Goal: Task Accomplishment & Management: Manage account settings

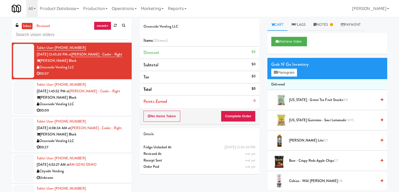
click at [105, 108] on div "00:09" at bounding box center [82, 110] width 91 height 7
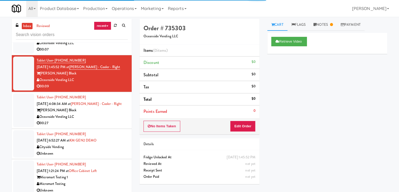
scroll to position [53, 0]
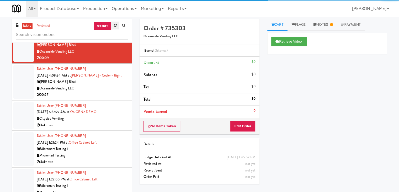
click at [111, 27] on link at bounding box center [115, 26] width 8 height 8
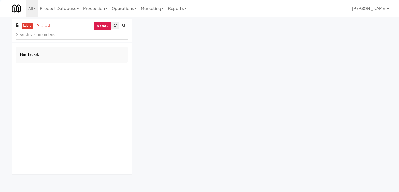
click at [115, 26] on icon at bounding box center [115, 25] width 3 height 3
click at [103, 27] on link "recent" at bounding box center [102, 26] width 17 height 8
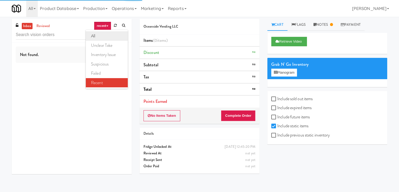
click at [103, 36] on link "all" at bounding box center [107, 35] width 42 height 9
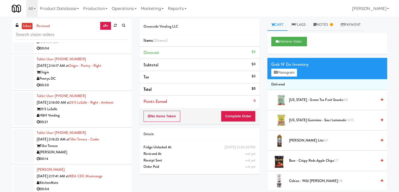
scroll to position [630, 0]
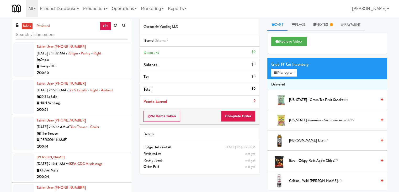
click at [94, 108] on div "00:21" at bounding box center [82, 109] width 91 height 7
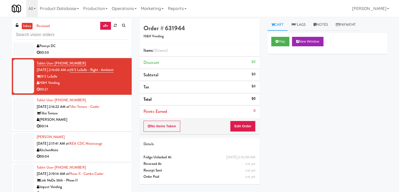
scroll to position [657, 0]
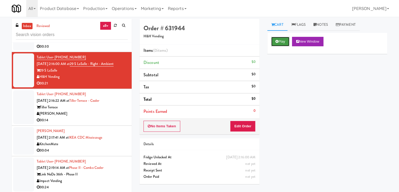
click at [276, 45] on button "Play" at bounding box center [281, 41] width 18 height 9
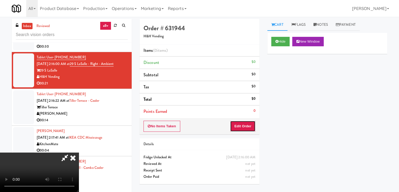
click at [246, 124] on button "Edit Order" at bounding box center [242, 126] width 25 height 11
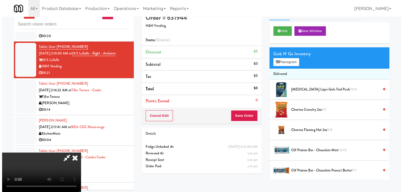
scroll to position [17, 0]
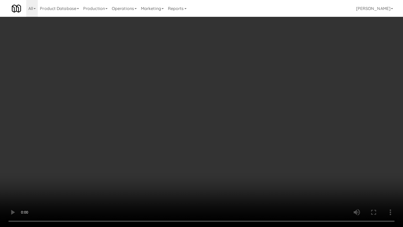
click at [196, 157] on video at bounding box center [201, 113] width 403 height 227
click at [194, 149] on video at bounding box center [201, 113] width 403 height 227
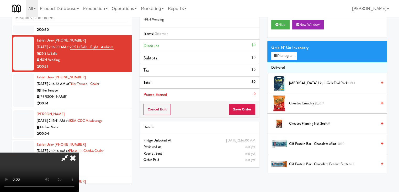
click at [79, 152] on video at bounding box center [39, 171] width 79 height 39
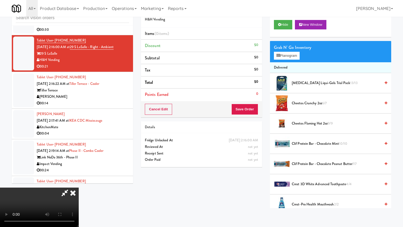
click at [79, 182] on video at bounding box center [39, 207] width 79 height 39
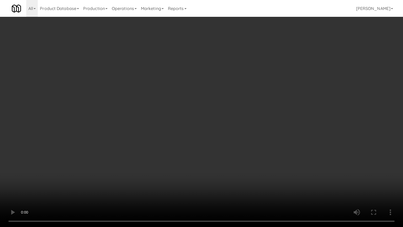
click at [167, 152] on video at bounding box center [201, 113] width 403 height 227
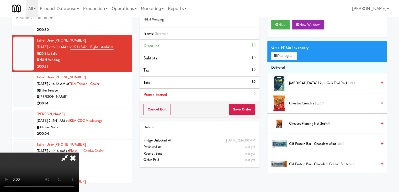
click at [325, 126] on span "Cheetos Flaming Hot 2oz 9/9" at bounding box center [333, 123] width 88 height 7
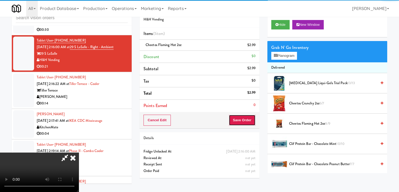
click at [251, 120] on button "Save Order" at bounding box center [242, 120] width 27 height 11
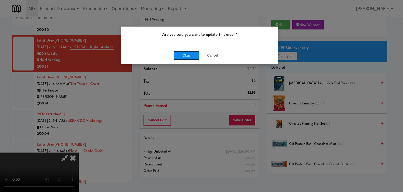
click at [185, 53] on button "Okay" at bounding box center [187, 55] width 26 height 9
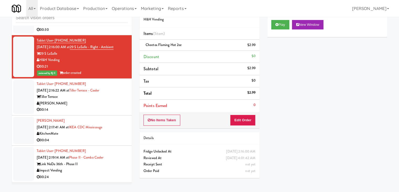
click at [72, 95] on div "Tiller Terrace" at bounding box center [82, 97] width 91 height 7
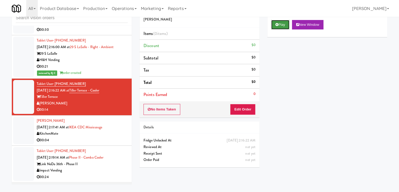
drag, startPoint x: 24, startPoint y: 121, endPoint x: 278, endPoint y: 22, distance: 272.1
click at [277, 22] on button "Play" at bounding box center [281, 24] width 18 height 9
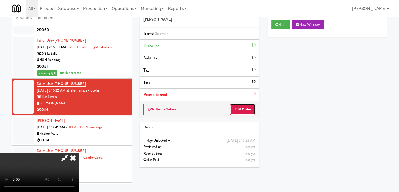
click at [243, 105] on button "Edit Order" at bounding box center [242, 109] width 25 height 11
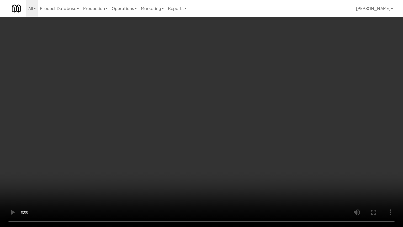
click at [230, 163] on video at bounding box center [201, 113] width 403 height 227
drag, startPoint x: 230, startPoint y: 163, endPoint x: 233, endPoint y: 142, distance: 21.5
click at [230, 163] on video at bounding box center [201, 113] width 403 height 227
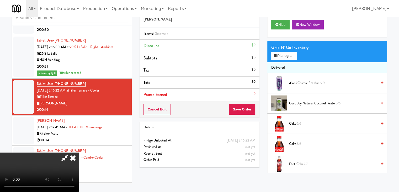
click at [79, 152] on video at bounding box center [39, 171] width 79 height 39
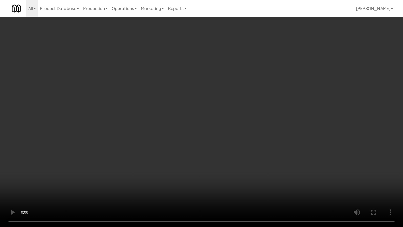
click at [204, 157] on video at bounding box center [201, 113] width 403 height 227
click at [227, 159] on video at bounding box center [201, 113] width 403 height 227
click at [201, 182] on video at bounding box center [201, 113] width 403 height 227
click at [211, 120] on video at bounding box center [201, 113] width 403 height 227
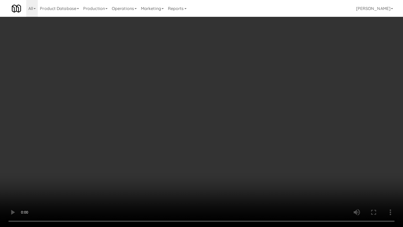
click at [206, 121] on video at bounding box center [201, 113] width 403 height 227
click at [209, 118] on video at bounding box center [201, 113] width 403 height 227
click at [219, 129] on video at bounding box center [201, 113] width 403 height 227
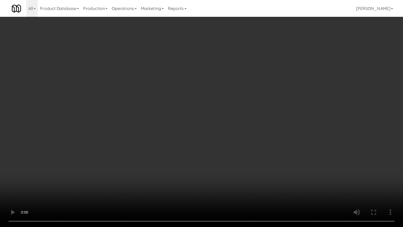
click at [219, 129] on video at bounding box center [201, 113] width 403 height 227
click at [219, 130] on video at bounding box center [201, 113] width 403 height 227
click at [216, 130] on video at bounding box center [201, 113] width 403 height 227
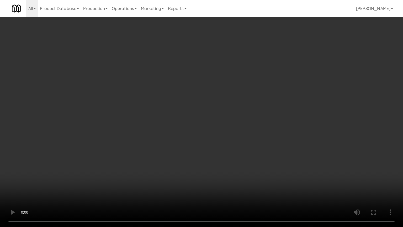
click at [217, 128] on video at bounding box center [201, 113] width 403 height 227
click at [237, 96] on video at bounding box center [201, 113] width 403 height 227
drag, startPoint x: 237, startPoint y: 96, endPoint x: 237, endPoint y: 100, distance: 3.2
click at [237, 97] on video at bounding box center [201, 113] width 403 height 227
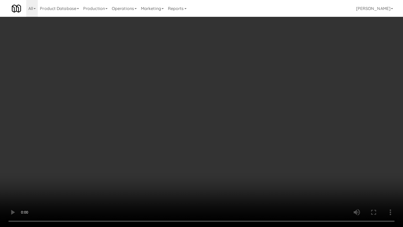
click at [238, 97] on video at bounding box center [201, 113] width 403 height 227
click at [235, 133] on video at bounding box center [201, 113] width 403 height 227
click at [237, 132] on video at bounding box center [201, 113] width 403 height 227
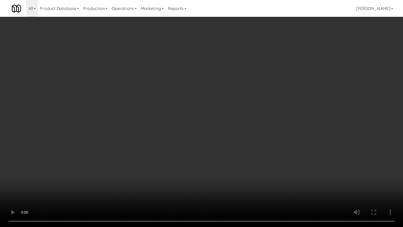
click at [237, 132] on video at bounding box center [201, 113] width 403 height 227
click at [235, 133] on video at bounding box center [201, 113] width 403 height 227
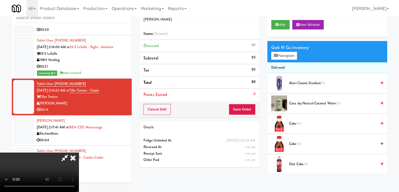
click at [298, 82] on span "Alani Cosmic Stardust 7/7" at bounding box center [333, 83] width 88 height 7
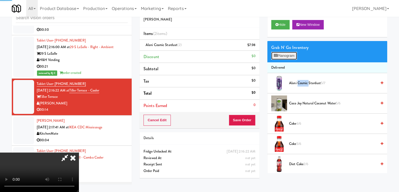
click at [288, 53] on button "Planogram" at bounding box center [285, 56] width 26 height 8
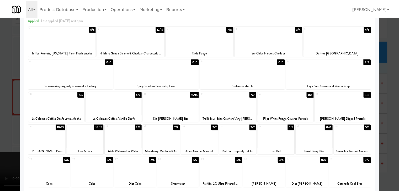
scroll to position [53, 0]
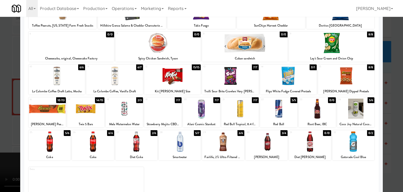
click at [177, 143] on div at bounding box center [180, 141] width 42 height 20
drag, startPoint x: 177, startPoint y: 143, endPoint x: 52, endPoint y: 128, distance: 125.9
click at [177, 143] on div at bounding box center [180, 141] width 42 height 20
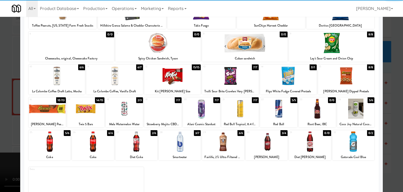
drag, startPoint x: 0, startPoint y: 134, endPoint x: 146, endPoint y: 102, distance: 149.4
click at [1, 134] on div at bounding box center [201, 96] width 403 height 192
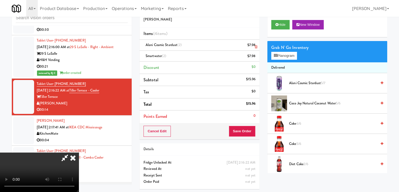
click at [255, 48] on link at bounding box center [255, 47] width 5 height 7
click at [249, 133] on button "Save Order" at bounding box center [242, 131] width 27 height 11
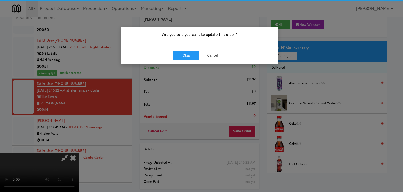
click at [190, 49] on div "Okay Cancel" at bounding box center [199, 55] width 157 height 18
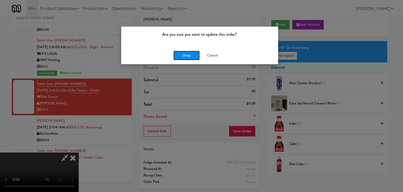
click at [188, 53] on button "Okay" at bounding box center [187, 55] width 26 height 9
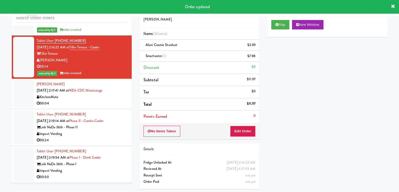
scroll to position [709, 0]
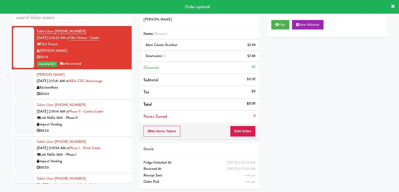
click at [112, 93] on div "00:04" at bounding box center [82, 94] width 91 height 7
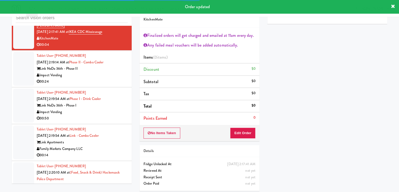
scroll to position [762, 0]
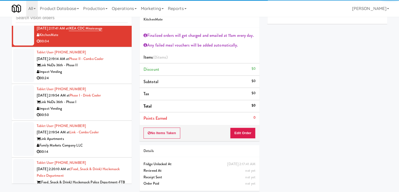
click at [113, 77] on div "00:24" at bounding box center [82, 78] width 91 height 7
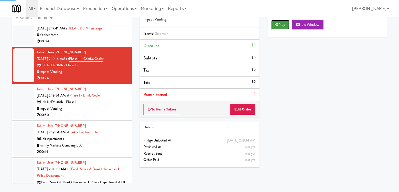
click at [275, 25] on button "Play" at bounding box center [281, 24] width 18 height 9
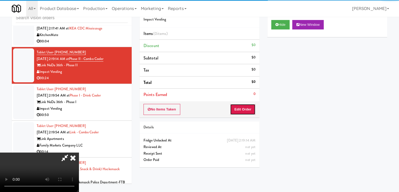
click at [247, 106] on button "Edit Order" at bounding box center [242, 109] width 25 height 11
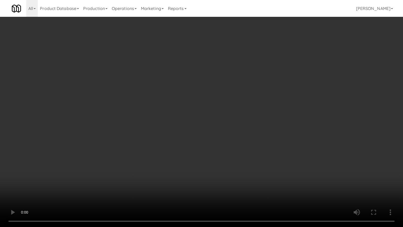
click at [238, 160] on video at bounding box center [201, 113] width 403 height 227
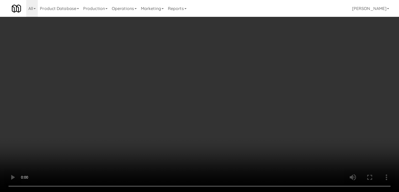
click at [234, 136] on video at bounding box center [199, 96] width 399 height 192
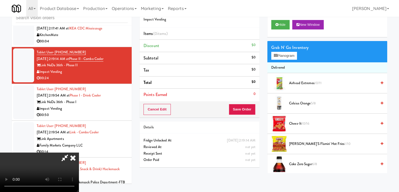
click at [289, 60] on div "Grab N' Go Inventory Planogram" at bounding box center [328, 51] width 120 height 21
click at [290, 55] on button "Planogram" at bounding box center [285, 56] width 26 height 8
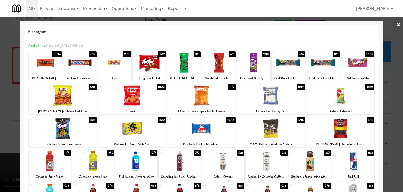
click at [328, 100] on div at bounding box center [341, 95] width 68 height 20
click at [282, 95] on div at bounding box center [271, 95] width 68 height 20
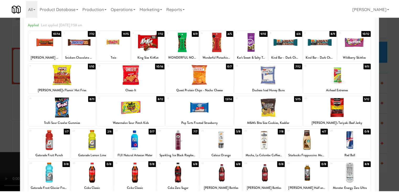
scroll to position [53, 0]
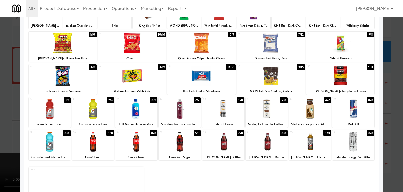
drag, startPoint x: 99, startPoint y: 113, endPoint x: 77, endPoint y: 113, distance: 22.1
click at [97, 112] on div at bounding box center [93, 108] width 42 height 20
click at [0, 123] on div at bounding box center [201, 96] width 403 height 192
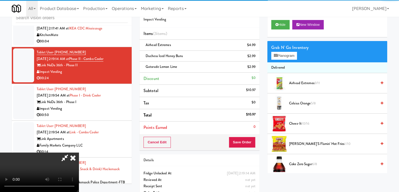
click at [79, 152] on video at bounding box center [39, 171] width 79 height 39
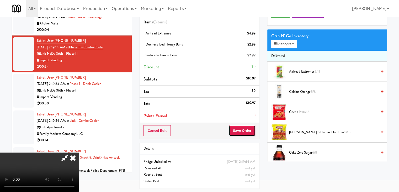
click at [248, 128] on button "Save Order" at bounding box center [242, 130] width 27 height 11
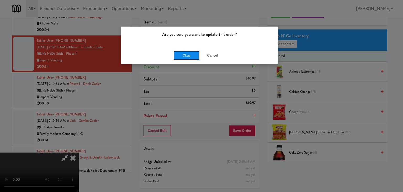
click at [190, 54] on button "Okay" at bounding box center [187, 55] width 26 height 9
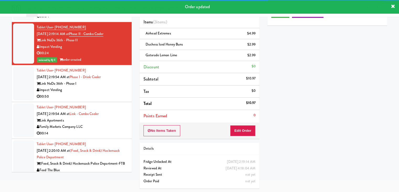
scroll to position [788, 0]
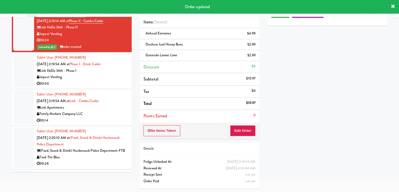
click at [102, 86] on li "Tablet User · (828) 808-8456 [DATE] 2:19:54 AM at Phase I - Drink Cooler Link N…" at bounding box center [72, 70] width 120 height 37
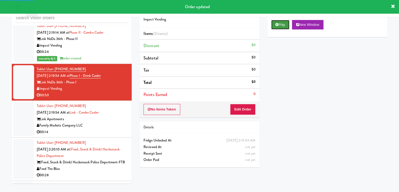
click at [281, 26] on button "Play" at bounding box center [281, 24] width 18 height 9
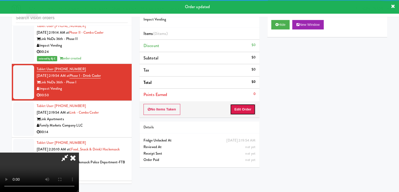
click at [248, 106] on button "Edit Order" at bounding box center [242, 109] width 25 height 11
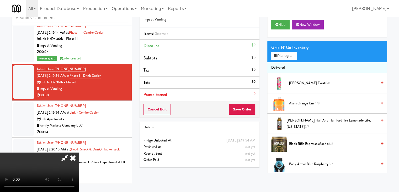
scroll to position [26, 0]
click at [79, 152] on video at bounding box center [39, 171] width 79 height 39
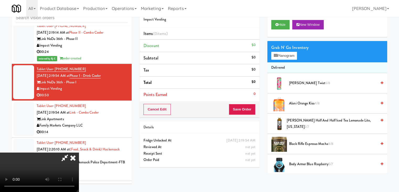
click at [79, 152] on video at bounding box center [39, 171] width 79 height 39
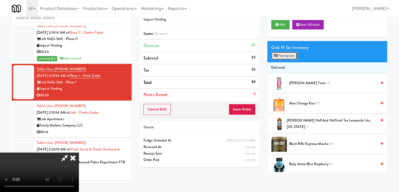
click at [291, 57] on button "Planogram" at bounding box center [285, 56] width 26 height 8
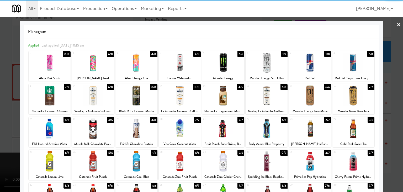
drag, startPoint x: 265, startPoint y: 100, endPoint x: 262, endPoint y: 94, distance: 6.2
click at [265, 98] on div at bounding box center [267, 95] width 42 height 20
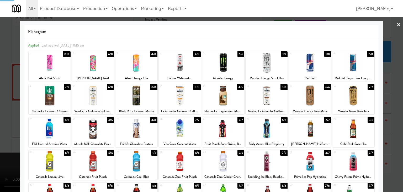
click at [0, 110] on div at bounding box center [201, 96] width 403 height 192
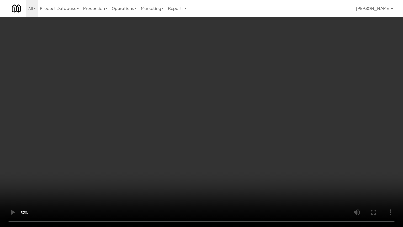
click at [239, 115] on video at bounding box center [201, 113] width 403 height 227
click at [236, 108] on video at bounding box center [201, 113] width 403 height 227
click at [222, 111] on video at bounding box center [201, 113] width 403 height 227
click at [231, 112] on video at bounding box center [201, 113] width 403 height 227
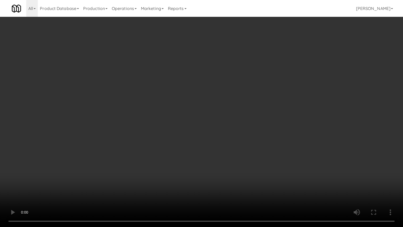
click at [232, 112] on video at bounding box center [201, 113] width 403 height 227
click at [232, 111] on video at bounding box center [201, 113] width 403 height 227
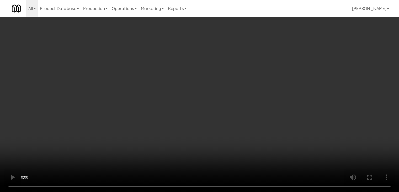
drag, startPoint x: 255, startPoint y: 114, endPoint x: 250, endPoint y: 115, distance: 4.6
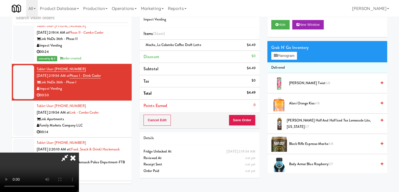
click at [250, 115] on div "Cancel Edit Save Order" at bounding box center [200, 120] width 120 height 16
click at [250, 115] on button "Save Order" at bounding box center [242, 120] width 27 height 11
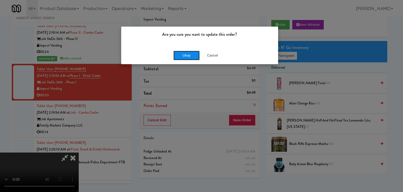
click at [191, 54] on button "Okay" at bounding box center [187, 55] width 26 height 9
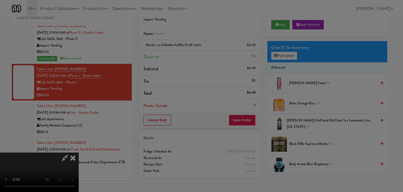
click at [191, 50] on button "Okay" at bounding box center [187, 45] width 26 height 9
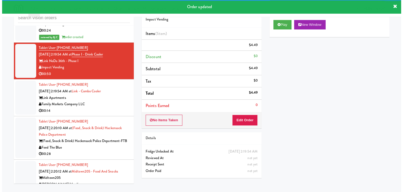
scroll to position [840, 0]
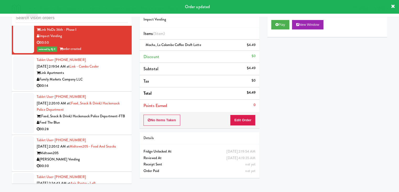
drag, startPoint x: 109, startPoint y: 76, endPoint x: 109, endPoint y: 81, distance: 4.2
click at [110, 77] on div "Family Markets Company LLC" at bounding box center [82, 79] width 91 height 7
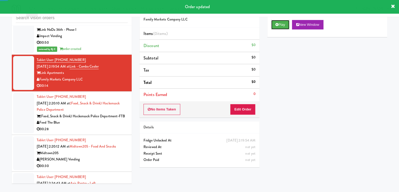
drag, startPoint x: 273, startPoint y: 23, endPoint x: 271, endPoint y: 33, distance: 10.7
click at [273, 23] on button "Play" at bounding box center [281, 24] width 18 height 9
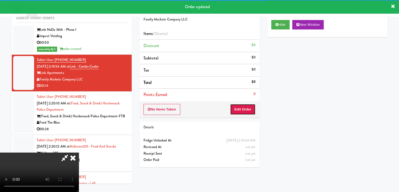
click at [242, 112] on button "Edit Order" at bounding box center [242, 109] width 25 height 11
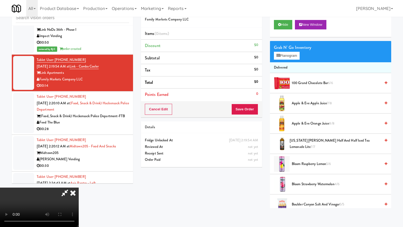
click at [79, 182] on video at bounding box center [39, 207] width 79 height 39
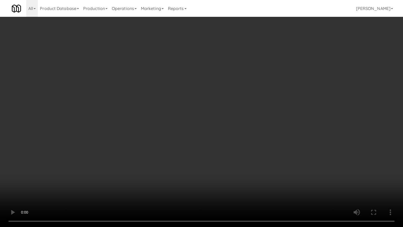
click at [233, 151] on video at bounding box center [201, 113] width 403 height 227
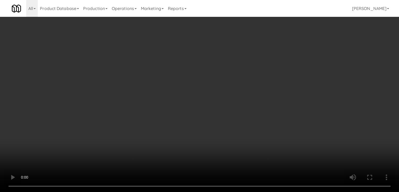
click at [198, 126] on video at bounding box center [199, 96] width 399 height 192
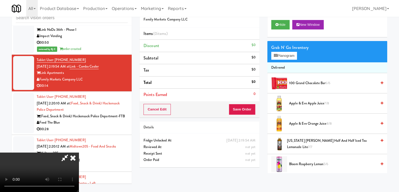
click at [79, 152] on video at bounding box center [39, 171] width 79 height 39
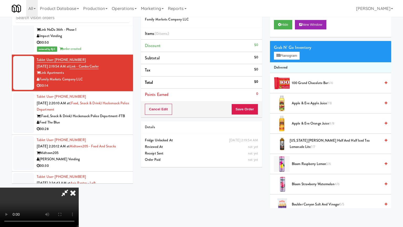
drag, startPoint x: 198, startPoint y: 149, endPoint x: 201, endPoint y: 149, distance: 3.2
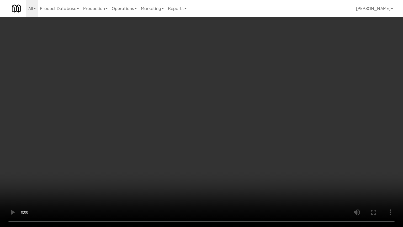
click at [198, 149] on video at bounding box center [201, 113] width 403 height 227
click at [245, 157] on video at bounding box center [201, 113] width 403 height 227
click at [243, 158] on video at bounding box center [201, 113] width 403 height 227
drag, startPoint x: 243, startPoint y: 158, endPoint x: 282, endPoint y: 103, distance: 67.7
click at [244, 157] on video at bounding box center [201, 113] width 403 height 227
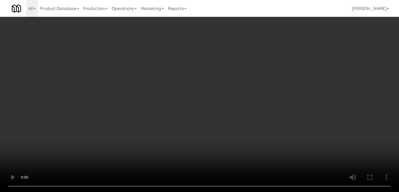
click at [294, 51] on div "Grab N' Go Inventory" at bounding box center [328, 48] width 112 height 8
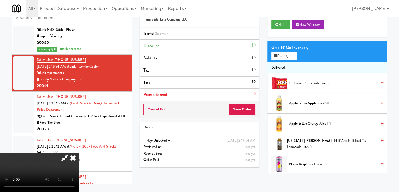
click at [79, 152] on video at bounding box center [39, 171] width 79 height 39
click at [290, 56] on button "Planogram" at bounding box center [285, 56] width 26 height 8
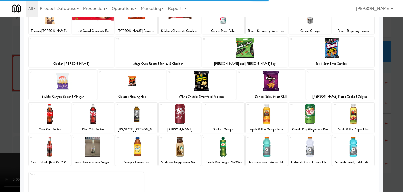
scroll to position [53, 0]
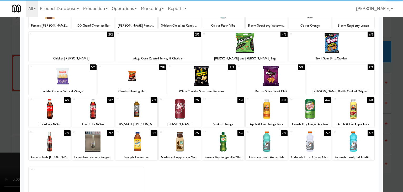
click at [361, 140] on div at bounding box center [354, 141] width 42 height 20
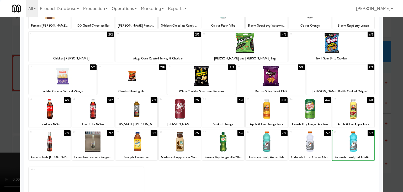
click at [361, 140] on div at bounding box center [354, 141] width 42 height 20
click at [387, 135] on div at bounding box center [201, 96] width 403 height 192
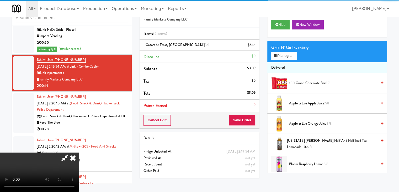
drag, startPoint x: 171, startPoint y: 138, endPoint x: 224, endPoint y: 133, distance: 53.6
click at [79, 152] on video at bounding box center [39, 171] width 79 height 39
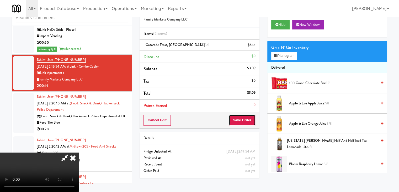
click at [248, 120] on button "Save Order" at bounding box center [242, 120] width 27 height 11
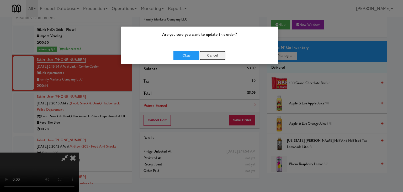
click at [213, 59] on button "Cancel" at bounding box center [213, 55] width 26 height 9
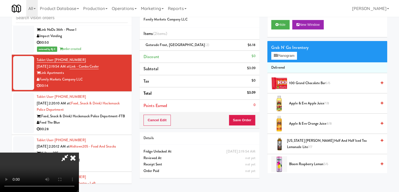
click at [79, 152] on video at bounding box center [39, 171] width 79 height 39
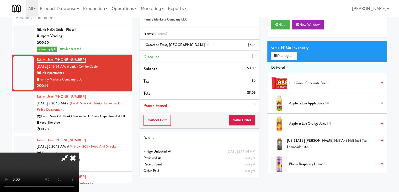
click at [79, 152] on video at bounding box center [39, 171] width 79 height 39
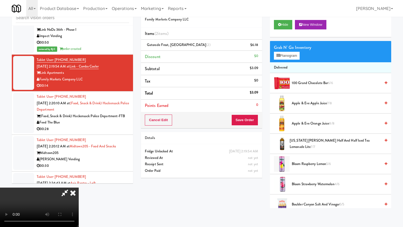
click at [79, 182] on video at bounding box center [39, 207] width 79 height 39
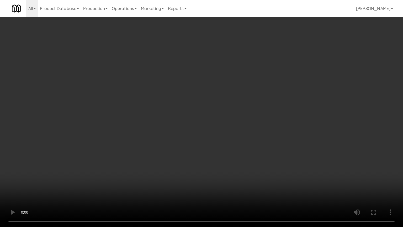
click at [223, 125] on video at bounding box center [201, 113] width 403 height 227
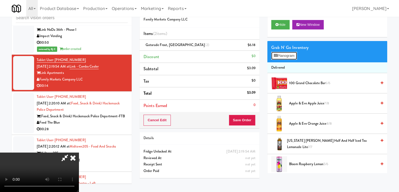
click at [289, 52] on button "Planogram" at bounding box center [285, 56] width 26 height 8
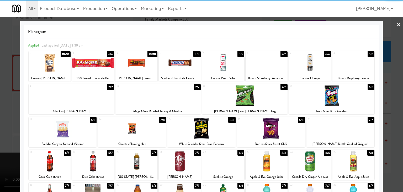
click at [359, 158] on div at bounding box center [354, 161] width 42 height 20
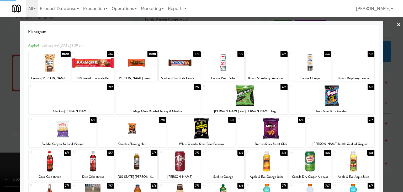
drag, startPoint x: 395, startPoint y: 144, endPoint x: 382, endPoint y: 140, distance: 13.6
click at [396, 143] on div at bounding box center [201, 96] width 403 height 192
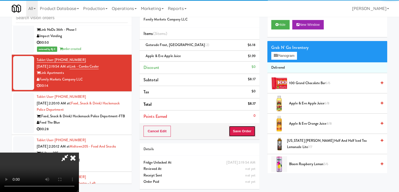
click at [245, 130] on button "Save Order" at bounding box center [242, 131] width 27 height 11
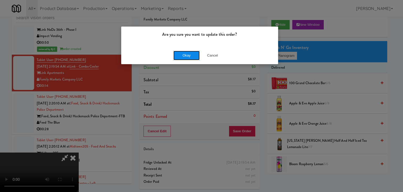
click at [193, 56] on button "Okay" at bounding box center [187, 55] width 26 height 9
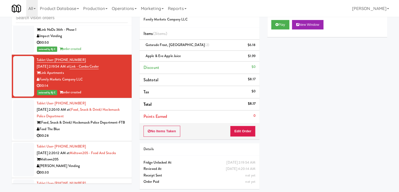
click at [98, 132] on div "Feed The Blue" at bounding box center [82, 129] width 91 height 7
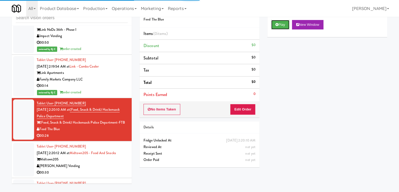
drag, startPoint x: 281, startPoint y: 24, endPoint x: 263, endPoint y: 76, distance: 55.1
click at [281, 24] on button "Play" at bounding box center [281, 24] width 18 height 9
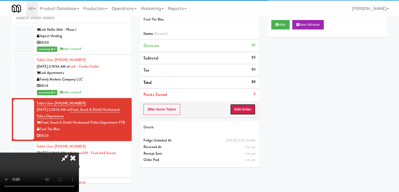
click at [252, 108] on button "Edit Order" at bounding box center [242, 109] width 25 height 11
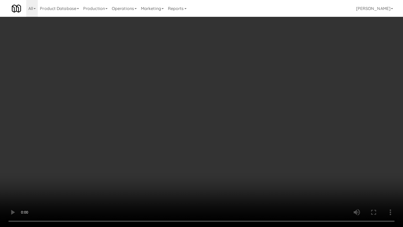
click at [235, 143] on video at bounding box center [201, 113] width 403 height 227
click at [233, 122] on video at bounding box center [201, 113] width 403 height 227
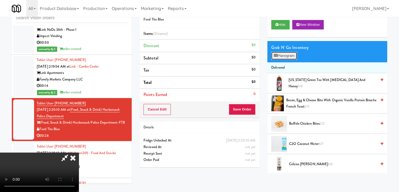
click at [284, 55] on button "Planogram" at bounding box center [285, 56] width 26 height 8
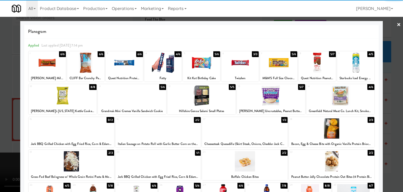
click at [126, 68] on div at bounding box center [124, 63] width 37 height 20
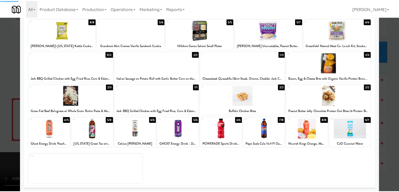
scroll to position [66, 0]
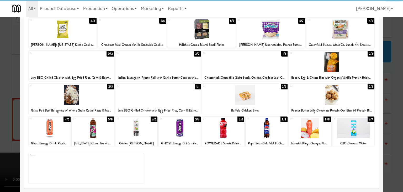
click at [92, 135] on div at bounding box center [93, 128] width 42 height 20
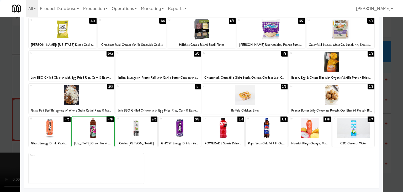
click at [2, 123] on div at bounding box center [201, 96] width 403 height 192
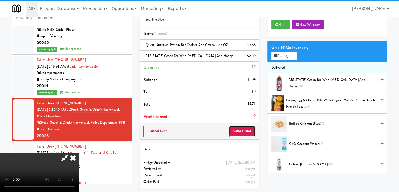
click at [252, 128] on button "Save Order" at bounding box center [242, 131] width 27 height 11
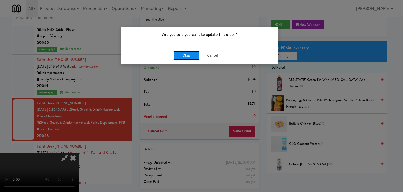
click at [184, 56] on button "Okay" at bounding box center [187, 55] width 26 height 9
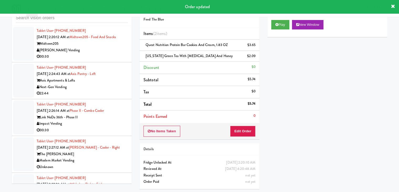
scroll to position [972, 0]
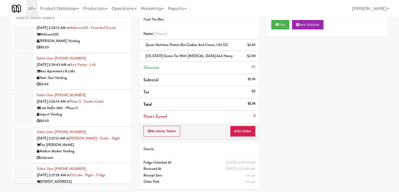
click at [107, 51] on div "00:30" at bounding box center [82, 47] width 91 height 7
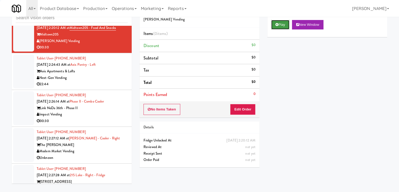
click at [281, 24] on button "Play" at bounding box center [281, 24] width 18 height 9
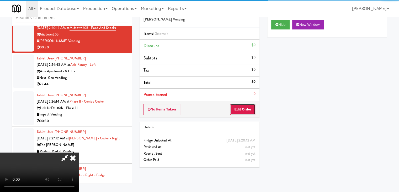
click at [244, 110] on button "Edit Order" at bounding box center [242, 109] width 25 height 11
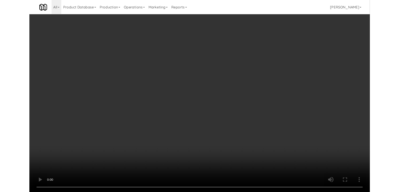
scroll to position [965, 0]
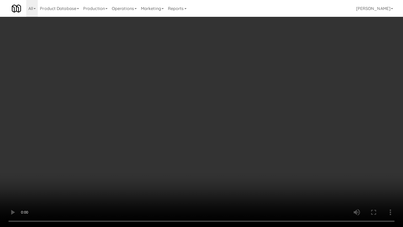
click at [258, 124] on video at bounding box center [201, 113] width 403 height 227
click at [259, 127] on video at bounding box center [201, 113] width 403 height 227
click at [257, 128] on video at bounding box center [201, 113] width 403 height 227
click at [257, 126] on video at bounding box center [201, 113] width 403 height 227
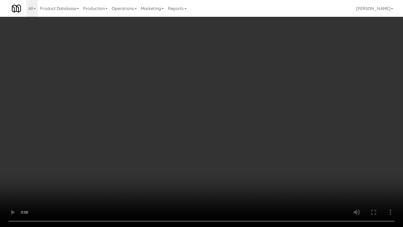
click at [257, 126] on video at bounding box center [201, 113] width 403 height 227
click at [259, 124] on video at bounding box center [201, 113] width 403 height 227
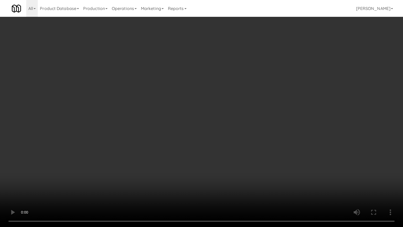
click at [259, 123] on video at bounding box center [201, 113] width 403 height 227
click at [261, 145] on video at bounding box center [201, 113] width 403 height 227
click at [262, 145] on video at bounding box center [201, 113] width 403 height 227
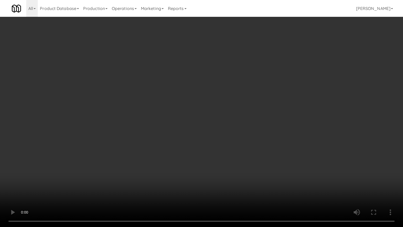
click at [262, 145] on video at bounding box center [201, 113] width 403 height 227
click at [262, 144] on video at bounding box center [201, 113] width 403 height 227
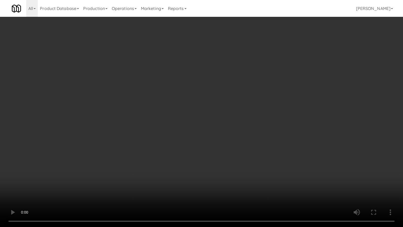
click at [264, 140] on video at bounding box center [201, 113] width 403 height 227
click at [264, 139] on video at bounding box center [201, 113] width 403 height 227
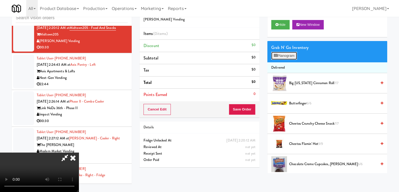
click at [292, 54] on button "Planogram" at bounding box center [285, 56] width 26 height 8
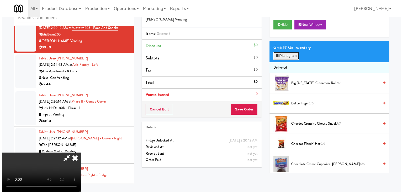
scroll to position [965, 0]
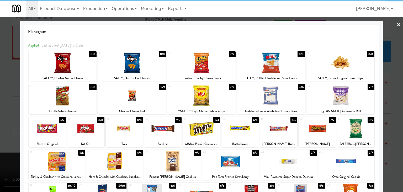
click at [338, 94] on div at bounding box center [341, 95] width 68 height 20
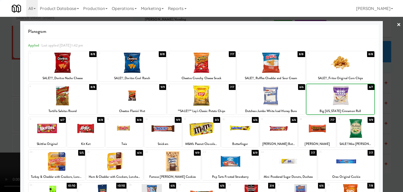
click at [338, 94] on div at bounding box center [341, 95] width 68 height 20
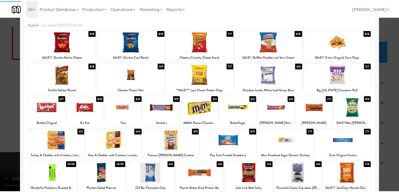
scroll to position [53, 0]
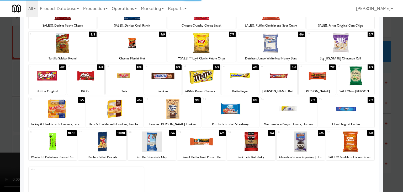
click at [293, 142] on div at bounding box center [301, 141] width 48 height 20
click at [0, 134] on div at bounding box center [201, 96] width 403 height 192
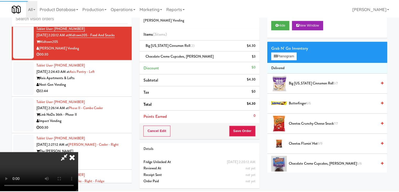
scroll to position [972, 0]
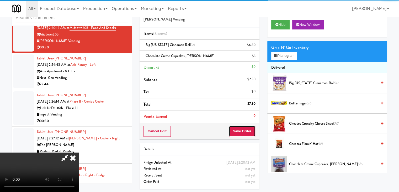
click at [251, 132] on button "Save Order" at bounding box center [242, 131] width 27 height 11
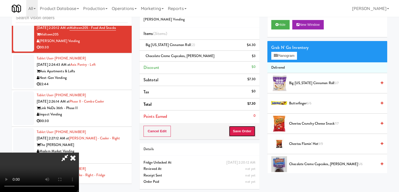
click at [251, 132] on button "Save Order" at bounding box center [242, 131] width 27 height 11
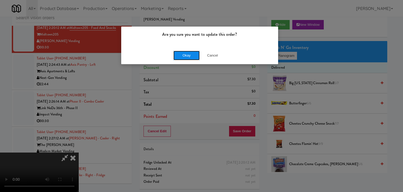
click at [192, 57] on button "Okay" at bounding box center [187, 55] width 26 height 9
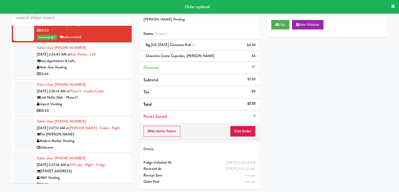
scroll to position [998, 0]
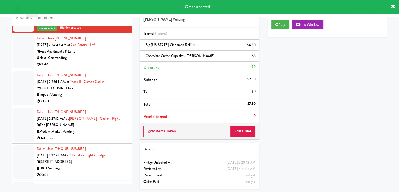
click at [99, 68] on div "22:44" at bounding box center [82, 64] width 91 height 7
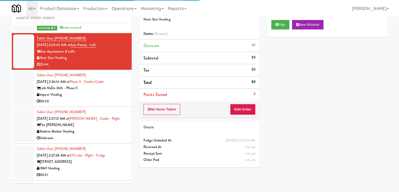
click at [110, 98] on div "Impact Vending" at bounding box center [82, 94] width 91 height 7
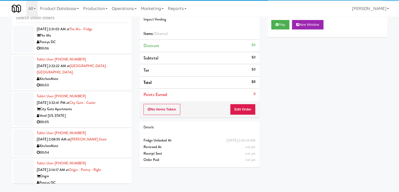
scroll to position [1667, 0]
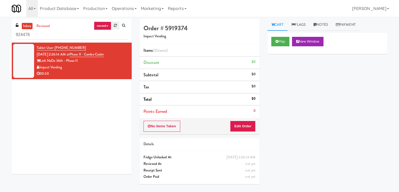
click at [116, 25] on icon at bounding box center [115, 25] width 3 height 3
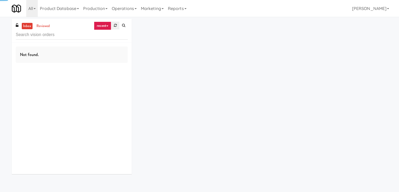
click at [113, 27] on link at bounding box center [115, 26] width 8 height 8
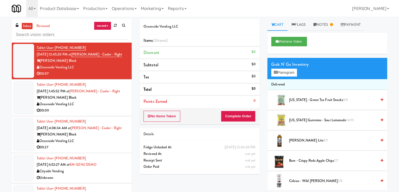
click at [106, 27] on icon at bounding box center [107, 25] width 2 height 1
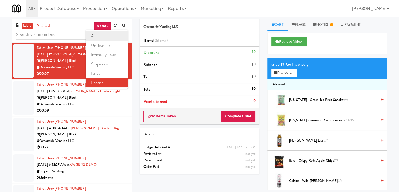
click at [104, 36] on link "all" at bounding box center [107, 35] width 42 height 9
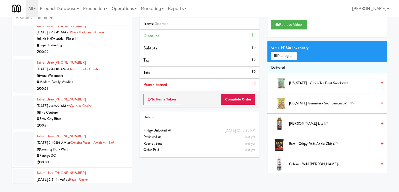
scroll to position [1912, 0]
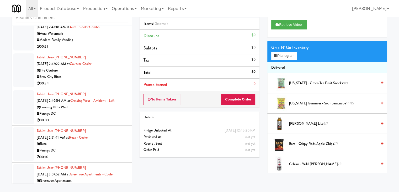
click at [99, 111] on div "Pennys DC" at bounding box center [82, 113] width 91 height 7
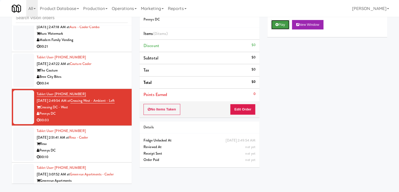
click at [276, 28] on button "Play" at bounding box center [281, 24] width 18 height 9
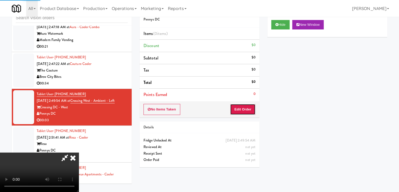
click at [239, 108] on button "Edit Order" at bounding box center [242, 109] width 25 height 11
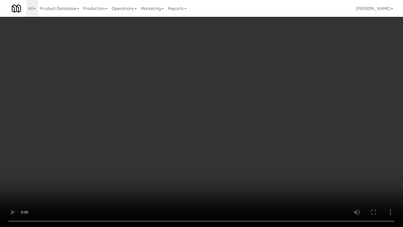
click at [226, 159] on video at bounding box center [201, 113] width 403 height 227
click at [231, 154] on video at bounding box center [201, 113] width 403 height 227
drag, startPoint x: 231, startPoint y: 154, endPoint x: 246, endPoint y: 105, distance: 51.2
click at [231, 153] on video at bounding box center [201, 113] width 403 height 227
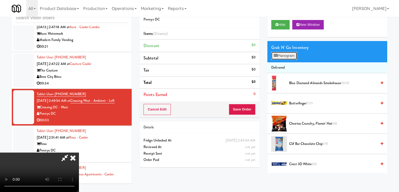
click at [279, 57] on button "Planogram" at bounding box center [285, 56] width 26 height 8
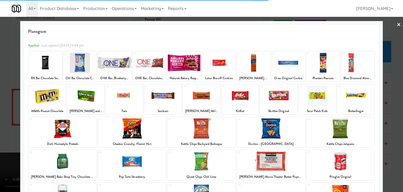
click at [277, 129] on div at bounding box center [271, 128] width 68 height 20
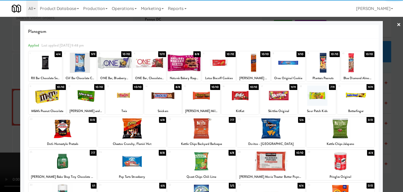
drag, startPoint x: 0, startPoint y: 123, endPoint x: 112, endPoint y: 124, distance: 112.4
click at [3, 123] on div at bounding box center [201, 96] width 403 height 192
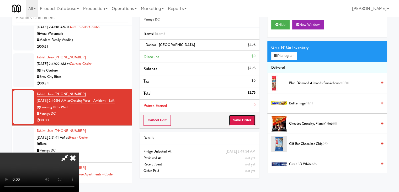
click at [242, 122] on button "Save Order" at bounding box center [242, 120] width 27 height 11
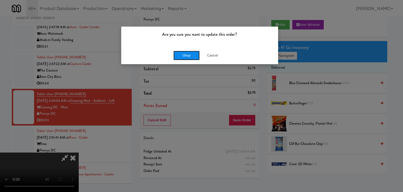
click at [187, 55] on button "Okay" at bounding box center [187, 55] width 26 height 9
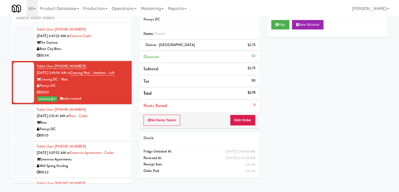
scroll to position [1965, 0]
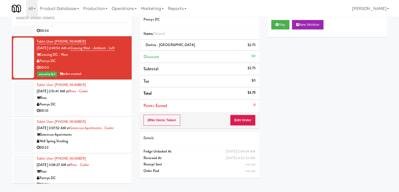
drag, startPoint x: 65, startPoint y: 101, endPoint x: 40, endPoint y: 101, distance: 24.2
click at [40, 101] on div "Pennys DC" at bounding box center [82, 104] width 91 height 7
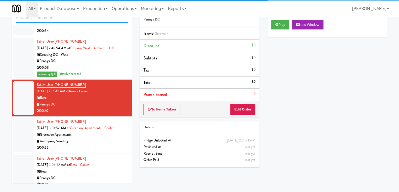
click at [64, 20] on input "text" at bounding box center [72, 18] width 112 height 10
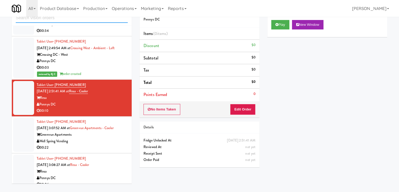
paste input "Pennys DC"
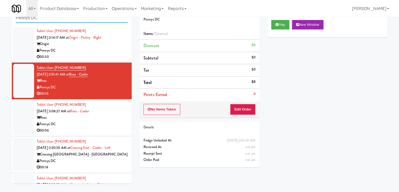
type input "Pennys DC"
click at [104, 53] on div "Pennys DC" at bounding box center [82, 50] width 91 height 7
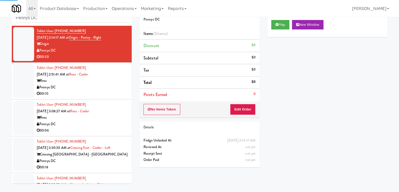
click at [276, 18] on div "Play New Window" at bounding box center [328, 26] width 120 height 21
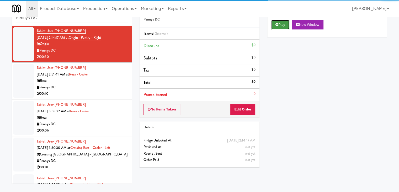
click at [278, 22] on button "Play" at bounding box center [281, 24] width 18 height 9
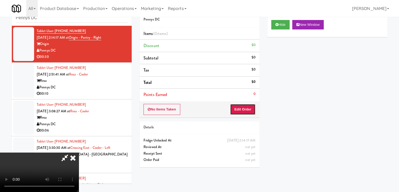
click at [246, 107] on button "Edit Order" at bounding box center [242, 109] width 25 height 11
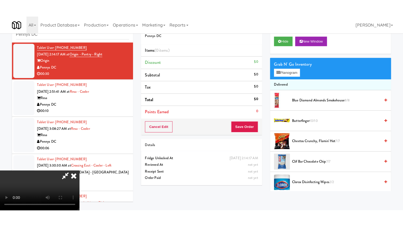
scroll to position [74, 0]
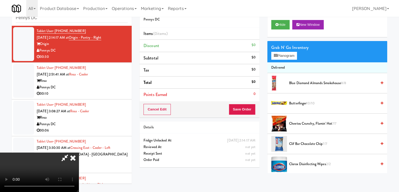
click at [79, 164] on video at bounding box center [39, 171] width 79 height 39
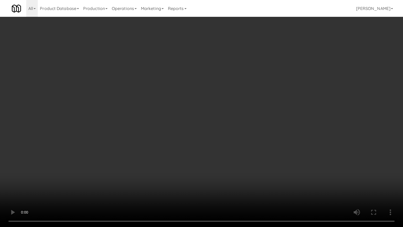
click at [219, 191] on video at bounding box center [201, 113] width 403 height 227
click at [254, 171] on video at bounding box center [201, 113] width 403 height 227
click at [251, 169] on video at bounding box center [201, 113] width 403 height 227
click at [240, 109] on video at bounding box center [201, 113] width 403 height 227
drag, startPoint x: 240, startPoint y: 109, endPoint x: 240, endPoint y: 85, distance: 23.6
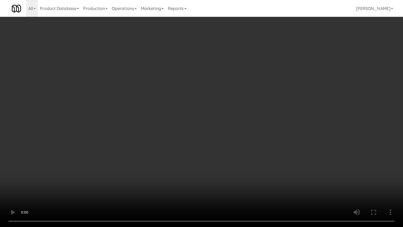
click at [240, 108] on video at bounding box center [201, 113] width 403 height 227
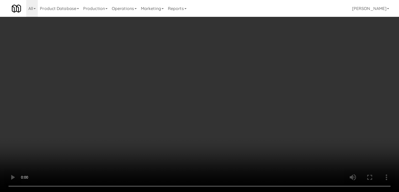
click at [190, 95] on video at bounding box center [199, 96] width 399 height 192
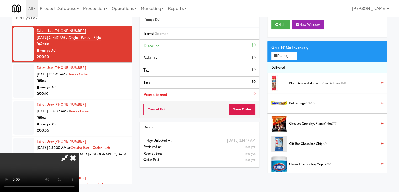
click at [79, 152] on video at bounding box center [39, 171] width 79 height 39
click at [284, 57] on button "Planogram" at bounding box center [285, 56] width 26 height 8
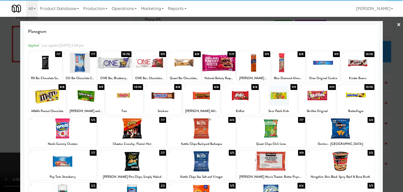
click at [52, 95] on div at bounding box center [47, 95] width 37 height 20
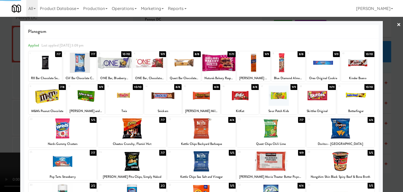
click at [167, 99] on div at bounding box center [162, 95] width 37 height 20
drag, startPoint x: 0, startPoint y: 120, endPoint x: 42, endPoint y: 120, distance: 42.3
click at [11, 120] on div at bounding box center [201, 96] width 403 height 192
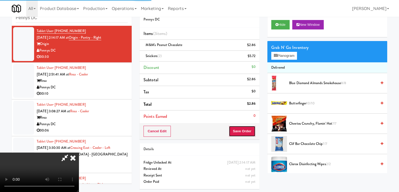
click at [250, 134] on button "Save Order" at bounding box center [242, 131] width 27 height 11
click at [250, 133] on button "Save Order" at bounding box center [242, 131] width 27 height 11
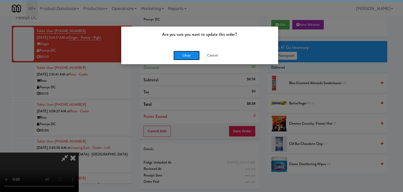
click at [192, 53] on button "Okay" at bounding box center [187, 55] width 26 height 9
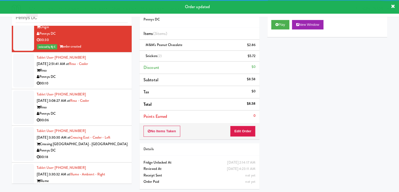
scroll to position [26, 0]
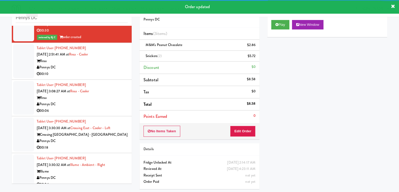
drag, startPoint x: 110, startPoint y: 73, endPoint x: 108, endPoint y: 82, distance: 9.1
click at [110, 73] on div "00:10" at bounding box center [82, 74] width 91 height 7
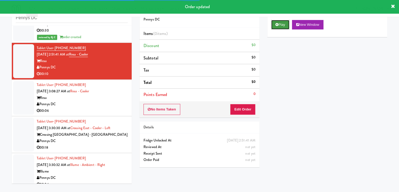
click at [277, 25] on icon at bounding box center [277, 24] width 3 height 3
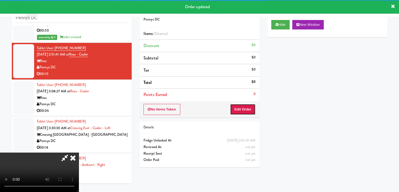
click at [239, 109] on button "Edit Order" at bounding box center [242, 109] width 25 height 11
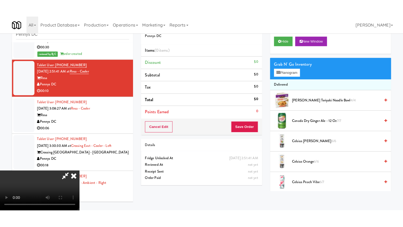
scroll to position [74, 0]
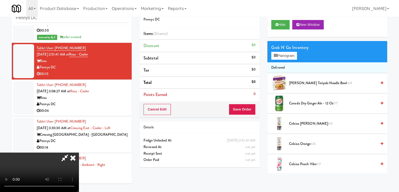
click at [79, 152] on video at bounding box center [39, 171] width 79 height 39
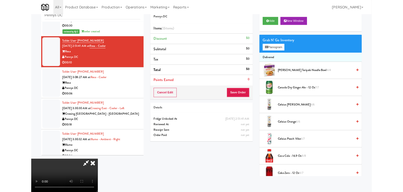
scroll to position [0, 0]
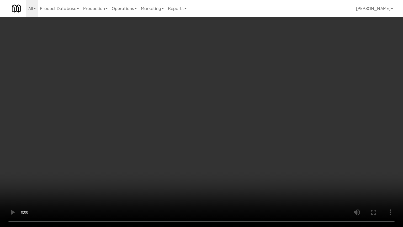
click at [211, 159] on video at bounding box center [201, 113] width 403 height 227
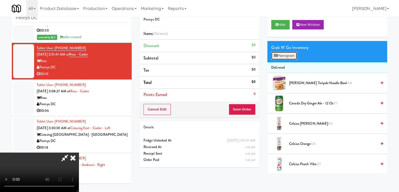
click at [284, 59] on button "Planogram" at bounding box center [285, 56] width 26 height 8
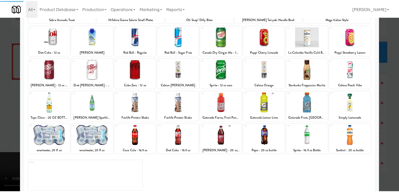
scroll to position [66, 0]
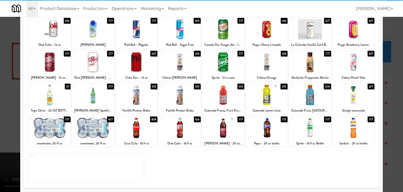
click at [44, 96] on div at bounding box center [50, 95] width 42 height 20
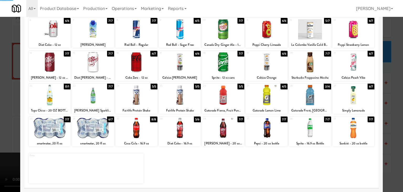
click at [0, 107] on div at bounding box center [201, 96] width 403 height 192
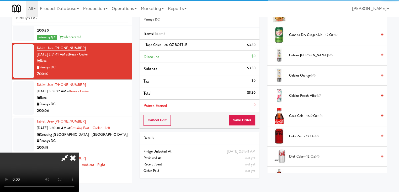
scroll to position [105, 0]
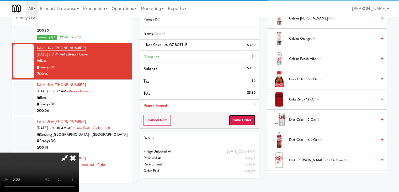
click at [249, 120] on button "Save Order" at bounding box center [242, 120] width 27 height 11
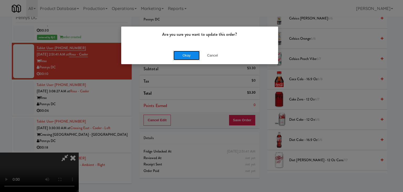
click at [184, 58] on button "Okay" at bounding box center [187, 55] width 26 height 9
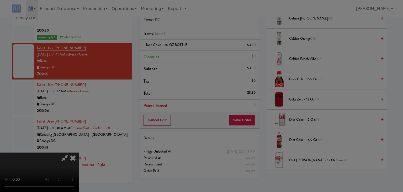
click at [184, 58] on div "Are you sure you want to update this order? Okay Cancel" at bounding box center [201, 96] width 403 height 192
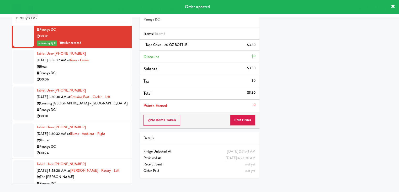
scroll to position [79, 0]
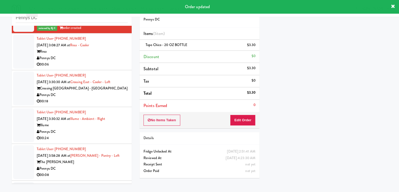
click at [94, 66] on div "00:06" at bounding box center [82, 64] width 91 height 7
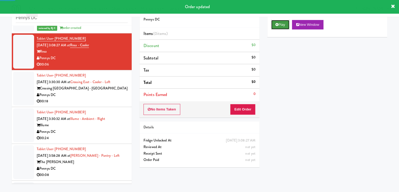
click at [282, 24] on button "Play" at bounding box center [281, 24] width 18 height 9
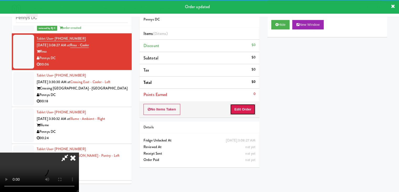
click at [248, 106] on button "Edit Order" at bounding box center [242, 109] width 25 height 11
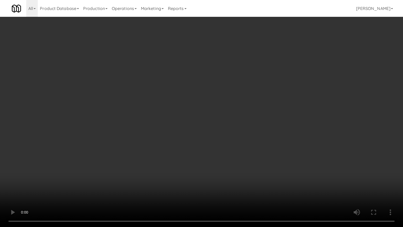
click at [203, 144] on video at bounding box center [201, 113] width 403 height 227
click at [203, 143] on video at bounding box center [201, 113] width 403 height 227
drag, startPoint x: 203, startPoint y: 143, endPoint x: 220, endPoint y: 94, distance: 52.2
click at [203, 137] on video at bounding box center [201, 113] width 403 height 227
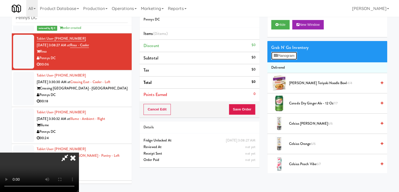
click at [278, 57] on button "Planogram" at bounding box center [285, 56] width 26 height 8
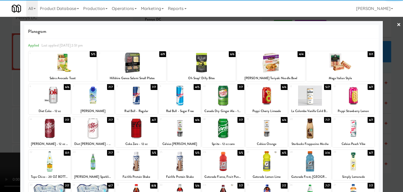
click at [346, 67] on div at bounding box center [341, 63] width 68 height 20
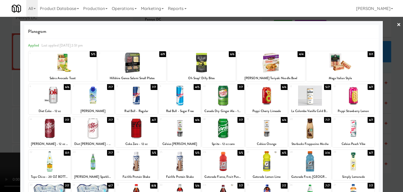
click at [387, 82] on div at bounding box center [201, 96] width 403 height 192
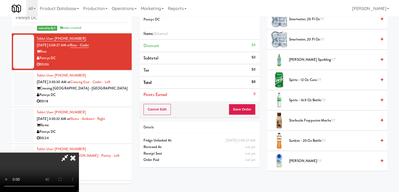
scroll to position [630, 0]
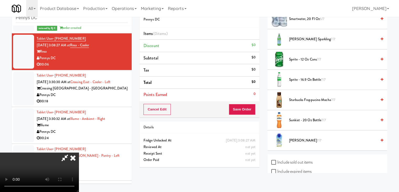
click at [312, 170] on label "Include expired items" at bounding box center [292, 171] width 40 height 8
click at [278, 170] on input "Include expired items" at bounding box center [275, 171] width 6 height 4
checkbox input "true"
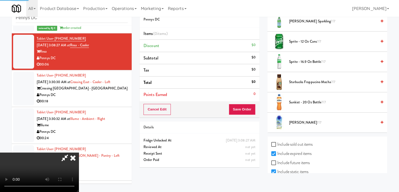
scroll to position [667, 0]
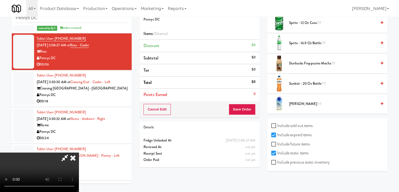
click at [306, 122] on label "Include sold out items" at bounding box center [292, 126] width 41 height 8
click at [278, 124] on input "Include sold out items" at bounding box center [275, 126] width 6 height 4
checkbox input "true"
click at [300, 163] on label "Include previous static inventory" at bounding box center [301, 162] width 59 height 8
click at [278, 163] on input "Include previous static inventory" at bounding box center [275, 162] width 6 height 4
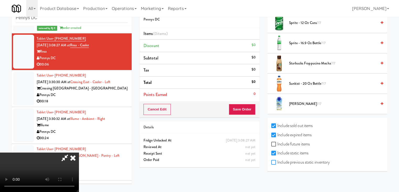
checkbox input "true"
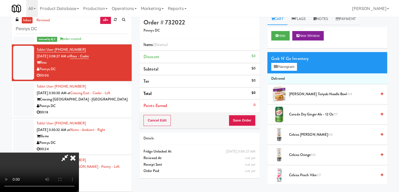
scroll to position [0, 0]
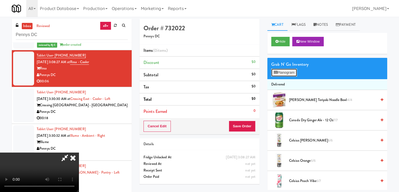
click at [293, 74] on button "Planogram" at bounding box center [285, 73] width 26 height 8
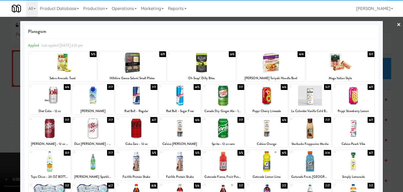
click at [344, 72] on div at bounding box center [341, 63] width 68 height 20
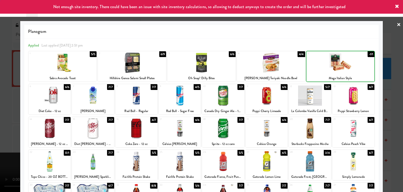
click at [391, 79] on div at bounding box center [201, 96] width 403 height 192
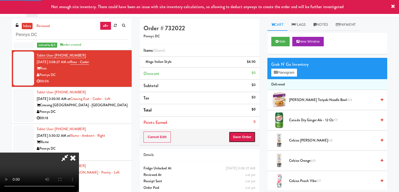
click at [253, 141] on button "Save Order" at bounding box center [242, 136] width 27 height 11
click at [253, 140] on button "Save Order" at bounding box center [242, 136] width 27 height 11
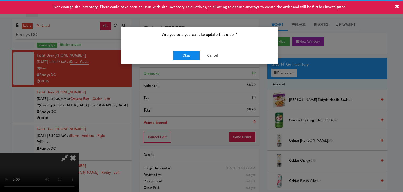
click at [194, 53] on div "Okay Cancel" at bounding box center [199, 55] width 157 height 18
click at [194, 53] on button "Okay" at bounding box center [187, 55] width 26 height 9
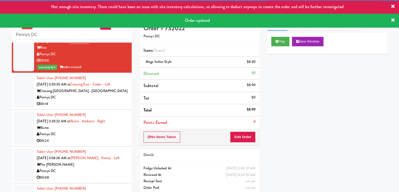
scroll to position [131, 0]
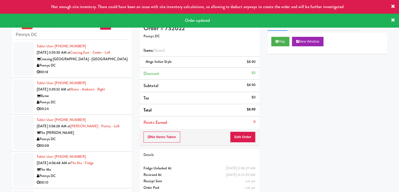
click at [110, 69] on div "00:18" at bounding box center [82, 72] width 91 height 7
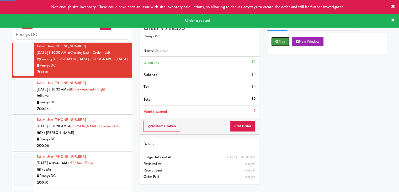
drag, startPoint x: 278, startPoint y: 37, endPoint x: 268, endPoint y: 65, distance: 29.7
click at [278, 37] on button "Play" at bounding box center [281, 41] width 18 height 9
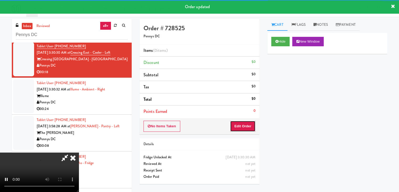
click at [238, 127] on button "Edit Order" at bounding box center [242, 126] width 25 height 11
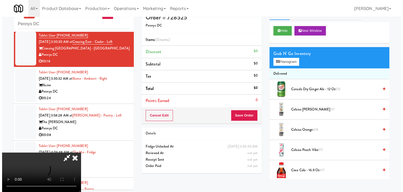
scroll to position [17, 0]
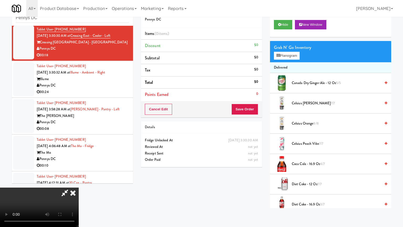
click at [79, 188] on video at bounding box center [39, 207] width 79 height 39
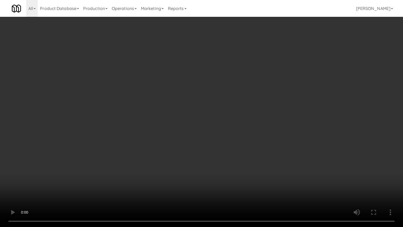
click at [259, 145] on video at bounding box center [201, 113] width 403 height 227
click at [152, 128] on video at bounding box center [201, 113] width 403 height 227
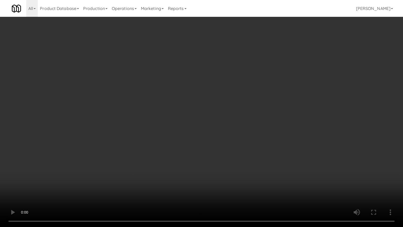
click at [152, 128] on video at bounding box center [201, 113] width 403 height 227
click at [150, 127] on video at bounding box center [201, 113] width 403 height 227
click at [149, 126] on video at bounding box center [201, 113] width 403 height 227
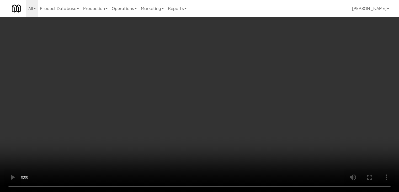
click at [282, 48] on div "Grab N' Go Inventory" at bounding box center [328, 48] width 112 height 8
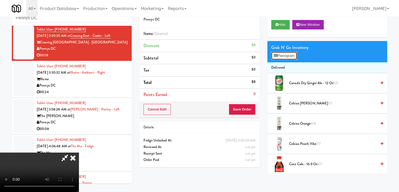
click at [283, 53] on button "Planogram" at bounding box center [285, 56] width 26 height 8
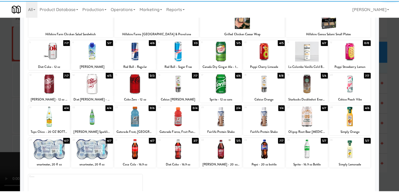
scroll to position [66, 0]
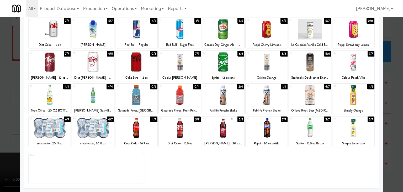
click at [137, 130] on div at bounding box center [137, 128] width 42 height 20
click at [89, 128] on div at bounding box center [93, 128] width 42 height 20
click at [43, 126] on div at bounding box center [50, 128] width 42 height 20
click at [218, 128] on div at bounding box center [223, 128] width 42 height 20
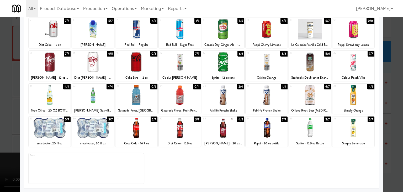
click at [0, 97] on div at bounding box center [201, 96] width 403 height 192
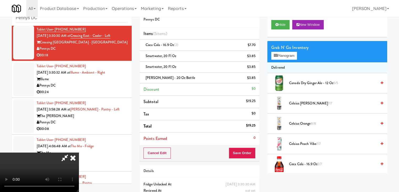
click at [79, 152] on video at bounding box center [39, 171] width 79 height 39
click at [281, 59] on div "Grab N' Go Inventory Planogram" at bounding box center [328, 51] width 120 height 21
click at [283, 58] on button "Planogram" at bounding box center [285, 56] width 26 height 8
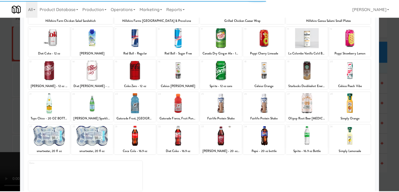
scroll to position [66, 0]
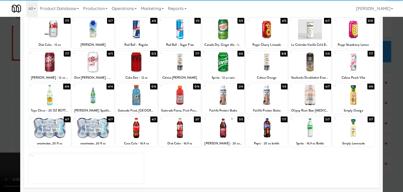
click at [305, 132] on div at bounding box center [310, 128] width 42 height 20
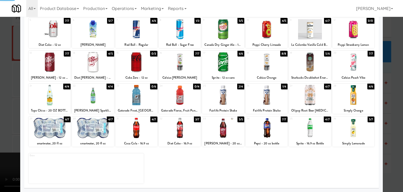
click at [0, 139] on div at bounding box center [201, 96] width 403 height 192
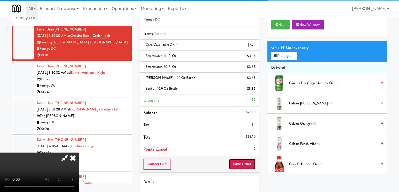
click at [253, 159] on button "Save Order" at bounding box center [242, 163] width 27 height 11
click at [251, 161] on button "Save Order" at bounding box center [242, 163] width 27 height 11
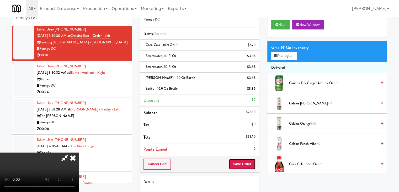
click at [251, 162] on button "Save Order" at bounding box center [242, 163] width 27 height 11
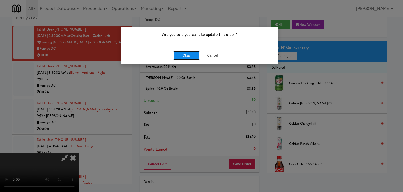
click at [188, 52] on button "Okay" at bounding box center [187, 55] width 26 height 9
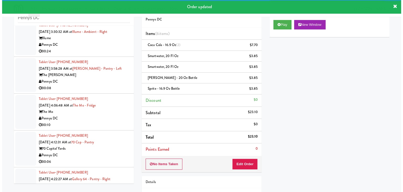
scroll to position [184, 0]
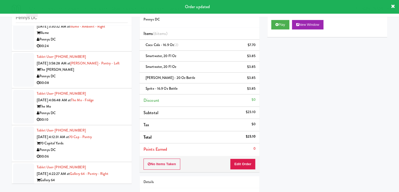
click at [119, 75] on div "Pennys DC" at bounding box center [82, 76] width 91 height 7
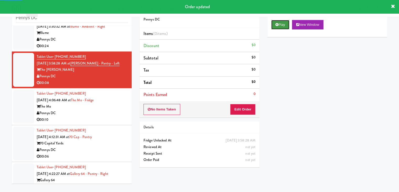
click at [284, 23] on button "Play" at bounding box center [281, 24] width 18 height 9
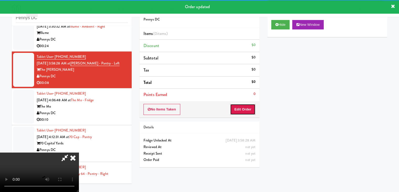
click at [242, 110] on button "Edit Order" at bounding box center [242, 109] width 25 height 11
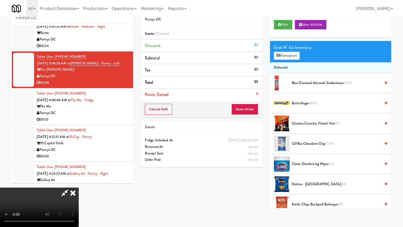
click at [79, 188] on video at bounding box center [39, 207] width 79 height 39
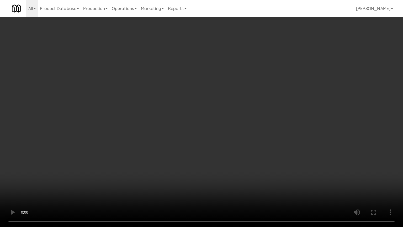
drag, startPoint x: 228, startPoint y: 148, endPoint x: 220, endPoint y: 153, distance: 10.0
click at [227, 148] on video at bounding box center [201, 113] width 403 height 227
click at [226, 146] on video at bounding box center [201, 113] width 403 height 227
click at [231, 146] on video at bounding box center [201, 113] width 403 height 227
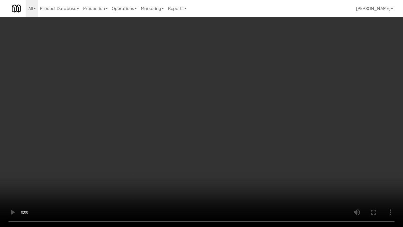
click at [232, 147] on video at bounding box center [201, 113] width 403 height 227
click at [233, 146] on video at bounding box center [201, 113] width 403 height 227
click at [233, 147] on video at bounding box center [201, 113] width 403 height 227
click at [232, 142] on video at bounding box center [201, 113] width 403 height 227
drag, startPoint x: 232, startPoint y: 142, endPoint x: 250, endPoint y: 89, distance: 55.6
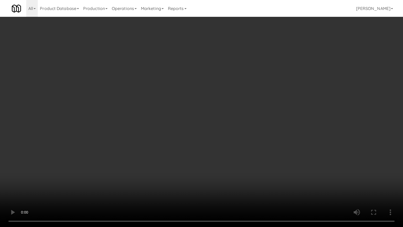
click at [232, 141] on video at bounding box center [201, 113] width 403 height 227
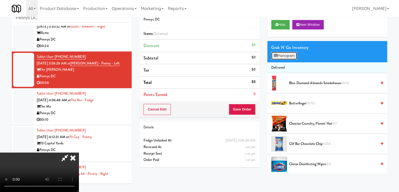
click at [286, 56] on button "Planogram" at bounding box center [285, 56] width 26 height 8
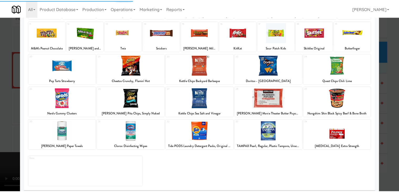
scroll to position [66, 0]
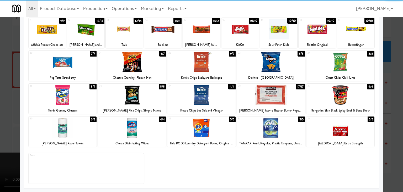
click at [273, 130] on div at bounding box center [271, 128] width 68 height 20
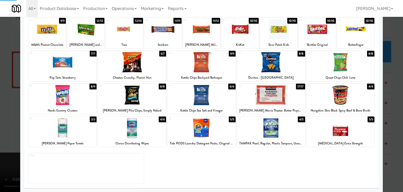
drag, startPoint x: 0, startPoint y: 118, endPoint x: 124, endPoint y: 116, distance: 124.2
click at [1, 117] on div at bounding box center [201, 96] width 403 height 192
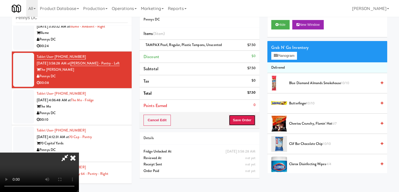
click at [246, 121] on button "Save Order" at bounding box center [242, 120] width 27 height 11
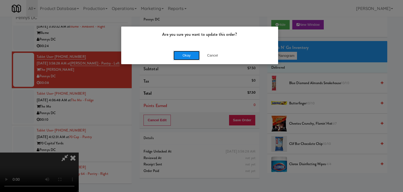
click at [194, 51] on button "Okay" at bounding box center [187, 55] width 26 height 9
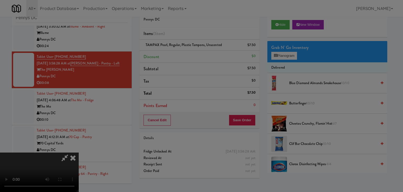
click at [194, 50] on button "Okay" at bounding box center [187, 45] width 26 height 9
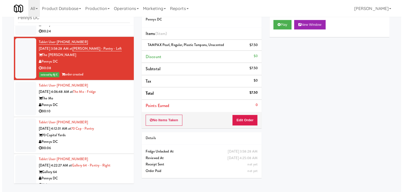
scroll to position [146, 0]
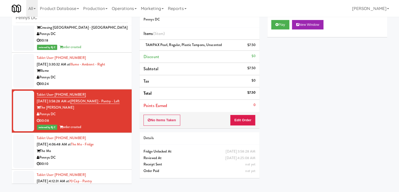
click at [107, 81] on div "00:24" at bounding box center [82, 84] width 91 height 7
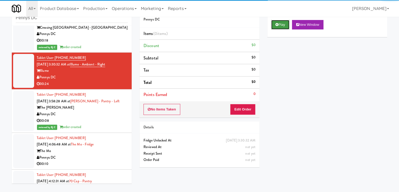
click at [281, 22] on button "Play" at bounding box center [281, 24] width 18 height 9
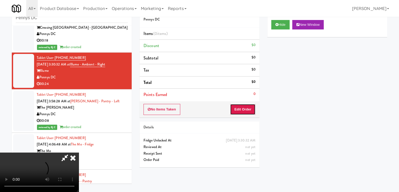
click at [237, 110] on button "Edit Order" at bounding box center [242, 109] width 25 height 11
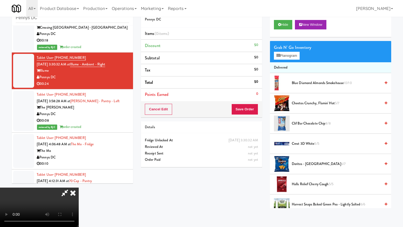
click at [79, 188] on video at bounding box center [39, 207] width 79 height 39
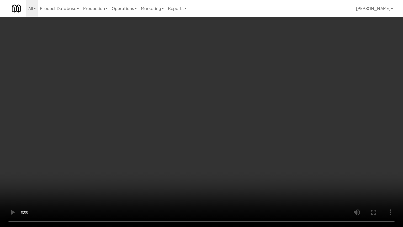
click at [229, 172] on video at bounding box center [201, 113] width 403 height 227
click at [232, 173] on video at bounding box center [201, 113] width 403 height 227
click at [231, 133] on video at bounding box center [201, 113] width 403 height 227
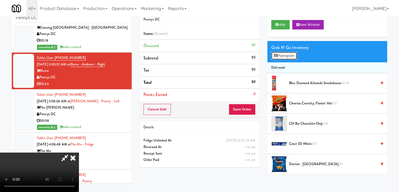
click at [289, 53] on button "Planogram" at bounding box center [285, 56] width 26 height 8
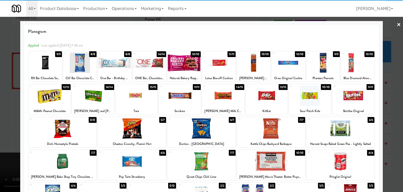
click at [263, 97] on div at bounding box center [267, 95] width 42 height 20
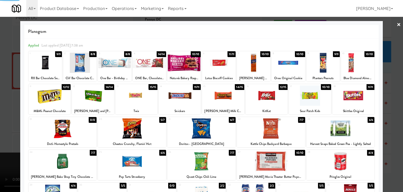
click at [287, 64] on div at bounding box center [288, 63] width 33 height 20
click at [351, 97] on div at bounding box center [354, 95] width 42 height 20
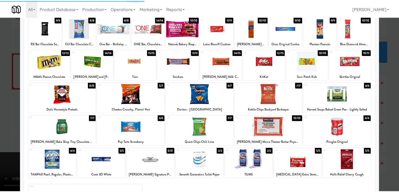
scroll to position [66, 0]
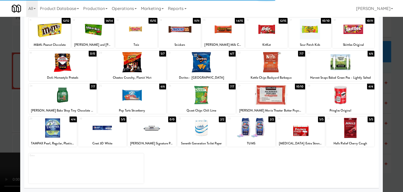
click at [392, 134] on div at bounding box center [201, 96] width 403 height 192
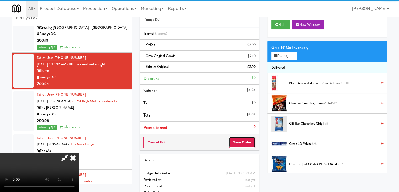
click at [247, 141] on button "Save Order" at bounding box center [242, 142] width 27 height 11
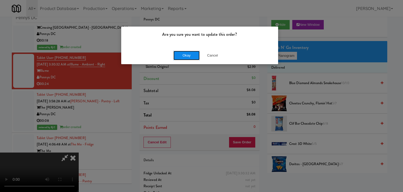
click at [193, 56] on button "Okay" at bounding box center [187, 55] width 26 height 9
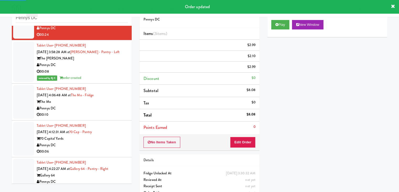
scroll to position [205, 0]
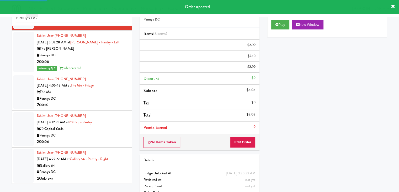
drag, startPoint x: 114, startPoint y: 105, endPoint x: 108, endPoint y: 110, distance: 7.7
click at [115, 105] on div "00:10" at bounding box center [82, 105] width 91 height 7
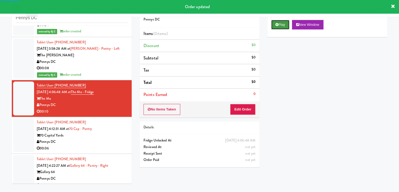
click at [285, 24] on button "Play" at bounding box center [281, 24] width 18 height 9
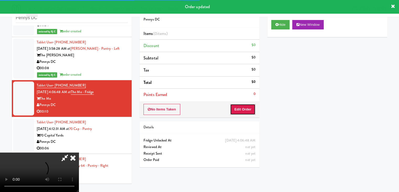
click at [243, 111] on button "Edit Order" at bounding box center [242, 109] width 25 height 11
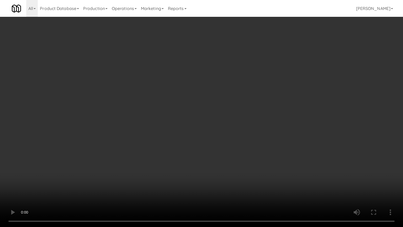
click at [242, 170] on video at bounding box center [201, 113] width 403 height 227
drag, startPoint x: 242, startPoint y: 170, endPoint x: 242, endPoint y: 146, distance: 23.6
click at [242, 170] on video at bounding box center [201, 113] width 403 height 227
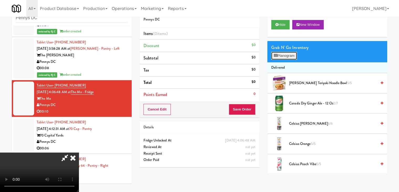
click at [288, 59] on button "Planogram" at bounding box center [285, 56] width 26 height 8
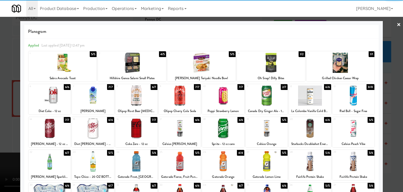
click at [217, 66] on div at bounding box center [202, 63] width 68 height 20
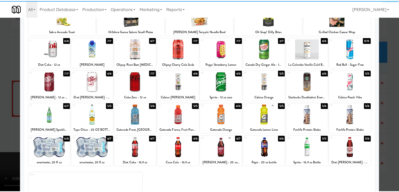
scroll to position [53, 0]
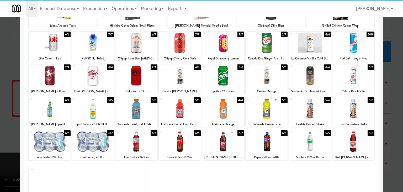
drag, startPoint x: 352, startPoint y: 114, endPoint x: 356, endPoint y: 113, distance: 4.3
click at [352, 113] on div at bounding box center [354, 108] width 42 height 20
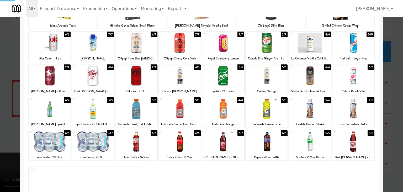
click at [391, 114] on div at bounding box center [201, 96] width 403 height 192
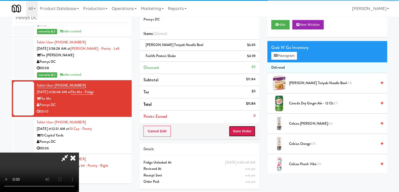
drag, startPoint x: 253, startPoint y: 131, endPoint x: 250, endPoint y: 132, distance: 3.7
click at [250, 132] on button "Save Order" at bounding box center [242, 131] width 27 height 11
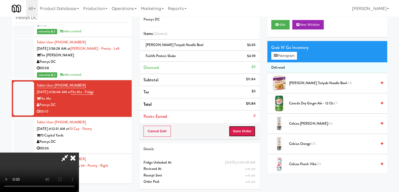
drag, startPoint x: 250, startPoint y: 132, endPoint x: 245, endPoint y: 108, distance: 23.5
click at [250, 131] on button "Save Order" at bounding box center [242, 131] width 27 height 11
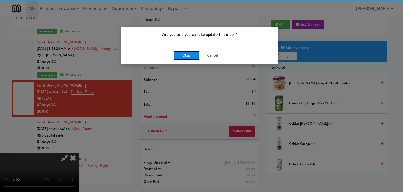
click at [189, 54] on button "Okay" at bounding box center [187, 55] width 26 height 9
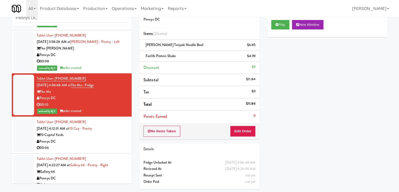
scroll to position [218, 0]
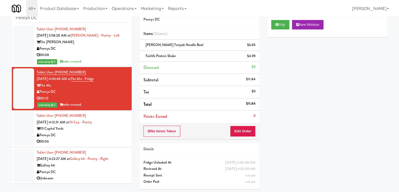
click at [103, 142] on div "00:06" at bounding box center [82, 141] width 91 height 7
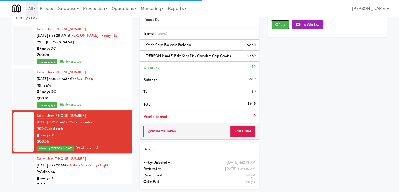
drag, startPoint x: 278, startPoint y: 23, endPoint x: 255, endPoint y: 96, distance: 76.6
click at [275, 91] on div "Play New Window Primary Flag Clear Flag if unable to determine what was taken o…" at bounding box center [328, 114] width 120 height 197
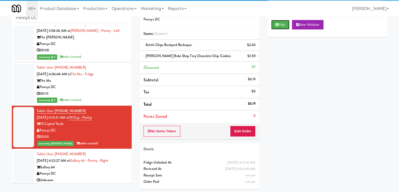
scroll to position [224, 0]
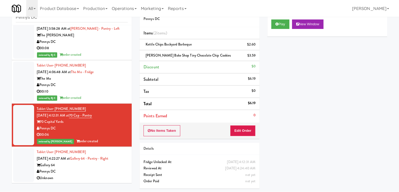
click at [92, 173] on div "Pennys DC" at bounding box center [82, 171] width 91 height 7
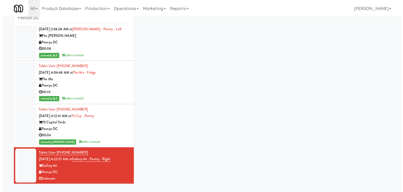
scroll to position [17, 0]
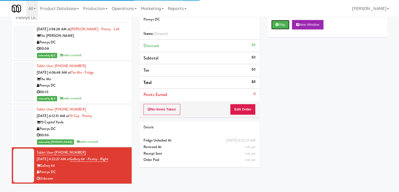
drag, startPoint x: 275, startPoint y: 29, endPoint x: 269, endPoint y: 37, distance: 9.9
click at [275, 28] on button "Play" at bounding box center [281, 24] width 18 height 9
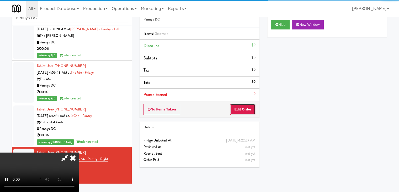
click at [245, 108] on button "Edit Order" at bounding box center [242, 109] width 25 height 11
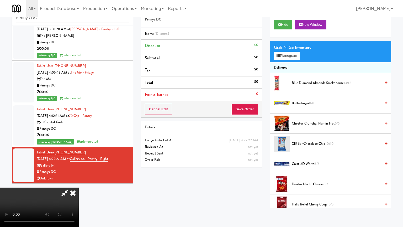
click at [79, 188] on video at bounding box center [39, 207] width 79 height 39
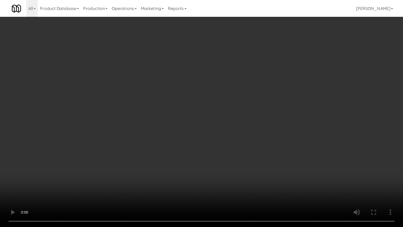
click at [232, 151] on video at bounding box center [201, 113] width 403 height 227
click at [232, 150] on video at bounding box center [201, 113] width 403 height 227
drag, startPoint x: 232, startPoint y: 150, endPoint x: 229, endPoint y: 152, distance: 3.5
click at [232, 151] on video at bounding box center [201, 113] width 403 height 227
click at [231, 151] on video at bounding box center [201, 113] width 403 height 227
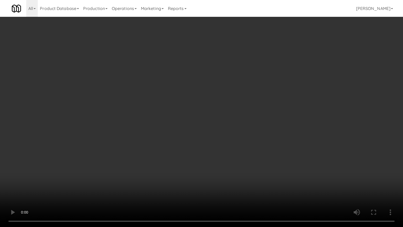
click at [231, 151] on video at bounding box center [201, 113] width 403 height 227
click at [231, 150] on video at bounding box center [201, 113] width 403 height 227
click at [224, 153] on video at bounding box center [201, 113] width 403 height 227
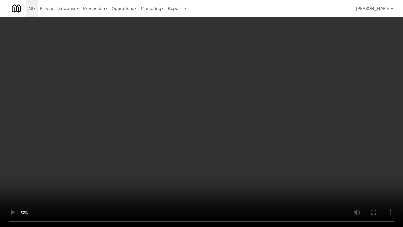
click at [224, 153] on video at bounding box center [201, 113] width 403 height 227
click at [224, 152] on video at bounding box center [201, 113] width 403 height 227
click at [181, 191] on video at bounding box center [201, 113] width 403 height 227
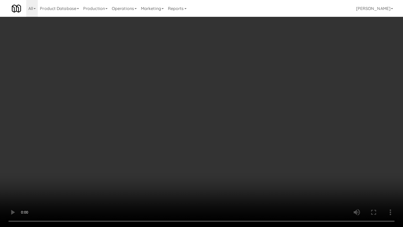
click at [182, 191] on video at bounding box center [201, 113] width 403 height 227
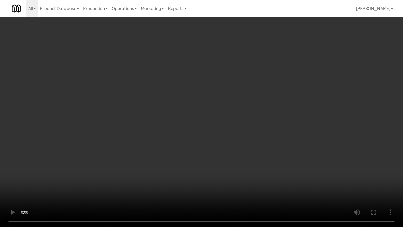
click at [182, 191] on video at bounding box center [201, 113] width 403 height 227
click at [194, 143] on video at bounding box center [201, 113] width 403 height 227
click at [184, 112] on video at bounding box center [201, 113] width 403 height 227
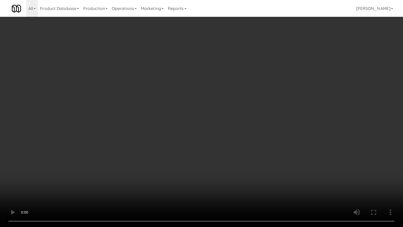
click at [184, 112] on video at bounding box center [201, 113] width 403 height 227
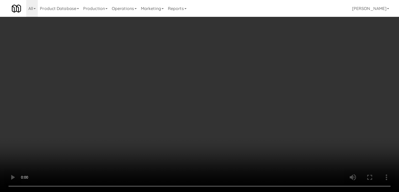
drag, startPoint x: 283, startPoint y: 52, endPoint x: 282, endPoint y: 55, distance: 3.3
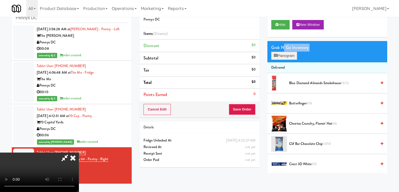
click at [282, 55] on div "Grab N' Go Inventory Planogram" at bounding box center [328, 51] width 120 height 21
click at [282, 55] on button "Planogram" at bounding box center [285, 56] width 26 height 8
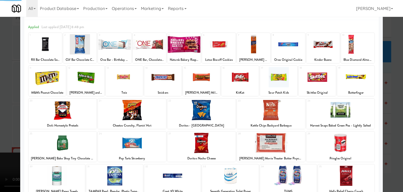
scroll to position [53, 0]
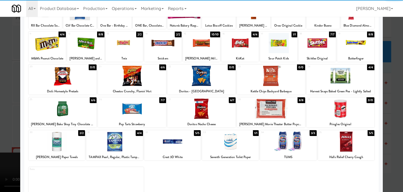
click at [272, 102] on div at bounding box center [271, 108] width 68 height 20
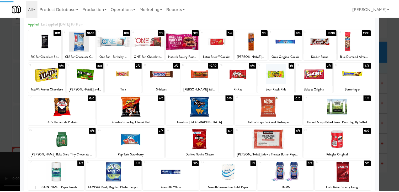
scroll to position [0, 0]
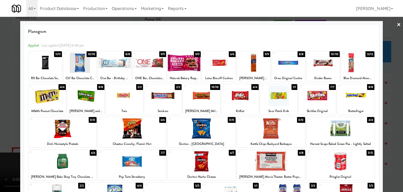
click at [160, 98] on div at bounding box center [162, 95] width 37 height 20
click at [0, 119] on div at bounding box center [201, 96] width 403 height 192
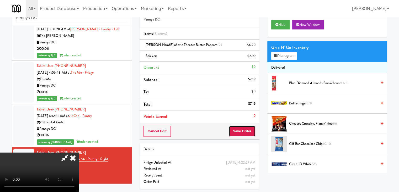
click at [250, 129] on button "Save Order" at bounding box center [242, 131] width 27 height 11
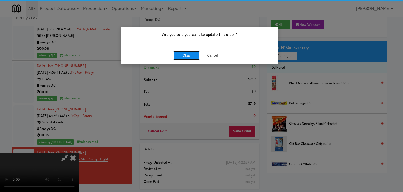
click at [186, 56] on button "Okay" at bounding box center [187, 55] width 26 height 9
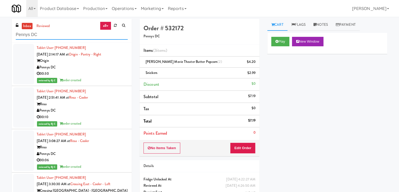
drag, startPoint x: 59, startPoint y: 33, endPoint x: 0, endPoint y: 36, distance: 58.9
click at [0, 36] on div "inbox reviewed all all unclear take inventory issue suspicious failed recent Pe…" at bounding box center [199, 114] width 399 height 191
paste input "H&H Vending"
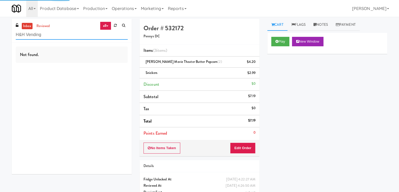
type input "H&H Vending"
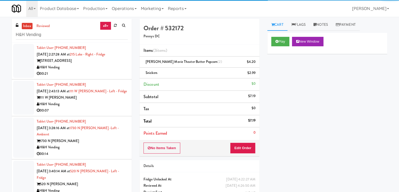
click at [87, 67] on li "Tablet User · (786) 972-9511 Aug 23, 2025 2:27:28 AM at 215 Lake - Right - Frid…" at bounding box center [72, 61] width 120 height 37
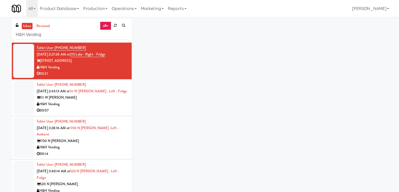
drag, startPoint x: 87, startPoint y: 68, endPoint x: 92, endPoint y: 72, distance: 7.1
click at [87, 68] on div "H&H Vending" at bounding box center [82, 67] width 91 height 7
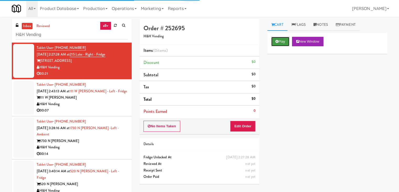
click at [277, 43] on icon at bounding box center [277, 41] width 3 height 3
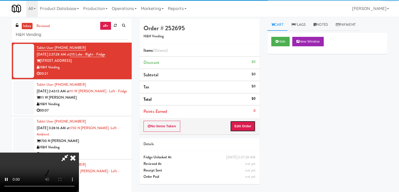
click at [239, 128] on button "Edit Order" at bounding box center [242, 126] width 25 height 11
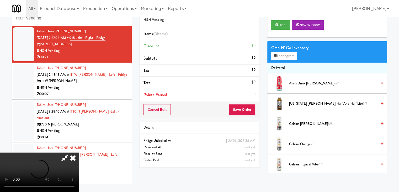
scroll to position [17, 0]
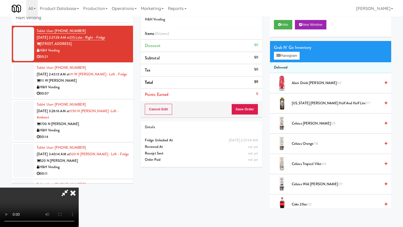
click at [79, 188] on video at bounding box center [39, 207] width 79 height 39
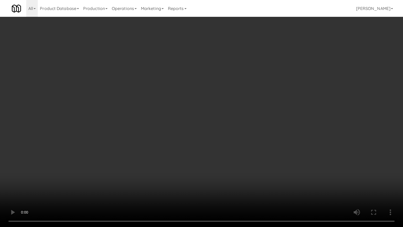
click at [239, 151] on video at bounding box center [201, 113] width 403 height 227
click at [241, 150] on video at bounding box center [201, 113] width 403 height 227
click at [240, 150] on video at bounding box center [201, 113] width 403 height 227
click at [241, 159] on video at bounding box center [201, 113] width 403 height 227
click at [240, 158] on video at bounding box center [201, 113] width 403 height 227
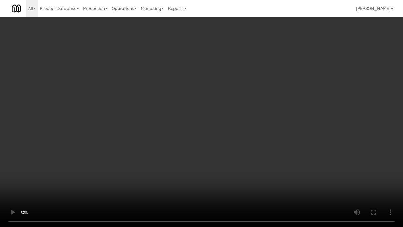
click at [235, 122] on video at bounding box center [201, 113] width 403 height 227
drag, startPoint x: 235, startPoint y: 122, endPoint x: 239, endPoint y: 94, distance: 28.6
click at [235, 122] on video at bounding box center [201, 113] width 403 height 227
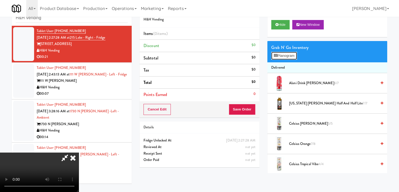
click at [293, 52] on button "Planogram" at bounding box center [285, 56] width 26 height 8
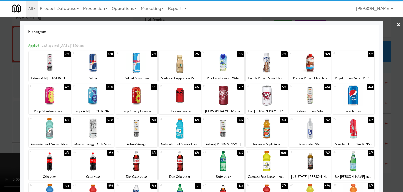
click at [300, 65] on div at bounding box center [310, 63] width 42 height 20
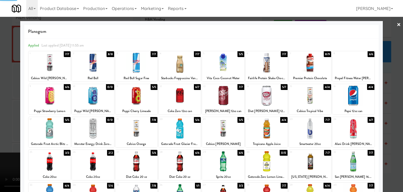
drag, startPoint x: 0, startPoint y: 115, endPoint x: 158, endPoint y: 120, distance: 158.5
click at [2, 114] on div at bounding box center [201, 96] width 403 height 192
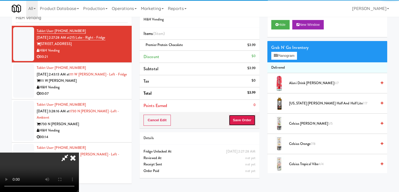
click at [248, 124] on button "Save Order" at bounding box center [242, 120] width 27 height 11
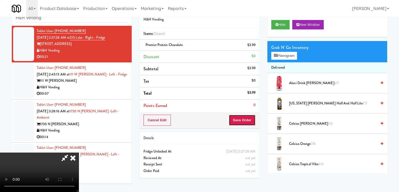
click at [248, 124] on button "Save Order" at bounding box center [242, 120] width 27 height 11
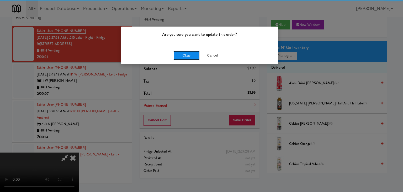
click at [188, 52] on button "Okay" at bounding box center [187, 55] width 26 height 9
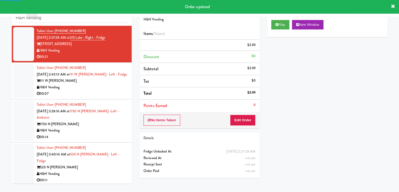
scroll to position [26, 0]
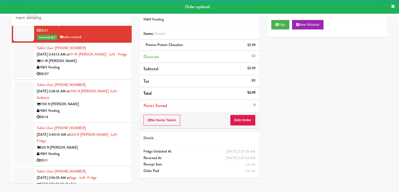
click at [99, 75] on div "00:07" at bounding box center [82, 74] width 91 height 7
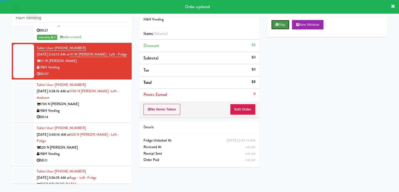
click at [281, 25] on button "Play" at bounding box center [281, 24] width 18 height 9
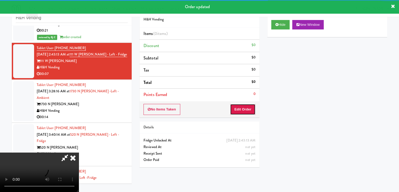
click at [243, 105] on button "Edit Order" at bounding box center [242, 109] width 25 height 11
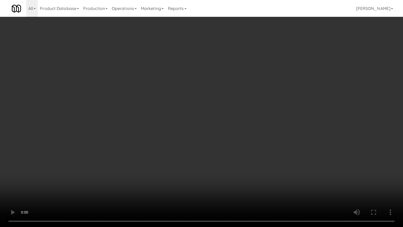
click at [217, 149] on video at bounding box center [201, 113] width 403 height 227
click at [217, 150] on video at bounding box center [201, 113] width 403 height 227
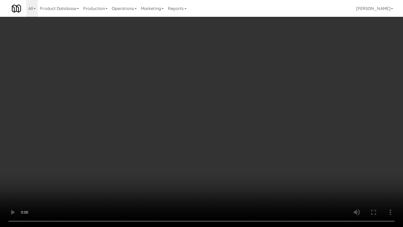
click at [216, 149] on video at bounding box center [201, 113] width 403 height 227
click at [213, 136] on video at bounding box center [201, 113] width 403 height 227
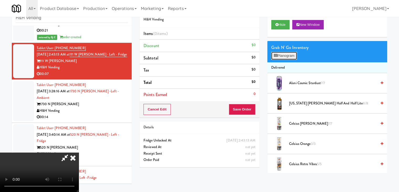
click at [288, 55] on button "Planogram" at bounding box center [285, 56] width 26 height 8
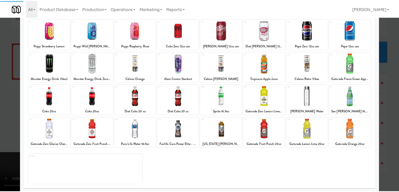
scroll to position [66, 0]
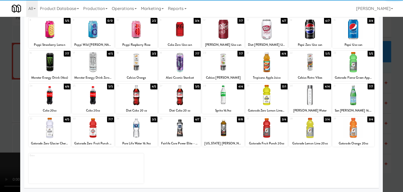
click at [264, 102] on div at bounding box center [267, 95] width 42 height 20
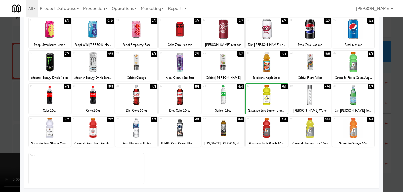
click at [0, 117] on div at bounding box center [201, 96] width 403 height 192
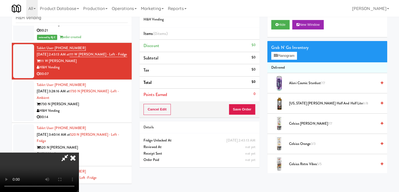
drag, startPoint x: 199, startPoint y: 135, endPoint x: 203, endPoint y: 136, distance: 4.1
click at [79, 152] on video at bounding box center [39, 171] width 79 height 39
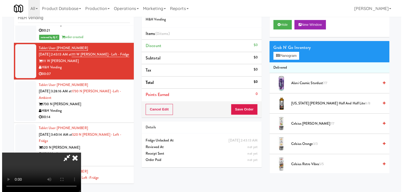
scroll to position [74, 0]
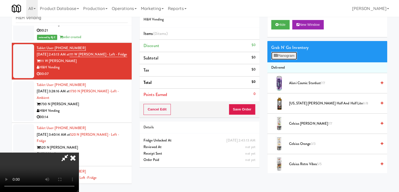
click at [293, 53] on button "Planogram" at bounding box center [285, 56] width 26 height 8
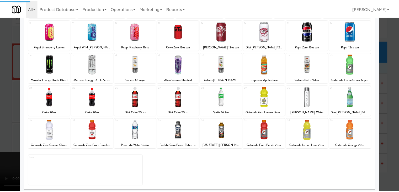
scroll to position [66, 0]
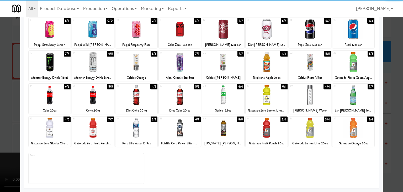
click at [309, 129] on div at bounding box center [310, 128] width 42 height 20
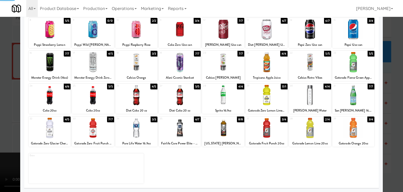
drag, startPoint x: 0, startPoint y: 126, endPoint x: 88, endPoint y: 124, distance: 88.3
click at [1, 126] on div at bounding box center [201, 96] width 403 height 192
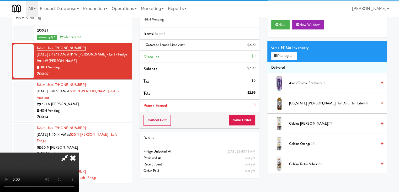
click at [253, 122] on div "Cancel Edit Save Order" at bounding box center [200, 120] width 120 height 16
click at [253, 122] on button "Save Order" at bounding box center [242, 120] width 27 height 11
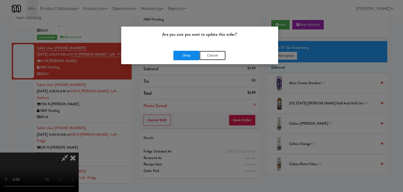
click at [198, 57] on div "Okay Cancel" at bounding box center [200, 55] width 52 height 9
click at [197, 57] on button "Okay" at bounding box center [187, 55] width 26 height 9
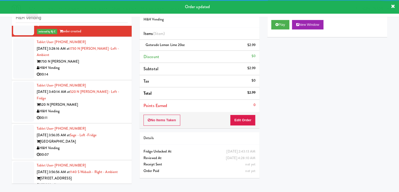
scroll to position [79, 0]
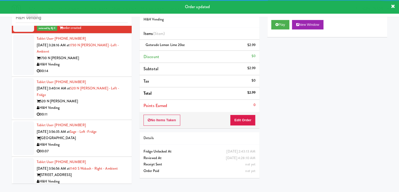
click at [102, 68] on div "00:14" at bounding box center [82, 71] width 91 height 7
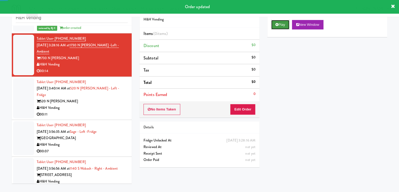
click at [281, 22] on button "Play" at bounding box center [281, 24] width 18 height 9
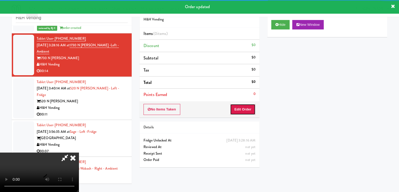
click at [238, 106] on button "Edit Order" at bounding box center [242, 109] width 25 height 11
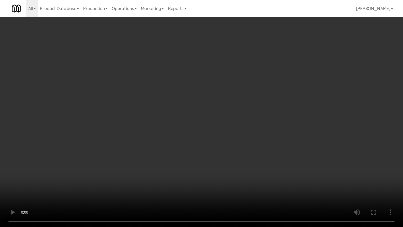
click at [253, 146] on video at bounding box center [201, 113] width 403 height 227
click at [253, 147] on video at bounding box center [201, 113] width 403 height 227
click at [256, 147] on video at bounding box center [201, 113] width 403 height 227
drag, startPoint x: 256, startPoint y: 147, endPoint x: 274, endPoint y: 96, distance: 54.3
click at [256, 147] on video at bounding box center [201, 113] width 403 height 227
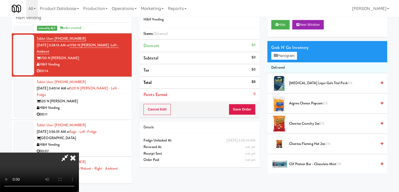
click at [300, 102] on span "Argires Cheese Popcorn 5/5" at bounding box center [333, 103] width 88 height 7
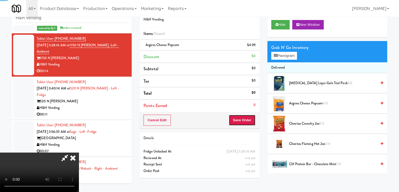
click at [249, 122] on button "Save Order" at bounding box center [242, 120] width 27 height 11
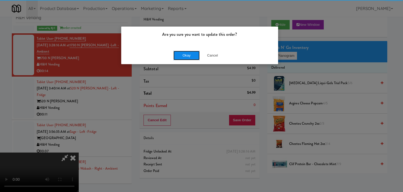
click at [190, 59] on button "Okay" at bounding box center [187, 55] width 26 height 9
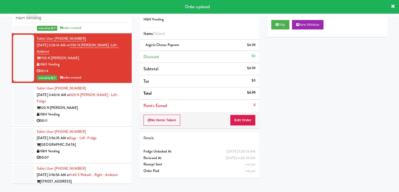
click at [100, 111] on div "H&H Vending" at bounding box center [82, 114] width 91 height 7
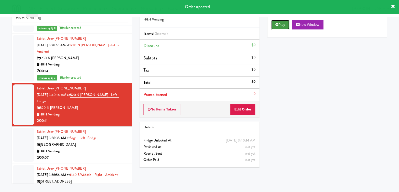
click at [283, 24] on button "Play" at bounding box center [281, 24] width 18 height 9
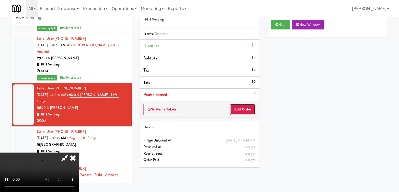
click at [241, 108] on button "Edit Order" at bounding box center [242, 109] width 25 height 11
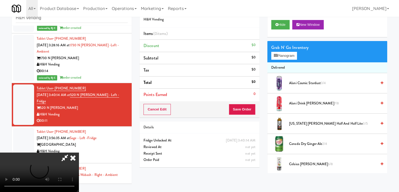
click at [79, 157] on video at bounding box center [39, 171] width 79 height 39
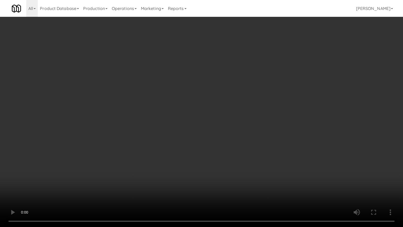
click at [223, 179] on video at bounding box center [201, 113] width 403 height 227
click at [232, 162] on video at bounding box center [201, 113] width 403 height 227
click at [235, 158] on video at bounding box center [201, 113] width 403 height 227
click at [236, 158] on video at bounding box center [201, 113] width 403 height 227
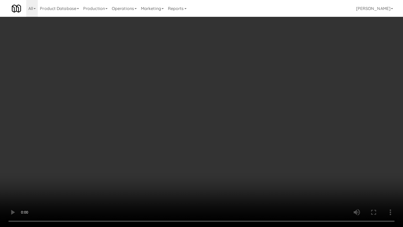
click at [236, 156] on video at bounding box center [201, 113] width 403 height 227
click at [236, 155] on video at bounding box center [201, 113] width 403 height 227
click at [239, 150] on video at bounding box center [201, 113] width 403 height 227
click at [238, 151] on video at bounding box center [201, 113] width 403 height 227
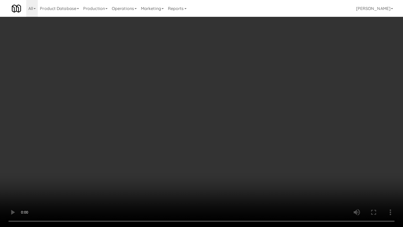
click at [239, 150] on video at bounding box center [201, 113] width 403 height 227
click at [237, 148] on video at bounding box center [201, 113] width 403 height 227
click at [238, 148] on video at bounding box center [201, 113] width 403 height 227
click at [239, 144] on video at bounding box center [201, 113] width 403 height 227
click at [239, 145] on video at bounding box center [201, 113] width 403 height 227
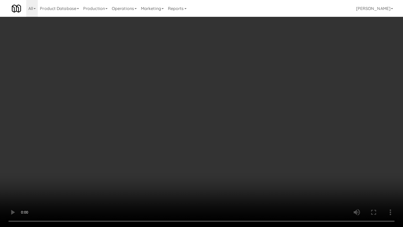
click at [242, 139] on video at bounding box center [201, 113] width 403 height 227
click at [241, 133] on video at bounding box center [201, 113] width 403 height 227
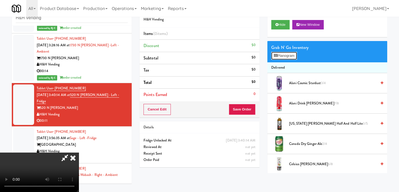
click at [287, 56] on button "Planogram" at bounding box center [285, 56] width 26 height 8
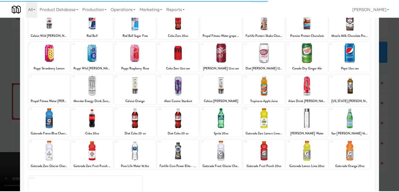
scroll to position [53, 0]
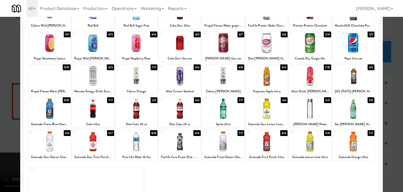
click at [54, 83] on div at bounding box center [50, 76] width 42 height 20
drag, startPoint x: 4, startPoint y: 112, endPoint x: 56, endPoint y: 116, distance: 51.9
click at [4, 112] on div at bounding box center [201, 96] width 403 height 192
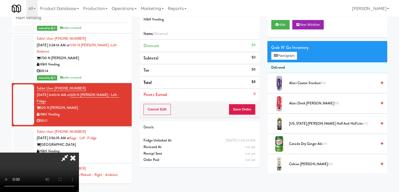
click at [79, 152] on video at bounding box center [39, 171] width 79 height 39
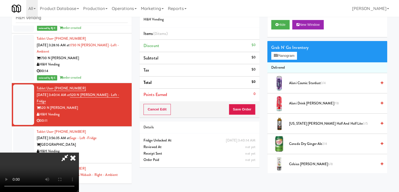
click at [79, 152] on video at bounding box center [39, 171] width 79 height 39
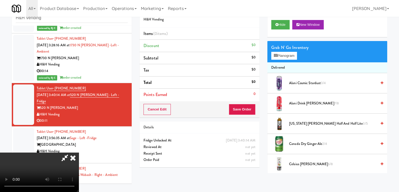
click at [79, 152] on video at bounding box center [39, 171] width 79 height 39
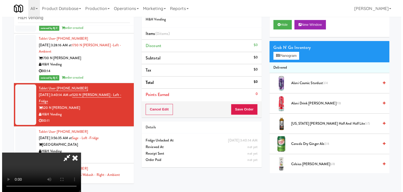
scroll to position [74, 0]
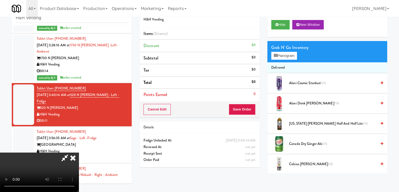
click at [79, 152] on video at bounding box center [39, 171] width 79 height 39
click at [295, 83] on span "Alani Cosmic Stardust 3/4" at bounding box center [333, 83] width 88 height 7
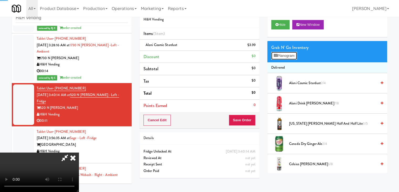
click at [286, 58] on button "Planogram" at bounding box center [285, 56] width 26 height 8
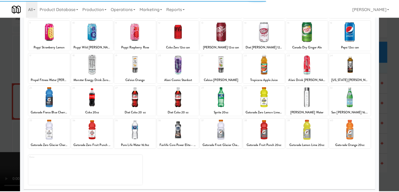
scroll to position [66, 0]
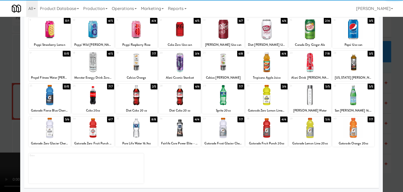
click at [89, 128] on div at bounding box center [93, 128] width 42 height 20
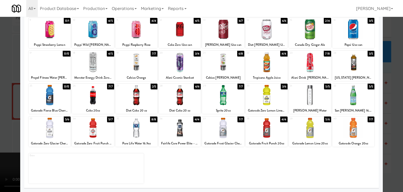
click at [304, 127] on div at bounding box center [310, 128] width 42 height 20
drag, startPoint x: 0, startPoint y: 117, endPoint x: 20, endPoint y: 118, distance: 20.0
click at [1, 117] on div at bounding box center [201, 96] width 403 height 192
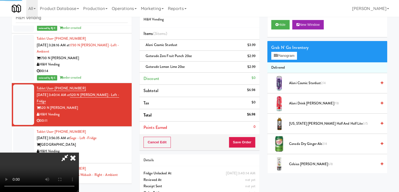
click at [79, 152] on video at bounding box center [39, 171] width 79 height 39
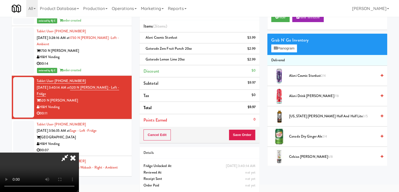
scroll to position [28, 0]
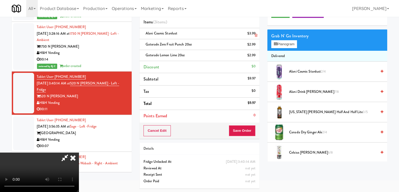
click at [255, 34] on icon at bounding box center [256, 35] width 3 height 3
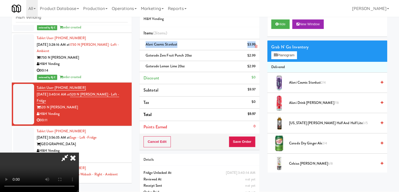
click at [255, 34] on li "Items (3 items )" at bounding box center [200, 33] width 120 height 12
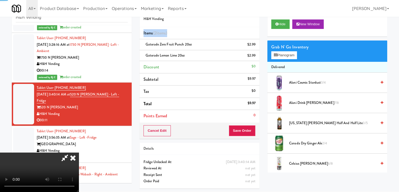
click at [255, 34] on li "Items (2 items )" at bounding box center [200, 33] width 120 height 12
click at [254, 42] on div "$2.99" at bounding box center [252, 44] width 8 height 7
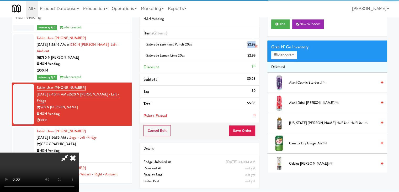
click at [254, 42] on div "$2.99" at bounding box center [252, 44] width 8 height 7
click at [254, 44] on link at bounding box center [255, 46] width 5 height 7
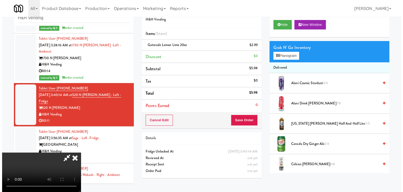
scroll to position [17, 0]
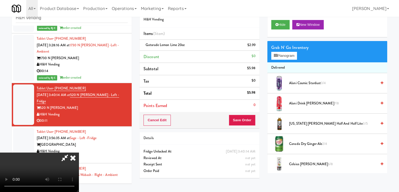
click at [255, 44] on link at bounding box center [255, 47] width 5 height 7
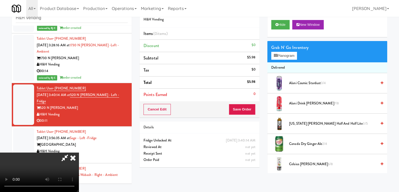
click at [255, 46] on div "$0" at bounding box center [254, 45] width 4 height 7
click at [281, 56] on button "Planogram" at bounding box center [285, 56] width 26 height 8
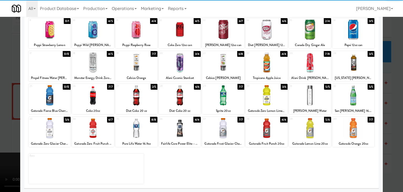
scroll to position [66, 0]
click at [101, 135] on div at bounding box center [93, 128] width 42 height 20
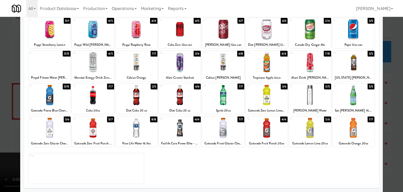
click at [273, 103] on div at bounding box center [267, 95] width 42 height 20
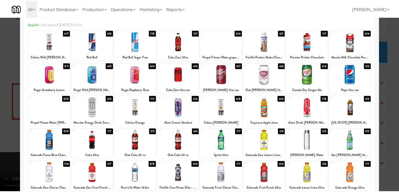
scroll to position [14, 0]
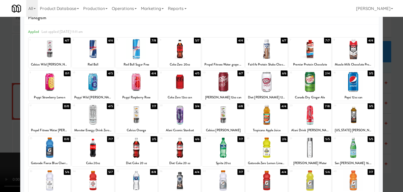
click at [175, 111] on div at bounding box center [180, 115] width 42 height 20
click at [0, 111] on div at bounding box center [201, 96] width 403 height 192
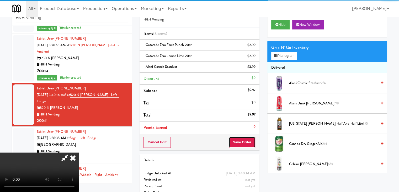
click at [248, 138] on button "Save Order" at bounding box center [242, 142] width 27 height 11
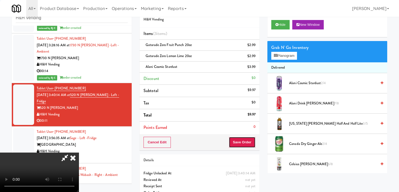
click at [248, 138] on button "Save Order" at bounding box center [242, 142] width 27 height 11
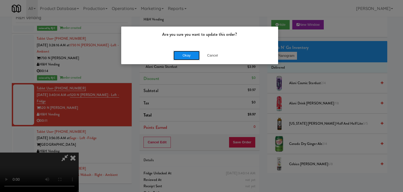
click at [177, 54] on button "Okay" at bounding box center [187, 55] width 26 height 9
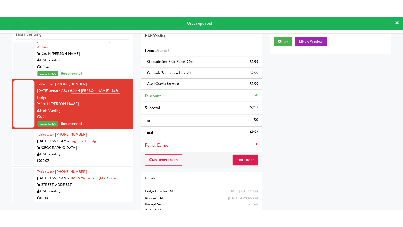
scroll to position [101, 0]
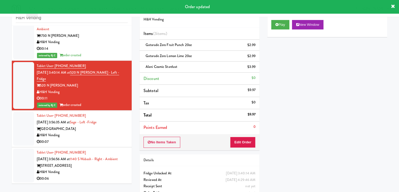
click at [116, 126] on div "[GEOGRAPHIC_DATA]" at bounding box center [82, 129] width 91 height 7
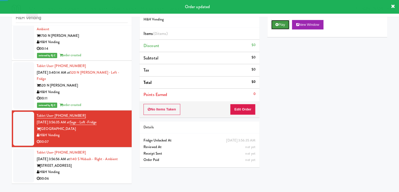
click at [284, 27] on button "Play" at bounding box center [281, 24] width 18 height 9
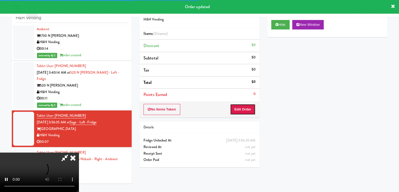
click at [247, 107] on button "Edit Order" at bounding box center [242, 109] width 25 height 11
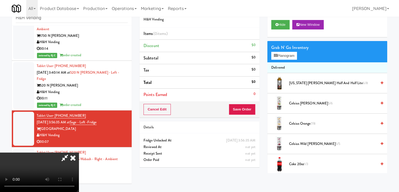
scroll to position [95, 0]
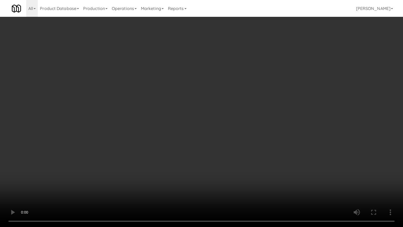
click at [235, 145] on video at bounding box center [201, 113] width 403 height 227
drag, startPoint x: 230, startPoint y: 146, endPoint x: 233, endPoint y: 148, distance: 3.2
click at [230, 146] on video at bounding box center [201, 113] width 403 height 227
click at [238, 147] on video at bounding box center [201, 113] width 403 height 227
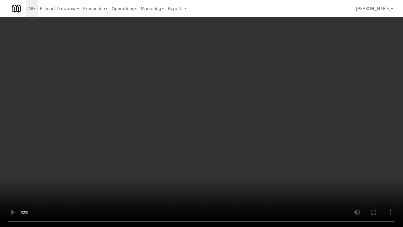
click at [242, 146] on video at bounding box center [201, 113] width 403 height 227
click at [248, 147] on video at bounding box center [201, 113] width 403 height 227
drag, startPoint x: 248, startPoint y: 147, endPoint x: 266, endPoint y: 93, distance: 56.1
click at [248, 146] on video at bounding box center [201, 113] width 403 height 227
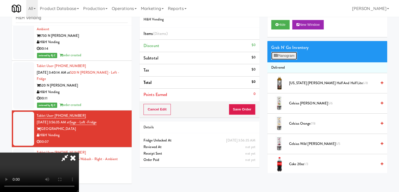
click at [289, 56] on button "Planogram" at bounding box center [285, 56] width 26 height 8
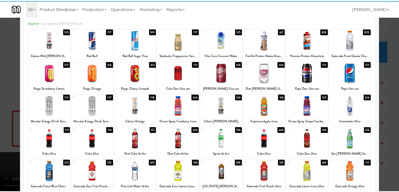
scroll to position [53, 0]
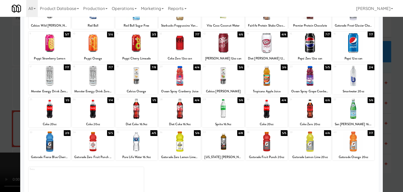
click at [179, 111] on div at bounding box center [180, 108] width 42 height 20
click at [5, 120] on div at bounding box center [201, 96] width 403 height 192
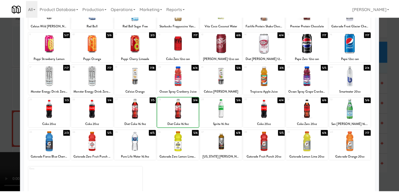
scroll to position [101, 0]
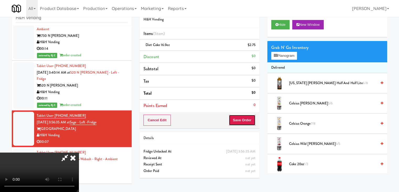
click at [250, 120] on button "Save Order" at bounding box center [242, 120] width 27 height 11
click at [249, 120] on button "Save Order" at bounding box center [242, 120] width 27 height 11
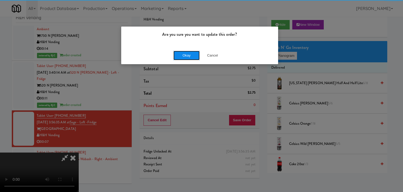
click at [197, 56] on button "Okay" at bounding box center [187, 55] width 26 height 9
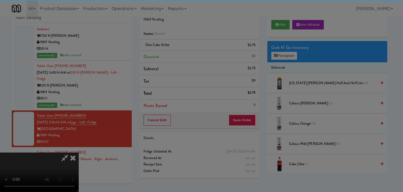
click at [197, 54] on div "Okay Cancel" at bounding box center [199, 46] width 157 height 18
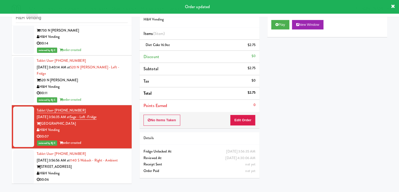
scroll to position [108, 0]
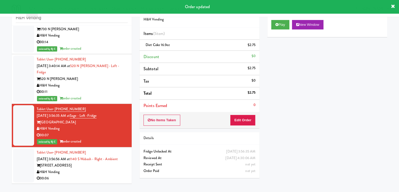
click at [96, 163] on div "[STREET_ADDRESS]" at bounding box center [82, 165] width 91 height 7
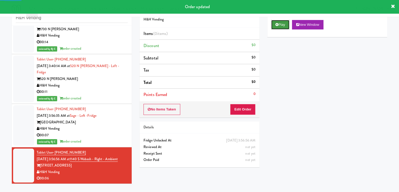
click at [283, 26] on button "Play" at bounding box center [281, 24] width 18 height 9
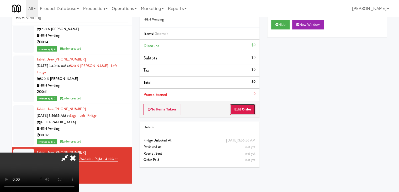
click at [241, 107] on button "Edit Order" at bounding box center [242, 109] width 25 height 11
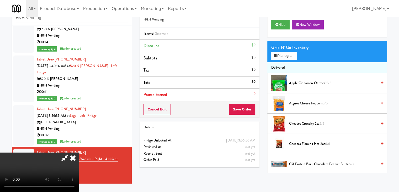
scroll to position [101, 0]
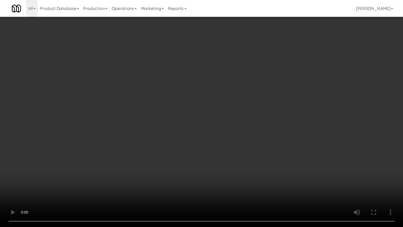
click at [241, 150] on video at bounding box center [201, 113] width 403 height 227
click at [243, 150] on video at bounding box center [201, 113] width 403 height 227
click at [243, 151] on video at bounding box center [201, 113] width 403 height 227
click at [244, 133] on video at bounding box center [201, 113] width 403 height 227
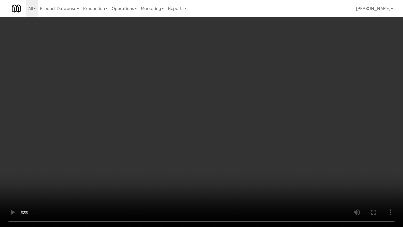
drag, startPoint x: 244, startPoint y: 133, endPoint x: 257, endPoint y: 91, distance: 44.0
click at [244, 132] on video at bounding box center [201, 113] width 403 height 227
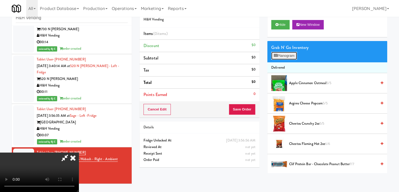
click at [285, 57] on button "Planogram" at bounding box center [285, 56] width 26 height 8
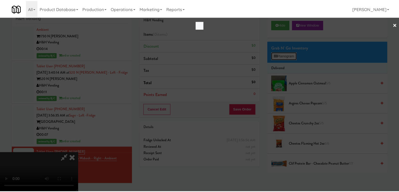
scroll to position [101, 0]
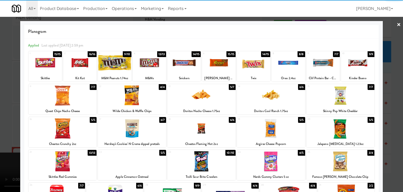
click at [285, 69] on div at bounding box center [288, 63] width 33 height 20
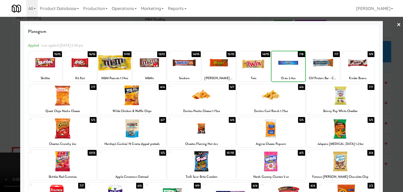
drag, startPoint x: 0, startPoint y: 95, endPoint x: 20, endPoint y: 97, distance: 20.3
click at [1, 95] on div at bounding box center [201, 96] width 403 height 192
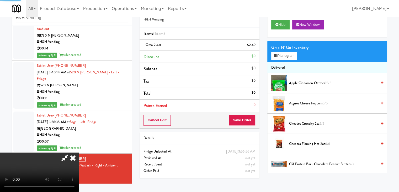
scroll to position [108, 0]
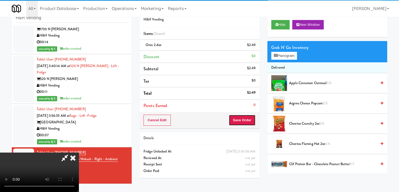
click at [250, 121] on button "Save Order" at bounding box center [242, 120] width 27 height 11
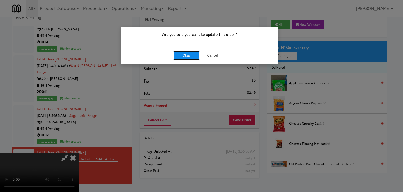
click at [190, 54] on button "Okay" at bounding box center [187, 55] width 26 height 9
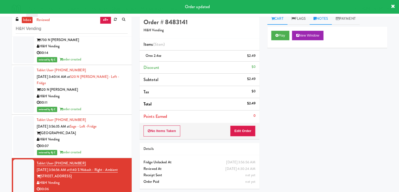
scroll to position [0, 0]
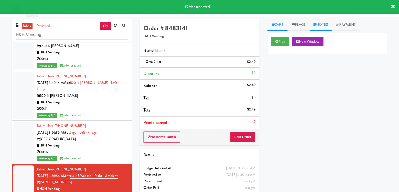
click at [329, 26] on link "Notes" at bounding box center [321, 25] width 22 height 12
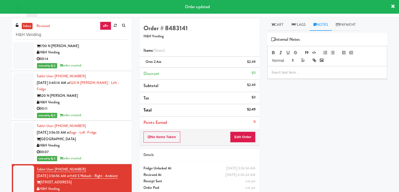
click at [299, 70] on p at bounding box center [328, 72] width 112 height 6
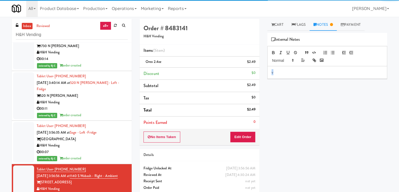
drag, startPoint x: 272, startPoint y: 72, endPoint x: 221, endPoint y: 72, distance: 51.0
click at [228, 71] on div "Order # 8483141 H&H Vending Items (1 item ) Oreo 2.4oz $2.49 Discount $0 Subtot…" at bounding box center [264, 109] width 256 height 180
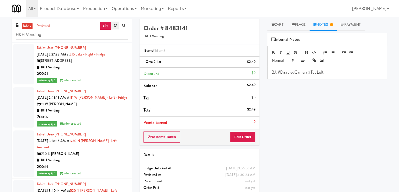
click at [115, 28] on link at bounding box center [115, 26] width 8 height 8
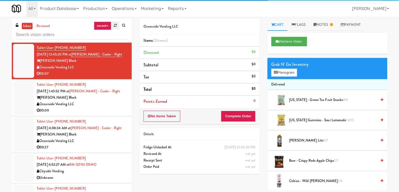
click at [112, 27] on link at bounding box center [115, 26] width 8 height 8
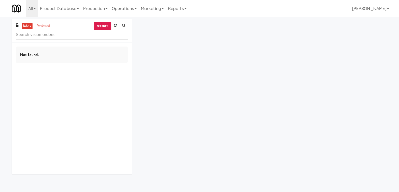
click at [107, 27] on link "recent" at bounding box center [102, 26] width 17 height 8
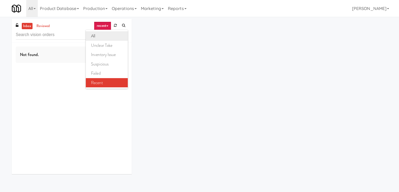
click at [106, 37] on link "all" at bounding box center [107, 35] width 42 height 9
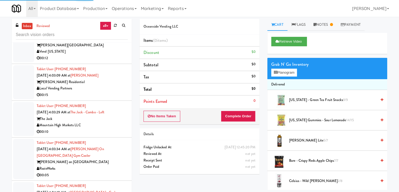
scroll to position [1182, 0]
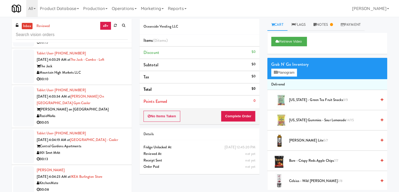
click at [102, 76] on div "00:10" at bounding box center [82, 79] width 91 height 7
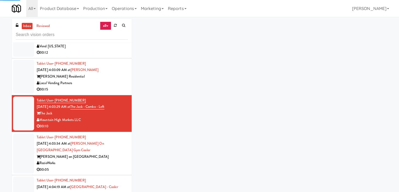
scroll to position [2099, 0]
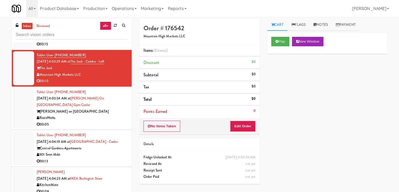
drag, startPoint x: 87, startPoint y: 72, endPoint x: 40, endPoint y: 71, distance: 47.0
click at [40, 71] on div "Mountain High Markets LLC" at bounding box center [82, 74] width 91 height 7
copy div "Mountain High Markets LLC"
click at [49, 72] on div "Mountain High Markets LLC" at bounding box center [82, 74] width 91 height 7
drag, startPoint x: 54, startPoint y: 73, endPoint x: 40, endPoint y: 72, distance: 13.7
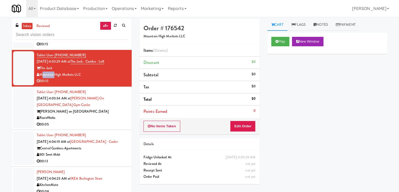
click at [40, 72] on div "Mountain High Markets LLC" at bounding box center [82, 74] width 91 height 7
copy div "Mountain"
click at [55, 35] on input "text" at bounding box center [72, 35] width 112 height 10
paste input "Mountain"
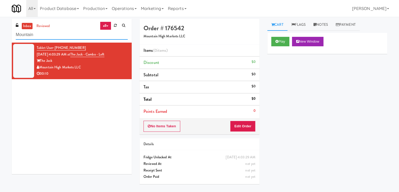
type input "Mountain"
drag, startPoint x: 101, startPoint y: 73, endPoint x: 98, endPoint y: 72, distance: 2.6
click at [101, 72] on div "00:10" at bounding box center [82, 73] width 91 height 7
click at [281, 43] on button "Play" at bounding box center [281, 41] width 18 height 9
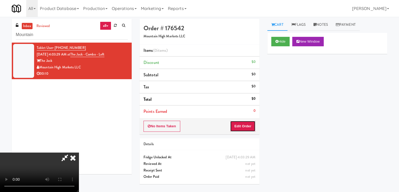
click at [242, 124] on button "Edit Order" at bounding box center [242, 126] width 25 height 11
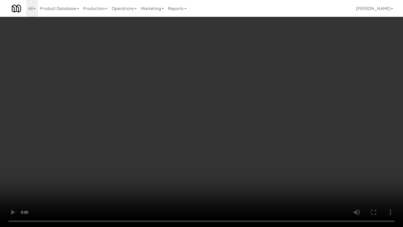
click at [202, 149] on video at bounding box center [201, 113] width 403 height 227
click at [211, 145] on video at bounding box center [201, 113] width 403 height 227
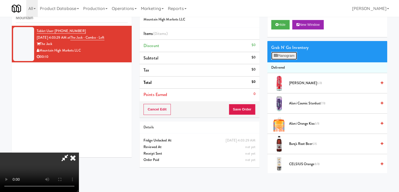
click at [285, 54] on button "Planogram" at bounding box center [285, 56] width 26 height 8
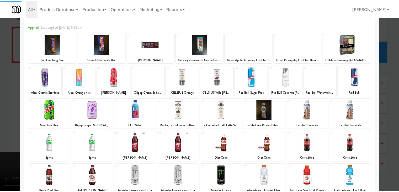
scroll to position [53, 0]
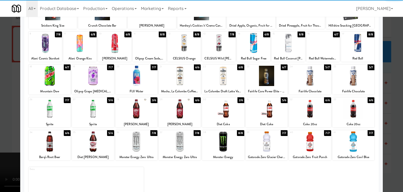
click at [351, 82] on div at bounding box center [354, 76] width 42 height 20
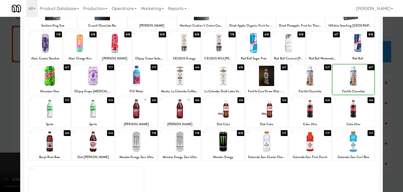
click at [399, 98] on div at bounding box center [201, 96] width 403 height 192
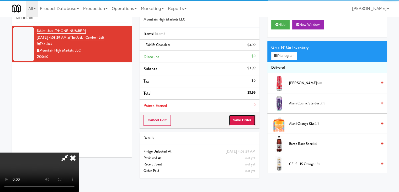
click at [248, 120] on button "Save Order" at bounding box center [242, 120] width 27 height 11
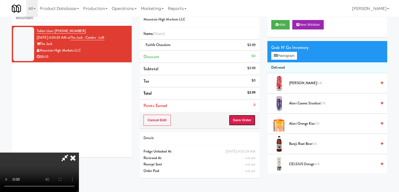
click at [248, 120] on button "Save Order" at bounding box center [242, 120] width 27 height 11
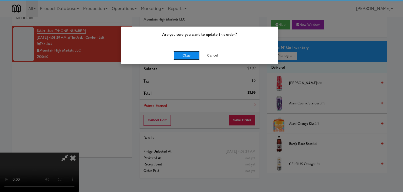
click at [189, 53] on button "Okay" at bounding box center [187, 55] width 26 height 9
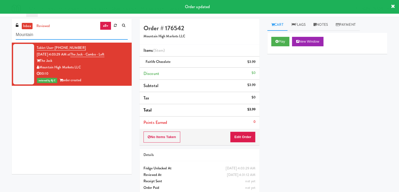
drag, startPoint x: 55, startPoint y: 39, endPoint x: 0, endPoint y: 34, distance: 55.6
click at [0, 34] on div "inbox reviewed all all unclear take inventory issue suspicious failed recent Mo…" at bounding box center [199, 109] width 399 height 180
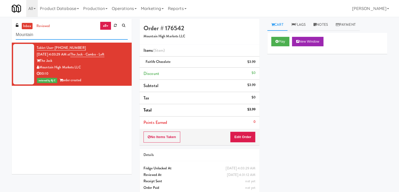
click at [50, 33] on input "Mountain" at bounding box center [72, 35] width 112 height 10
drag, startPoint x: 48, startPoint y: 35, endPoint x: 3, endPoint y: 35, distance: 44.9
click at [4, 35] on div "inbox reviewed all all unclear take inventory issue suspicious failed recent Mo…" at bounding box center [199, 109] width 399 height 180
click at [117, 26] on link at bounding box center [115, 26] width 8 height 8
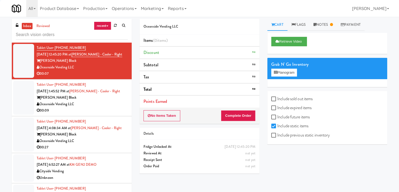
click at [105, 25] on link "recent" at bounding box center [102, 26] width 17 height 8
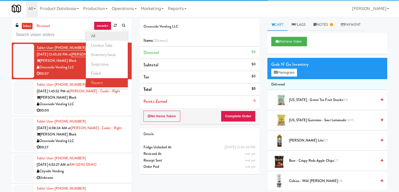
click at [101, 38] on link "all" at bounding box center [107, 35] width 42 height 9
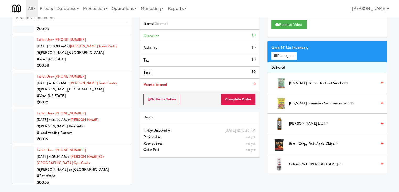
scroll to position [1754, 0]
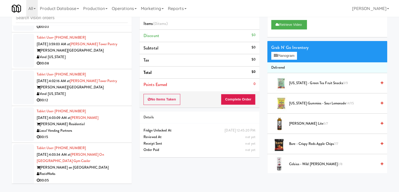
click at [92, 60] on div "00:08" at bounding box center [82, 63] width 91 height 7
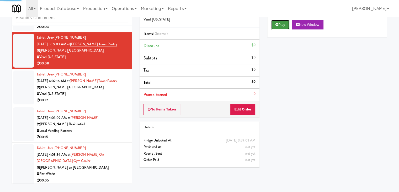
click at [274, 22] on button "Play" at bounding box center [281, 24] width 18 height 9
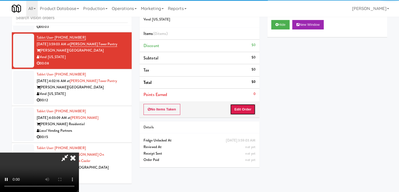
click at [242, 109] on button "Edit Order" at bounding box center [242, 109] width 25 height 11
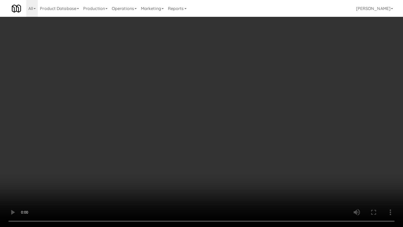
click at [215, 142] on video at bounding box center [201, 113] width 403 height 227
click at [215, 160] on video at bounding box center [201, 113] width 403 height 227
click at [215, 162] on video at bounding box center [201, 113] width 403 height 227
click at [215, 160] on video at bounding box center [201, 113] width 403 height 227
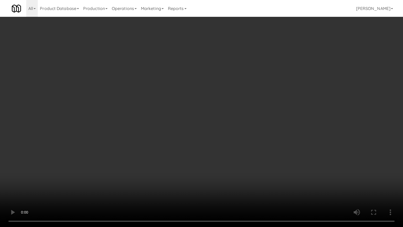
click at [221, 164] on video at bounding box center [201, 113] width 403 height 227
click at [222, 155] on video at bounding box center [201, 113] width 403 height 227
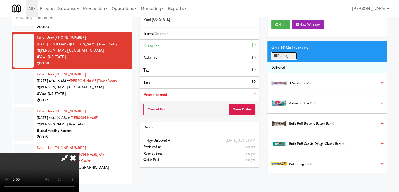
click at [287, 55] on button "Planogram" at bounding box center [285, 56] width 26 height 8
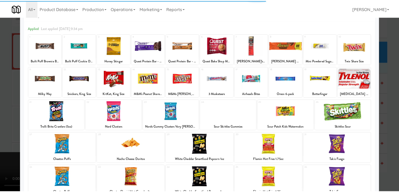
scroll to position [26, 0]
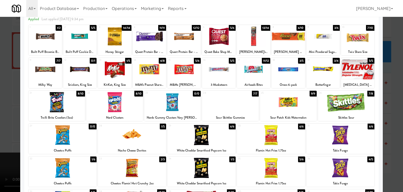
click at [251, 73] on div at bounding box center [253, 69] width 33 height 20
drag, startPoint x: 0, startPoint y: 117, endPoint x: 77, endPoint y: 119, distance: 77.0
click at [3, 117] on div at bounding box center [201, 96] width 403 height 192
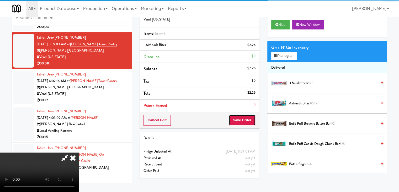
click at [244, 121] on button "Save Order" at bounding box center [242, 120] width 27 height 11
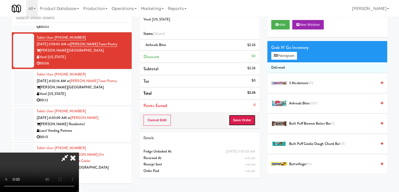
click at [244, 121] on button "Save Order" at bounding box center [242, 120] width 27 height 11
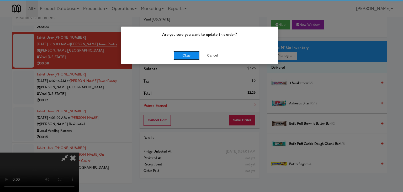
drag, startPoint x: 199, startPoint y: 53, endPoint x: 196, endPoint y: 53, distance: 2.9
click at [198, 53] on button "Okay" at bounding box center [187, 55] width 26 height 9
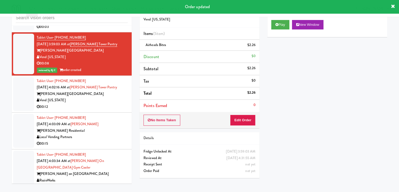
click at [108, 100] on div "Vend [US_STATE]" at bounding box center [82, 100] width 91 height 7
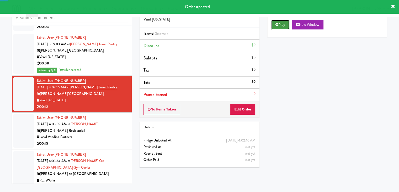
click at [278, 24] on icon at bounding box center [277, 24] width 3 height 3
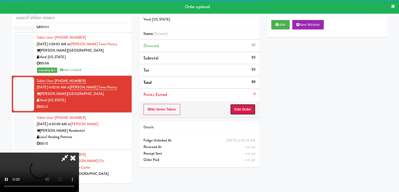
click at [244, 105] on button "Edit Order" at bounding box center [242, 109] width 25 height 11
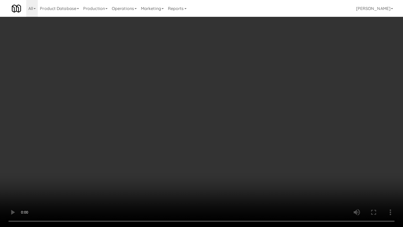
click at [215, 150] on video at bounding box center [201, 113] width 403 height 227
click at [213, 150] on video at bounding box center [201, 113] width 403 height 227
click at [205, 147] on video at bounding box center [201, 113] width 403 height 227
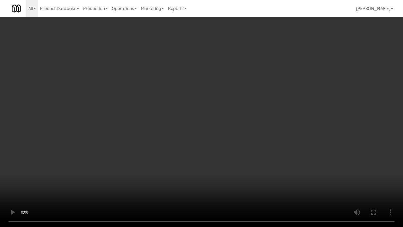
click at [205, 148] on video at bounding box center [201, 113] width 403 height 227
click at [213, 149] on video at bounding box center [201, 113] width 403 height 227
click at [212, 148] on video at bounding box center [201, 113] width 403 height 227
click at [213, 147] on video at bounding box center [201, 113] width 403 height 227
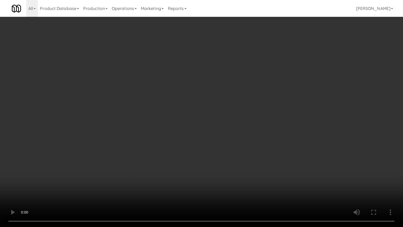
click at [213, 147] on video at bounding box center [201, 113] width 403 height 227
drag, startPoint x: 213, startPoint y: 147, endPoint x: 260, endPoint y: 75, distance: 86.2
click at [213, 145] on video at bounding box center [201, 113] width 403 height 227
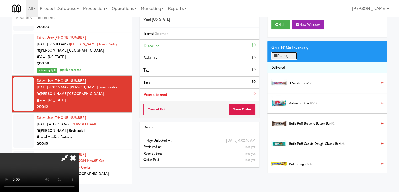
click at [282, 55] on button "Planogram" at bounding box center [285, 56] width 26 height 8
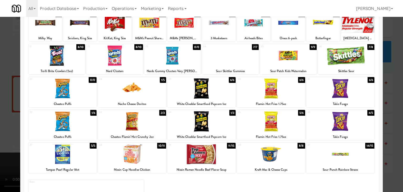
scroll to position [99, 0]
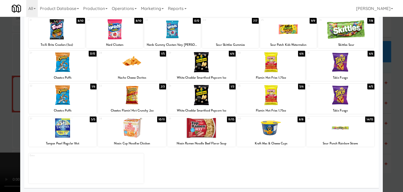
click at [262, 130] on div at bounding box center [271, 128] width 68 height 20
click at [145, 130] on div at bounding box center [132, 128] width 68 height 20
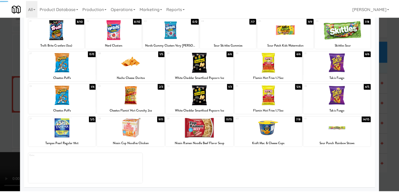
scroll to position [0, 0]
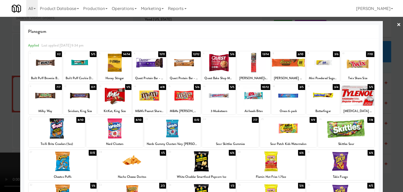
click at [255, 67] on div at bounding box center [253, 63] width 33 height 20
drag, startPoint x: 0, startPoint y: 134, endPoint x: 13, endPoint y: 134, distance: 12.9
click at [0, 134] on div at bounding box center [201, 96] width 403 height 192
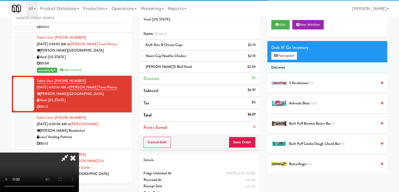
click at [79, 152] on video at bounding box center [39, 171] width 79 height 39
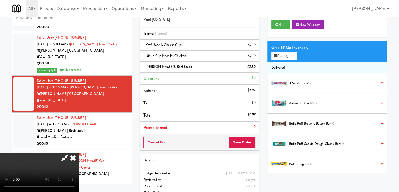
scroll to position [74, 0]
click at [79, 152] on video at bounding box center [39, 171] width 79 height 39
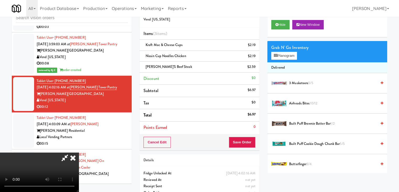
click at [79, 152] on video at bounding box center [39, 171] width 79 height 39
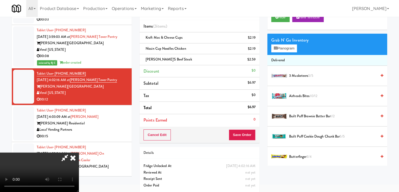
scroll to position [28, 0]
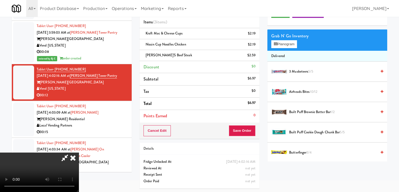
click at [79, 152] on video at bounding box center [39, 171] width 79 height 39
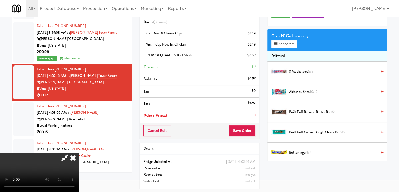
scroll to position [0, 0]
click at [79, 152] on icon at bounding box center [73, 157] width 12 height 11
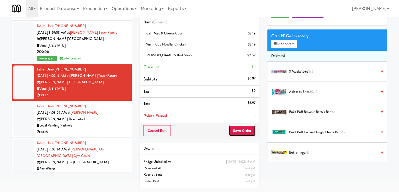
click at [246, 131] on button "Save Order" at bounding box center [242, 130] width 27 height 11
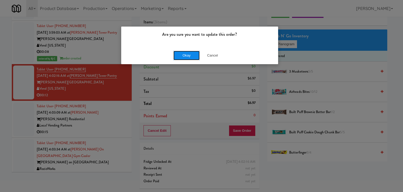
click at [188, 54] on button "Okay" at bounding box center [187, 55] width 26 height 9
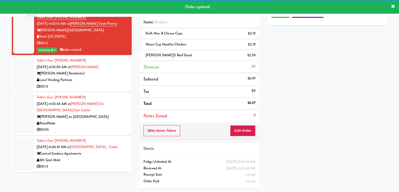
scroll to position [1807, 0]
drag, startPoint x: 117, startPoint y: 76, endPoint x: 116, endPoint y: 79, distance: 2.8
click at [118, 74] on div "Tablet User · (928) 430-6043 Aug 23, 2025 4:03:09 AM at Herbert - Fridge Herber…" at bounding box center [82, 73] width 91 height 32
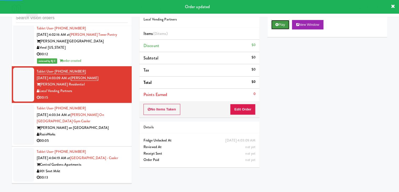
click at [277, 27] on button "Play" at bounding box center [281, 24] width 18 height 9
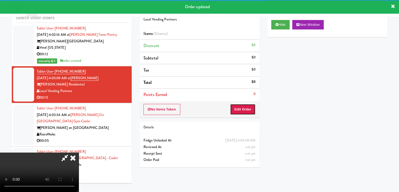
click at [240, 112] on button "Edit Order" at bounding box center [242, 109] width 25 height 11
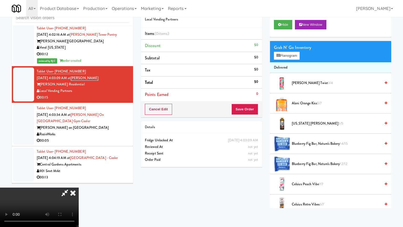
click at [79, 188] on video at bounding box center [39, 207] width 79 height 39
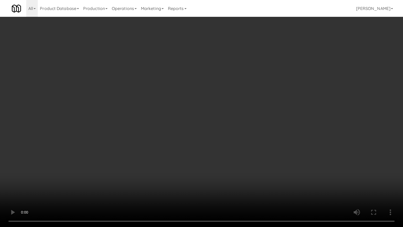
click at [217, 146] on video at bounding box center [201, 113] width 403 height 227
click at [217, 145] on video at bounding box center [201, 113] width 403 height 227
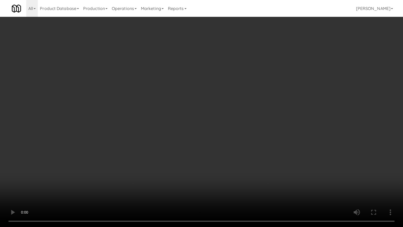
click at [218, 137] on video at bounding box center [201, 113] width 403 height 227
click at [219, 137] on video at bounding box center [201, 113] width 403 height 227
click at [221, 136] on video at bounding box center [201, 113] width 403 height 227
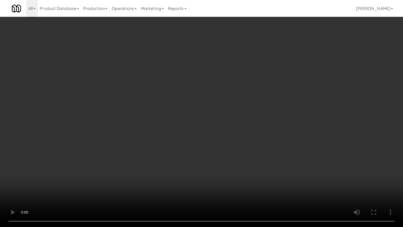
click at [221, 136] on video at bounding box center [201, 113] width 403 height 227
click at [222, 136] on video at bounding box center [201, 113] width 403 height 227
click at [223, 136] on video at bounding box center [201, 113] width 403 height 227
click at [216, 149] on video at bounding box center [201, 113] width 403 height 227
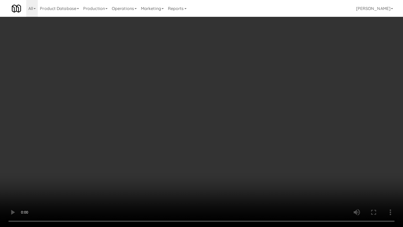
click at [219, 142] on video at bounding box center [201, 113] width 403 height 227
drag, startPoint x: 219, startPoint y: 142, endPoint x: 220, endPoint y: 139, distance: 2.7
click at [219, 140] on video at bounding box center [201, 113] width 403 height 227
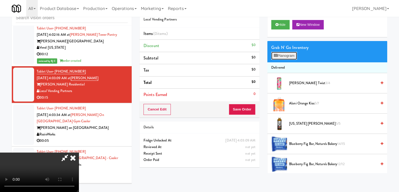
click at [283, 55] on button "Planogram" at bounding box center [285, 56] width 26 height 8
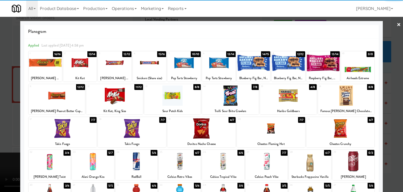
click at [199, 129] on div at bounding box center [202, 128] width 68 height 20
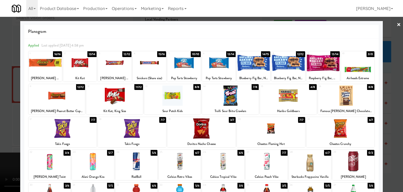
click at [116, 96] on div at bounding box center [114, 95] width 57 height 20
drag, startPoint x: 0, startPoint y: 96, endPoint x: 51, endPoint y: 101, distance: 51.7
click at [2, 96] on div at bounding box center [201, 96] width 403 height 192
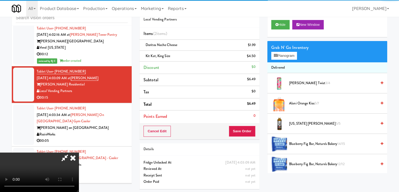
click at [79, 152] on video at bounding box center [39, 171] width 79 height 39
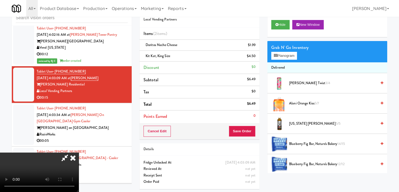
click at [79, 152] on video at bounding box center [39, 171] width 79 height 39
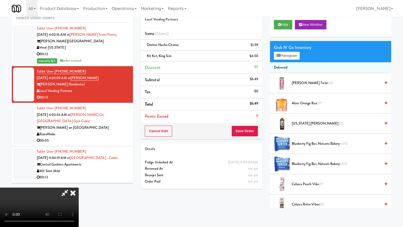
click at [79, 188] on video at bounding box center [39, 207] width 79 height 39
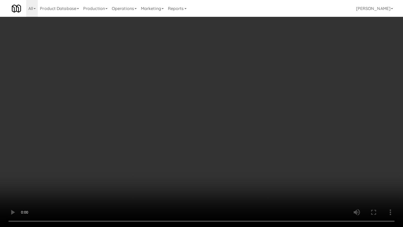
click at [257, 121] on video at bounding box center [201, 113] width 403 height 227
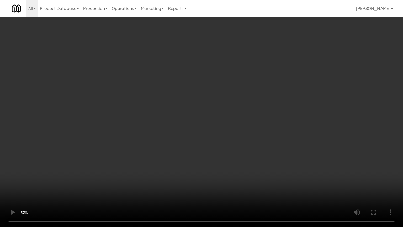
click at [257, 121] on video at bounding box center [201, 113] width 403 height 227
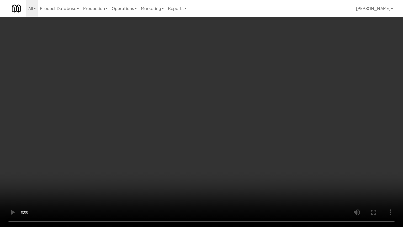
click at [255, 121] on video at bounding box center [201, 113] width 403 height 227
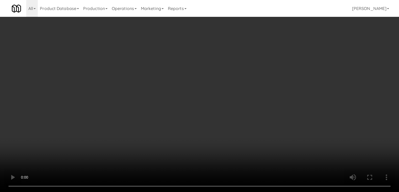
click at [212, 100] on video at bounding box center [199, 96] width 399 height 192
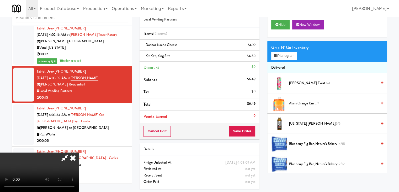
click at [79, 152] on video at bounding box center [39, 171] width 79 height 39
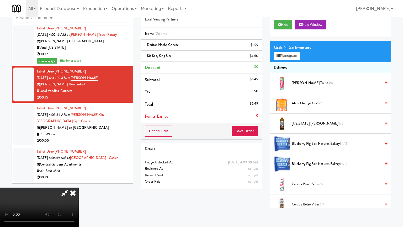
click at [79, 188] on video at bounding box center [39, 207] width 79 height 39
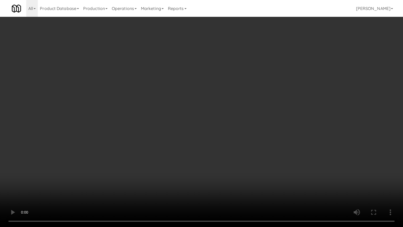
click at [214, 122] on video at bounding box center [201, 113] width 403 height 227
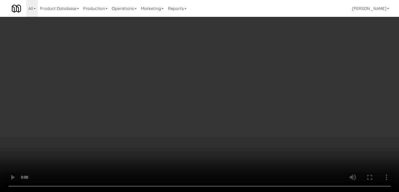
click at [169, 100] on video at bounding box center [199, 96] width 399 height 192
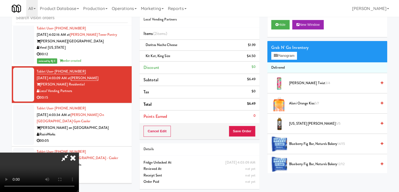
click at [79, 152] on video at bounding box center [39, 171] width 79 height 39
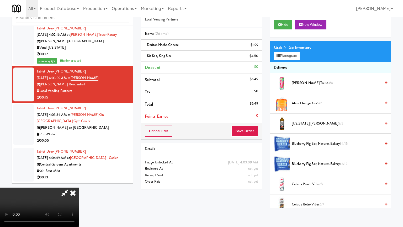
click at [79, 188] on video at bounding box center [39, 207] width 79 height 39
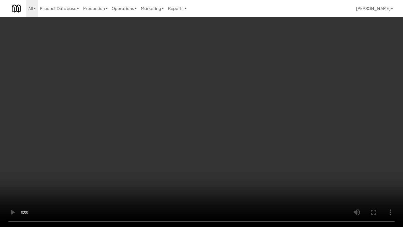
click at [189, 121] on video at bounding box center [201, 113] width 403 height 227
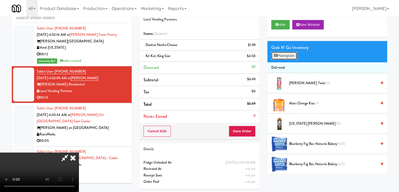
click at [284, 59] on button "Planogram" at bounding box center [285, 56] width 26 height 8
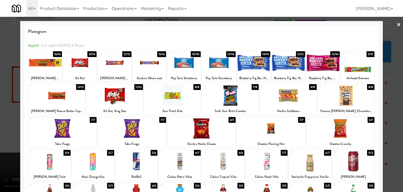
click at [74, 69] on div at bounding box center [79, 63] width 33 height 20
click at [0, 83] on div at bounding box center [201, 96] width 403 height 192
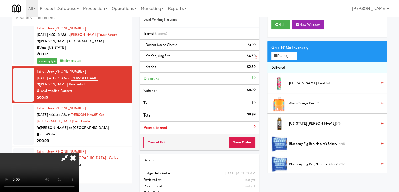
click at [255, 55] on link at bounding box center [255, 58] width 5 height 7
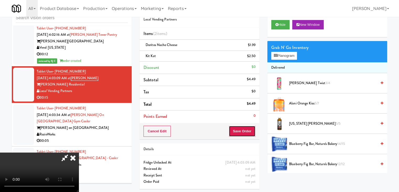
click at [246, 132] on button "Save Order" at bounding box center [242, 131] width 27 height 11
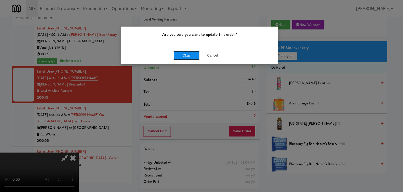
click at [193, 54] on button "Okay" at bounding box center [187, 55] width 26 height 9
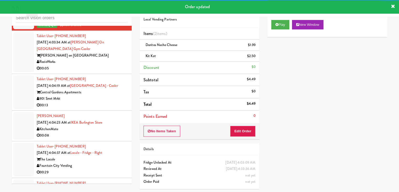
scroll to position [1892, 0]
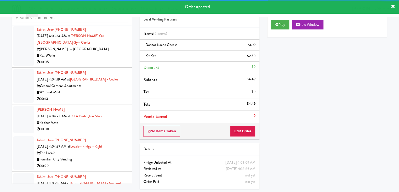
click at [111, 55] on div "RozieWorks" at bounding box center [82, 55] width 91 height 7
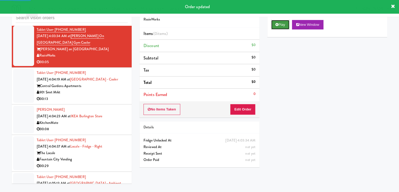
click at [281, 25] on button "Play" at bounding box center [281, 24] width 18 height 9
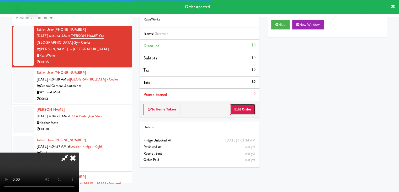
click at [246, 107] on button "Edit Order" at bounding box center [242, 109] width 25 height 11
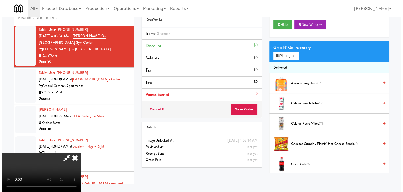
scroll to position [74, 0]
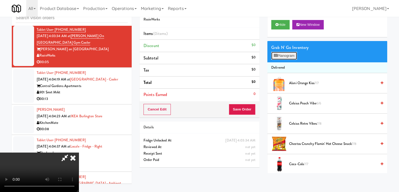
click at [297, 54] on button "Planogram" at bounding box center [285, 56] width 26 height 8
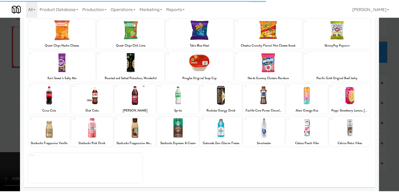
scroll to position [66, 0]
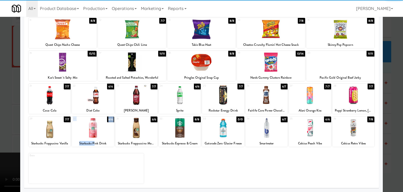
click at [95, 137] on div "30 6/6 Starbucks Pink Drink" at bounding box center [93, 131] width 42 height 30
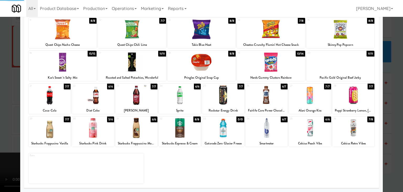
click at [0, 126] on div at bounding box center [201, 96] width 403 height 192
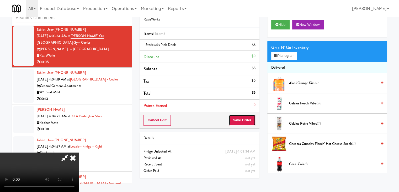
drag, startPoint x: 254, startPoint y: 122, endPoint x: 250, endPoint y: 121, distance: 4.0
click at [254, 122] on button "Save Order" at bounding box center [242, 120] width 27 height 11
click at [250, 121] on button "Save Order" at bounding box center [242, 120] width 27 height 11
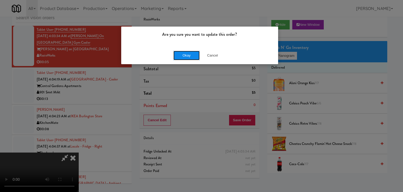
click at [191, 56] on button "Okay" at bounding box center [187, 55] width 26 height 9
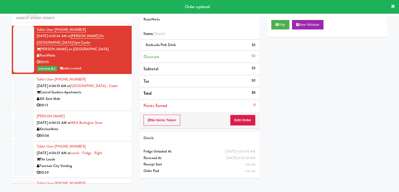
click at [93, 98] on div "901 Smrt Mrkt" at bounding box center [82, 99] width 91 height 7
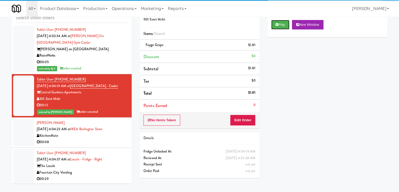
drag, startPoint x: 279, startPoint y: 25, endPoint x: 94, endPoint y: 113, distance: 205.7
click at [94, 113] on div "inbox reviewed all all unclear take inventory issue suspicious failed recent Ta…" at bounding box center [200, 94] width 384 height 185
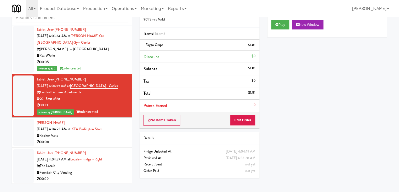
click at [102, 137] on div "Asad Akram Aug 23, 2025 4:04:23 AM at IKEA Burlington Store KitchenMate 00:08" at bounding box center [82, 133] width 91 height 26
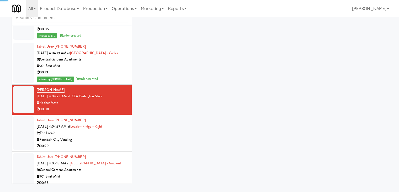
scroll to position [1995, 0]
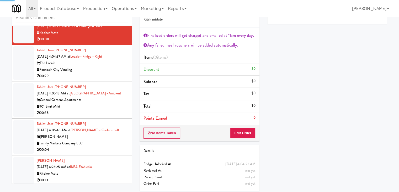
click at [114, 70] on div "Tablet User · (480) 310-8824 Aug 23, 2025 4:04:37 AM at Locale - Fridge - Right…" at bounding box center [82, 63] width 91 height 32
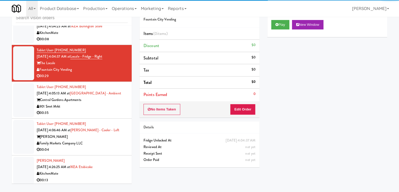
click at [118, 170] on div "KitchenMate" at bounding box center [82, 173] width 91 height 7
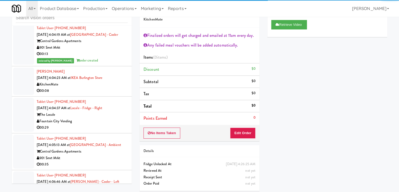
scroll to position [1916, 0]
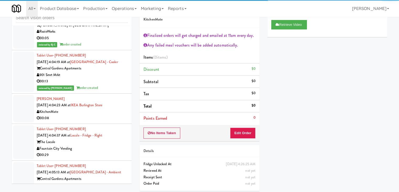
click at [116, 117] on div "00:08" at bounding box center [82, 118] width 91 height 7
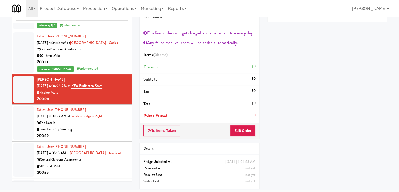
scroll to position [1995, 0]
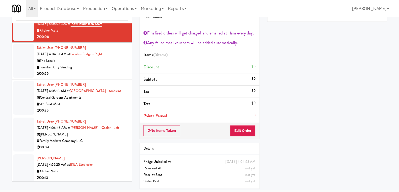
click at [113, 168] on div "KitchenMate" at bounding box center [82, 171] width 91 height 7
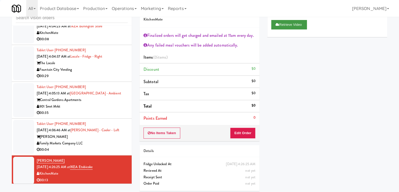
scroll to position [19, 0]
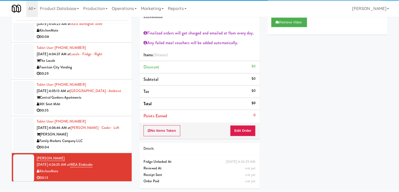
click at [119, 143] on div "Tablet User · (202) 579-7023 Aug 23, 2025 4:06:46 AM at Rigby - Cooler - Left R…" at bounding box center [82, 134] width 91 height 32
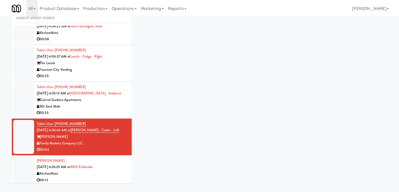
scroll to position [17, 0]
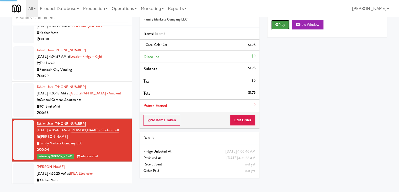
click at [279, 24] on button "Play" at bounding box center [281, 24] width 18 height 9
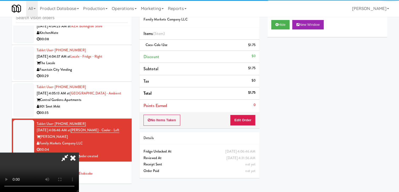
click at [122, 104] on div "901 Smrt Mrkt" at bounding box center [82, 106] width 91 height 7
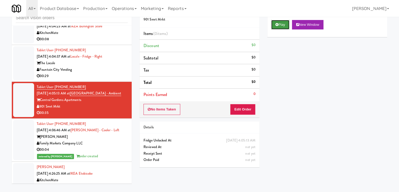
click at [285, 23] on button "Play" at bounding box center [281, 24] width 18 height 9
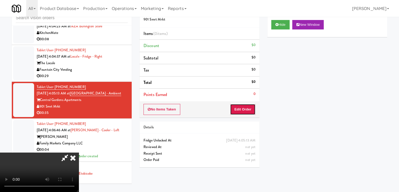
click at [239, 108] on button "Edit Order" at bounding box center [242, 109] width 25 height 11
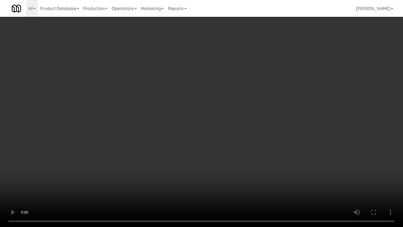
click at [246, 119] on video at bounding box center [201, 113] width 403 height 227
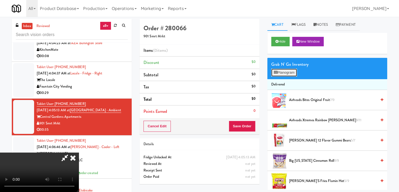
click at [292, 70] on button "Planogram" at bounding box center [285, 73] width 26 height 8
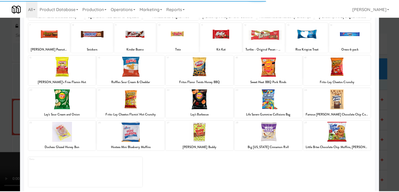
scroll to position [66, 0]
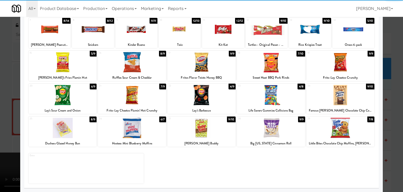
click at [127, 96] on div at bounding box center [132, 95] width 68 height 20
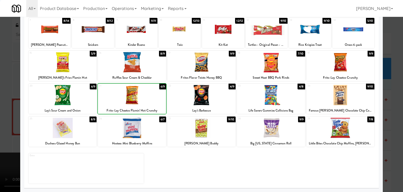
click at [75, 98] on div at bounding box center [63, 95] width 68 height 20
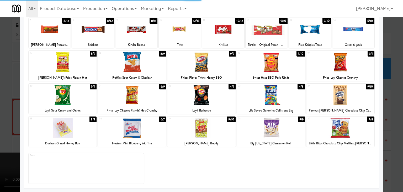
click at [3, 98] on div at bounding box center [201, 96] width 403 height 192
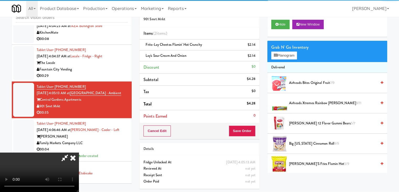
scroll to position [17, 0]
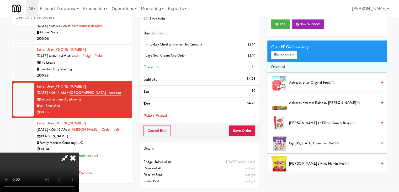
click at [79, 152] on video at bounding box center [39, 171] width 79 height 39
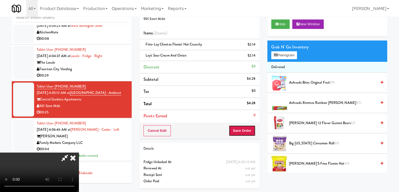
click at [244, 135] on button "Save Order" at bounding box center [242, 130] width 27 height 11
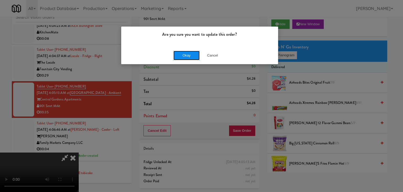
click at [190, 57] on button "Okay" at bounding box center [187, 55] width 26 height 9
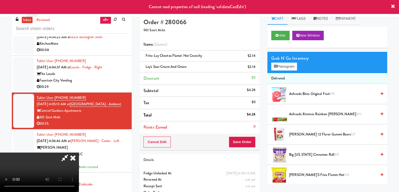
scroll to position [0, 0]
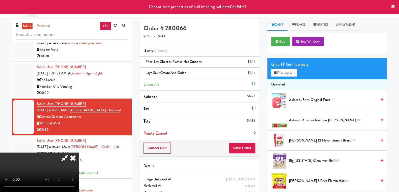
click at [79, 152] on icon at bounding box center [73, 157] width 12 height 11
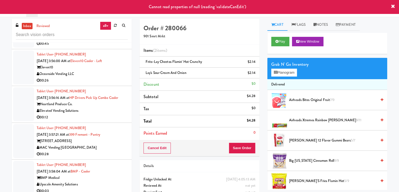
scroll to position [1575, 0]
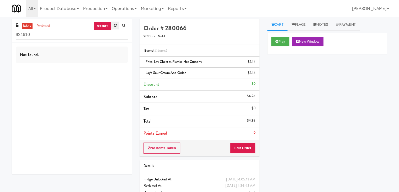
click at [115, 25] on icon at bounding box center [115, 25] width 3 height 3
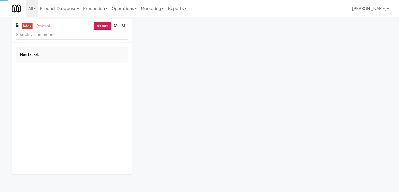
click at [107, 28] on link "recent" at bounding box center [102, 26] width 17 height 8
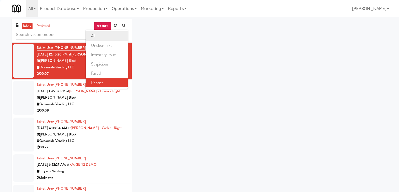
click at [106, 34] on link "all" at bounding box center [107, 35] width 42 height 9
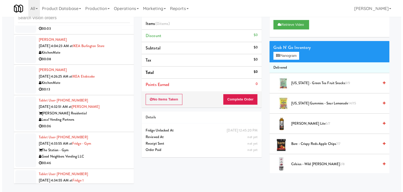
scroll to position [1638, 0]
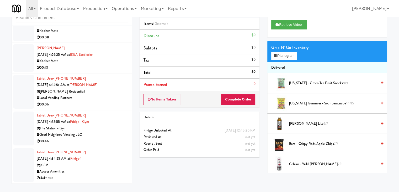
click at [109, 132] on div "Good Neighbors Vending LLC" at bounding box center [82, 134] width 91 height 7
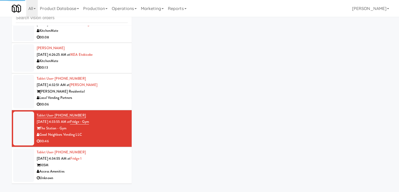
click at [108, 98] on div "Local Vending Partners" at bounding box center [82, 98] width 91 height 7
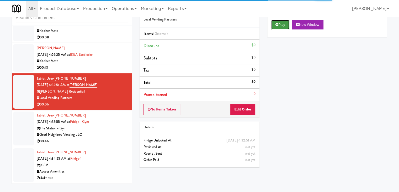
click at [283, 25] on button "Play" at bounding box center [281, 24] width 18 height 9
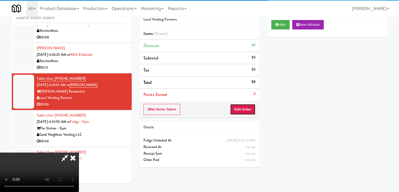
click at [244, 108] on button "Edit Order" at bounding box center [242, 109] width 25 height 11
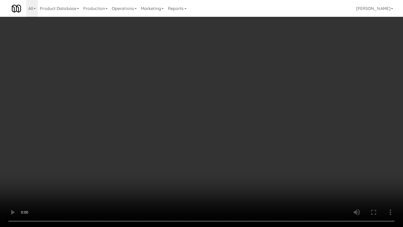
click at [228, 145] on video at bounding box center [201, 113] width 403 height 227
drag, startPoint x: 224, startPoint y: 145, endPoint x: 221, endPoint y: 146, distance: 3.8
click at [224, 144] on video at bounding box center [201, 113] width 403 height 227
click at [224, 142] on video at bounding box center [201, 113] width 403 height 227
drag, startPoint x: 224, startPoint y: 142, endPoint x: 247, endPoint y: 99, distance: 48.0
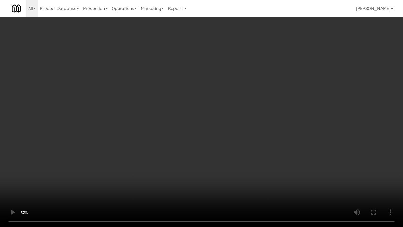
click at [224, 142] on video at bounding box center [201, 113] width 403 height 227
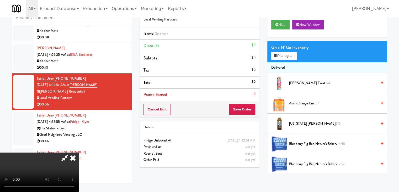
click at [79, 152] on video at bounding box center [39, 171] width 79 height 39
click at [79, 186] on video at bounding box center [39, 171] width 79 height 39
click at [79, 152] on video at bounding box center [39, 171] width 79 height 39
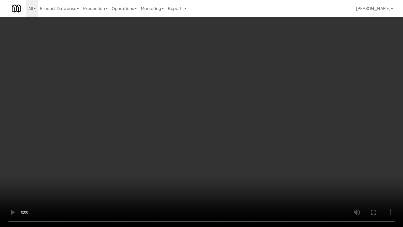
click at [206, 157] on video at bounding box center [201, 113] width 403 height 227
click at [226, 155] on video at bounding box center [201, 113] width 403 height 227
click at [227, 155] on video at bounding box center [201, 113] width 403 height 227
click at [228, 154] on video at bounding box center [201, 113] width 403 height 227
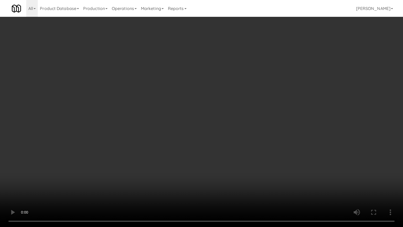
click at [228, 154] on video at bounding box center [201, 113] width 403 height 227
click at [229, 154] on video at bounding box center [201, 113] width 403 height 227
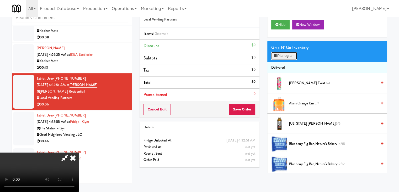
click at [286, 57] on button "Planogram" at bounding box center [285, 56] width 26 height 8
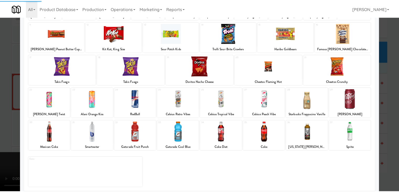
scroll to position [66, 0]
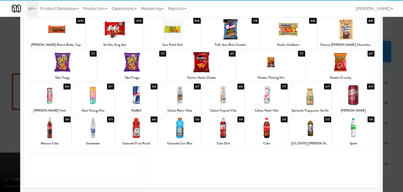
click at [185, 132] on div at bounding box center [180, 128] width 42 height 20
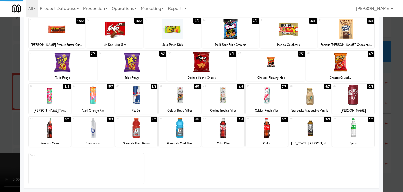
click at [302, 128] on div at bounding box center [310, 128] width 42 height 20
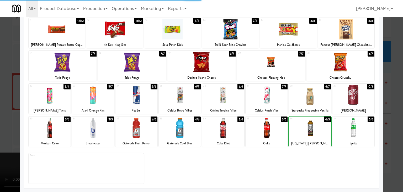
click at [0, 140] on div at bounding box center [201, 96] width 403 height 192
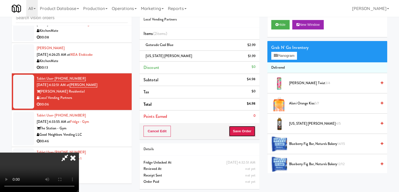
click at [245, 133] on button "Save Order" at bounding box center [242, 131] width 27 height 11
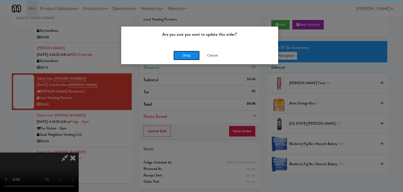
click at [190, 54] on button "Okay" at bounding box center [187, 55] width 26 height 9
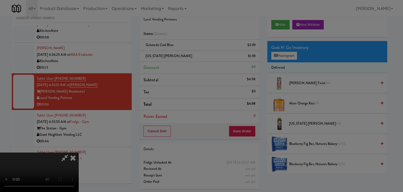
click at [190, 50] on button "Okay" at bounding box center [187, 45] width 26 height 9
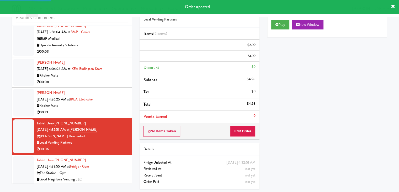
scroll to position [1586, 0]
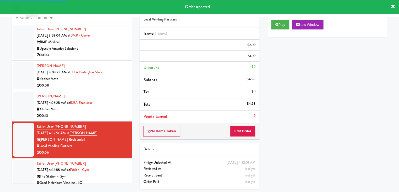
click at [112, 107] on div "Nikhil Mehmi Aug 23, 2025 4:26:25 AM at IKEA Etobicoke KitchenMate 00:13" at bounding box center [82, 106] width 91 height 26
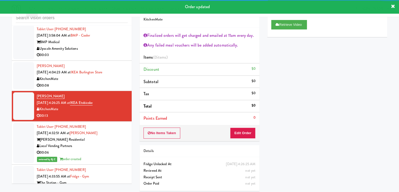
click at [110, 89] on div "00:08" at bounding box center [82, 85] width 91 height 7
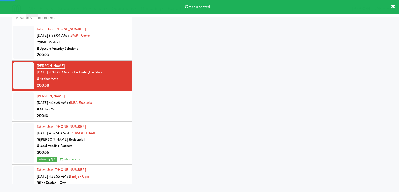
scroll to position [1559, 0]
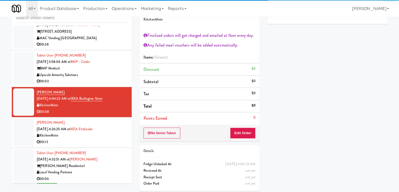
click at [120, 83] on div "00:03" at bounding box center [82, 81] width 91 height 7
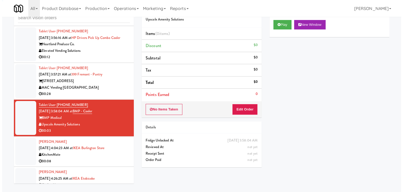
scroll to position [1507, 0]
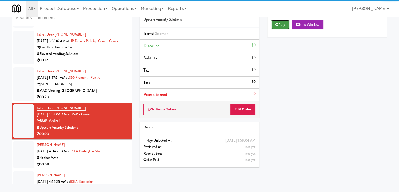
click at [277, 27] on button "Play" at bounding box center [281, 24] width 18 height 9
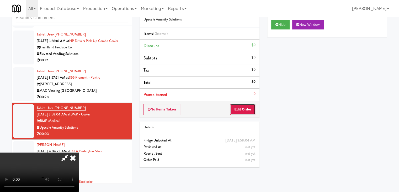
click at [243, 110] on button "Edit Order" at bounding box center [242, 109] width 25 height 11
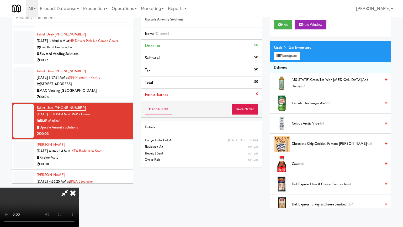
click at [79, 188] on video at bounding box center [39, 207] width 79 height 39
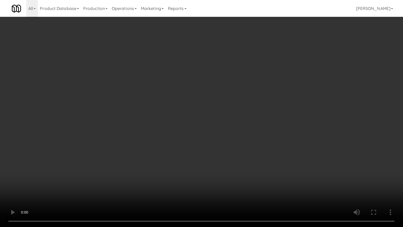
click at [225, 147] on video at bounding box center [201, 113] width 403 height 227
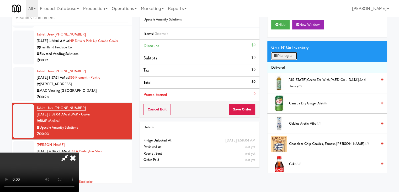
click at [293, 54] on button "Planogram" at bounding box center [285, 56] width 26 height 8
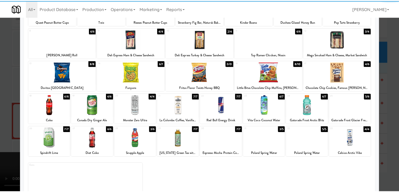
scroll to position [66, 0]
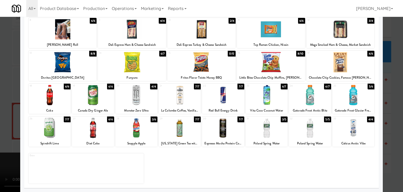
click at [130, 131] on div at bounding box center [137, 128] width 42 height 20
click at [3, 134] on div at bounding box center [201, 96] width 403 height 192
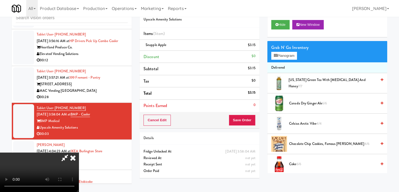
click at [79, 152] on video at bounding box center [39, 171] width 79 height 39
click at [249, 120] on button "Save Order" at bounding box center [242, 120] width 27 height 11
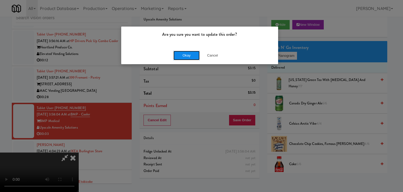
click at [185, 52] on button "Okay" at bounding box center [187, 55] width 26 height 9
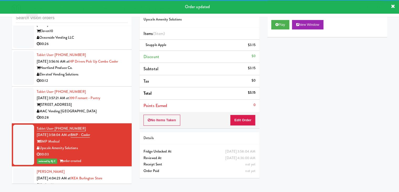
scroll to position [1481, 0]
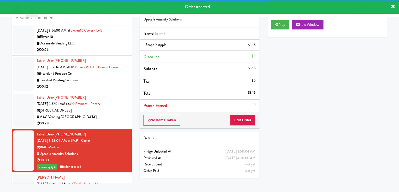
click at [121, 119] on div "MAC Vending [GEOGRAPHIC_DATA]" at bounding box center [82, 117] width 91 height 7
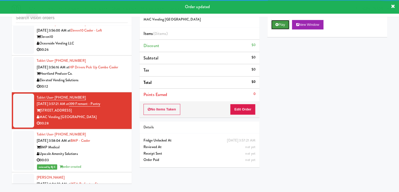
click at [281, 23] on button "Play" at bounding box center [281, 24] width 18 height 9
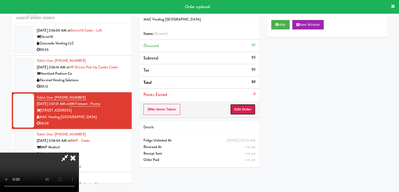
click at [244, 110] on button "Edit Order" at bounding box center [242, 109] width 25 height 11
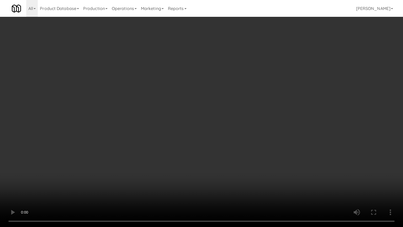
click at [210, 168] on video at bounding box center [201, 113] width 403 height 227
drag, startPoint x: 211, startPoint y: 169, endPoint x: 211, endPoint y: 147, distance: 22.6
click at [211, 169] on video at bounding box center [201, 113] width 403 height 227
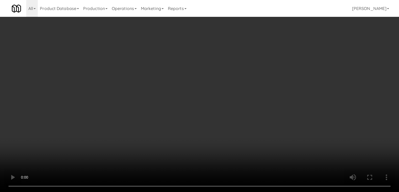
click at [211, 146] on video at bounding box center [199, 96] width 399 height 192
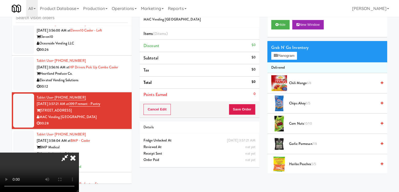
click at [79, 152] on video at bounding box center [39, 171] width 79 height 39
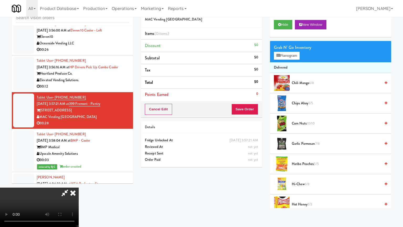
click at [79, 188] on video at bounding box center [39, 207] width 79 height 39
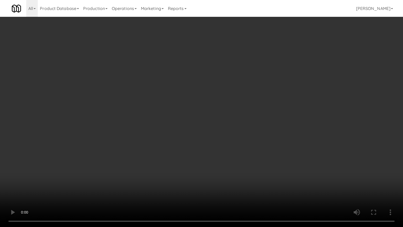
click at [259, 154] on video at bounding box center [201, 113] width 403 height 227
click at [237, 142] on video at bounding box center [201, 113] width 403 height 227
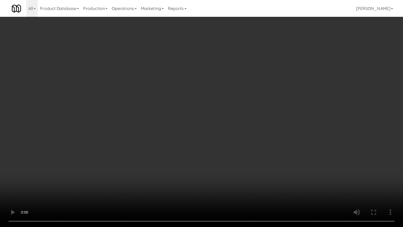
click at [237, 143] on video at bounding box center [201, 113] width 403 height 227
click at [237, 141] on video at bounding box center [201, 113] width 403 height 227
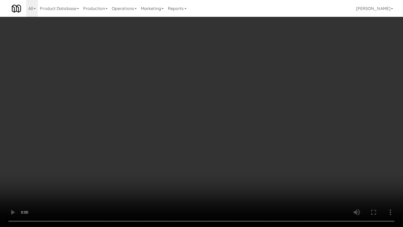
click at [250, 96] on video at bounding box center [201, 113] width 403 height 227
click at [240, 99] on video at bounding box center [201, 113] width 403 height 227
click at [245, 98] on video at bounding box center [201, 113] width 403 height 227
click at [240, 99] on video at bounding box center [201, 113] width 403 height 227
click at [241, 99] on video at bounding box center [201, 113] width 403 height 227
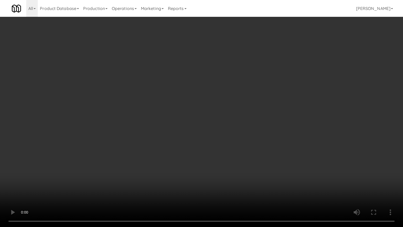
click at [241, 99] on video at bounding box center [201, 113] width 403 height 227
click at [241, 96] on video at bounding box center [201, 113] width 403 height 227
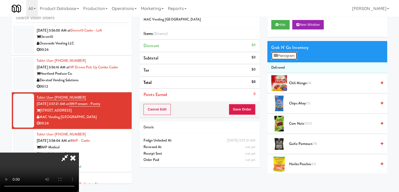
click at [289, 54] on button "Planogram" at bounding box center [285, 56] width 26 height 8
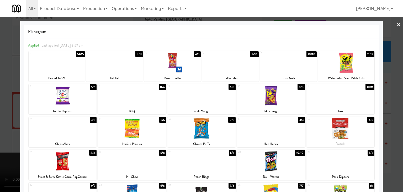
click at [362, 101] on div at bounding box center [341, 95] width 68 height 20
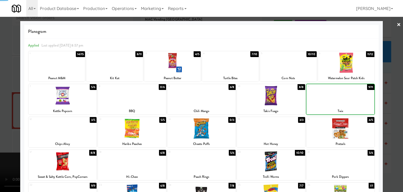
click at [392, 106] on div at bounding box center [201, 96] width 403 height 192
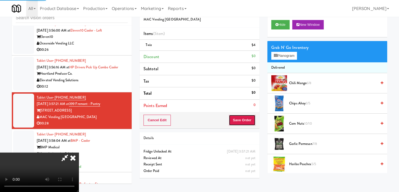
click at [246, 122] on button "Save Order" at bounding box center [242, 120] width 27 height 11
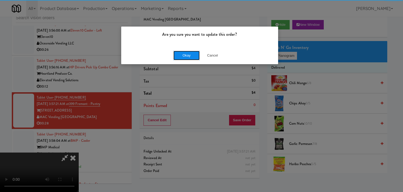
click at [192, 54] on button "Okay" at bounding box center [187, 55] width 26 height 9
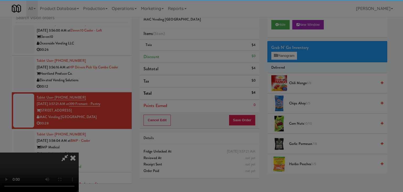
click at [192, 50] on button "Okay" at bounding box center [187, 45] width 26 height 9
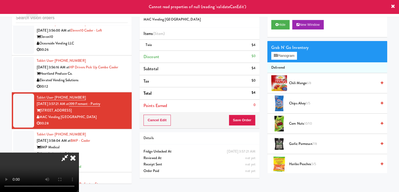
click at [79, 152] on icon at bounding box center [73, 157] width 12 height 11
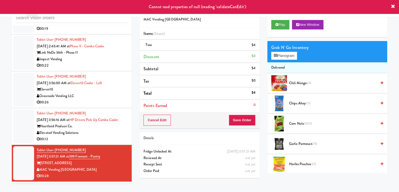
click at [111, 129] on div "Heartland Produce Co." at bounding box center [82, 126] width 91 height 7
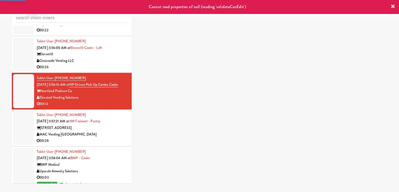
scroll to position [1507, 0]
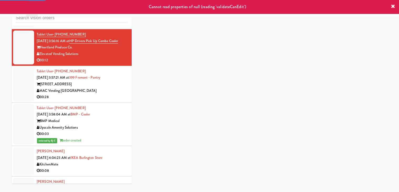
click at [118, 94] on div "MAC Vending [GEOGRAPHIC_DATA]" at bounding box center [82, 90] width 91 height 7
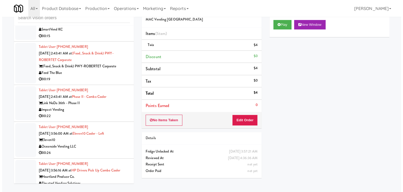
scroll to position [1349, 0]
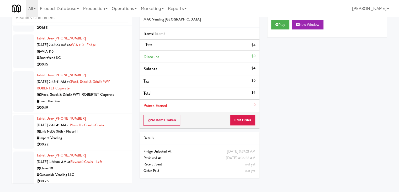
click at [120, 102] on div "Feed The Blue" at bounding box center [82, 101] width 91 height 7
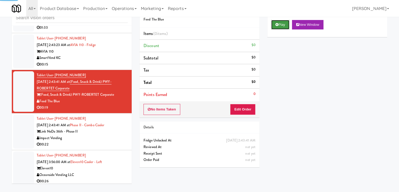
click at [277, 27] on button "Play" at bounding box center [281, 24] width 18 height 9
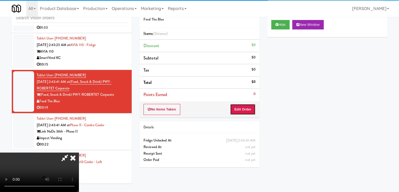
click at [243, 106] on button "Edit Order" at bounding box center [242, 109] width 25 height 11
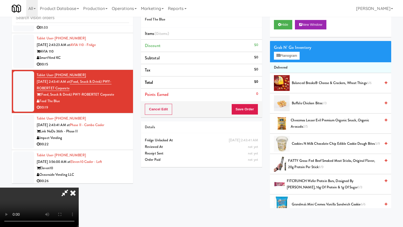
click at [79, 188] on video at bounding box center [39, 207] width 79 height 39
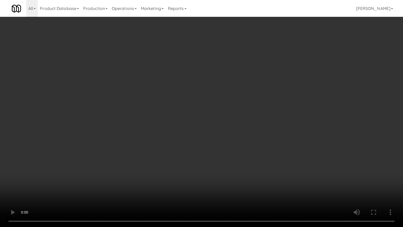
click at [247, 137] on video at bounding box center [201, 113] width 403 height 227
click at [252, 121] on video at bounding box center [201, 113] width 403 height 227
click at [252, 122] on video at bounding box center [201, 113] width 403 height 227
click at [256, 120] on video at bounding box center [201, 113] width 403 height 227
click at [256, 119] on video at bounding box center [201, 113] width 403 height 227
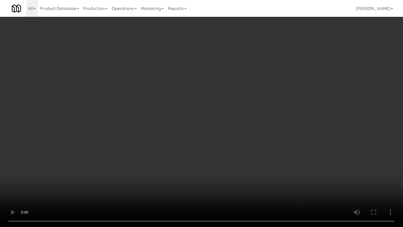
click at [256, 119] on video at bounding box center [201, 113] width 403 height 227
click at [256, 117] on video at bounding box center [201, 113] width 403 height 227
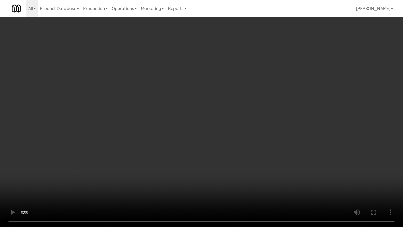
click at [257, 116] on video at bounding box center [201, 113] width 403 height 227
click at [261, 128] on video at bounding box center [201, 113] width 403 height 227
click at [248, 117] on video at bounding box center [201, 113] width 403 height 227
click at [248, 113] on video at bounding box center [201, 113] width 403 height 227
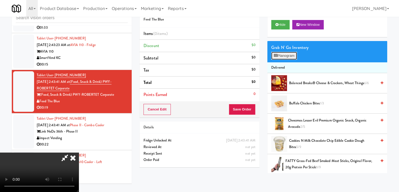
click at [288, 55] on button "Planogram" at bounding box center [285, 56] width 26 height 8
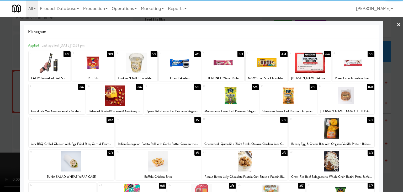
click at [263, 63] on div at bounding box center [267, 63] width 42 height 20
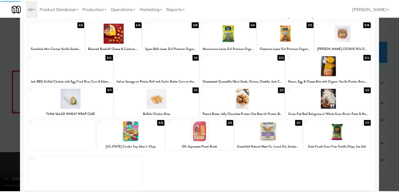
scroll to position [66, 0]
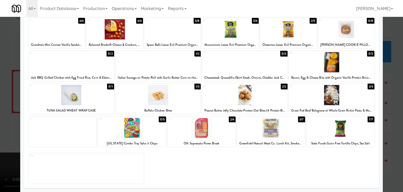
click at [251, 95] on div at bounding box center [245, 95] width 86 height 20
click at [0, 89] on div at bounding box center [201, 96] width 403 height 192
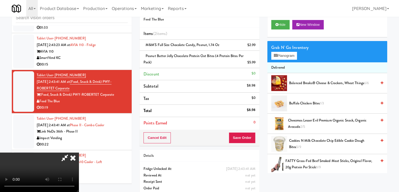
click at [79, 152] on icon at bounding box center [73, 157] width 12 height 11
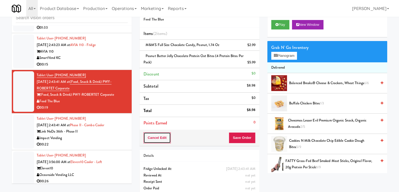
drag, startPoint x: 151, startPoint y: 137, endPoint x: 159, endPoint y: 138, distance: 7.4
click at [151, 137] on button "Cancel Edit" at bounding box center [157, 137] width 27 height 11
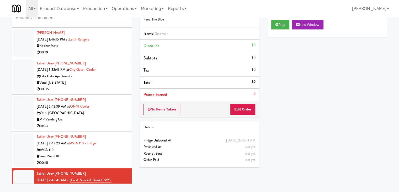
scroll to position [1244, 0]
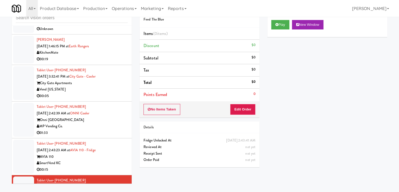
click at [118, 86] on div "Vend [US_STATE]" at bounding box center [82, 89] width 91 height 7
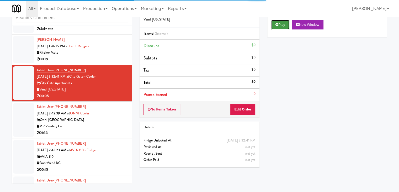
drag, startPoint x: 276, startPoint y: 25, endPoint x: 264, endPoint y: 73, distance: 48.7
click at [277, 25] on icon at bounding box center [277, 24] width 3 height 3
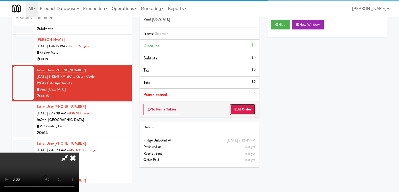
click at [248, 105] on button "Edit Order" at bounding box center [242, 109] width 25 height 11
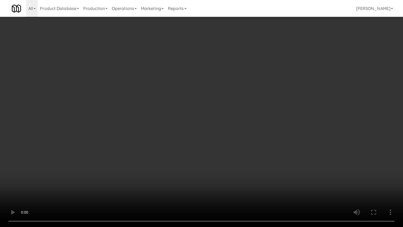
click at [235, 146] on video at bounding box center [201, 113] width 403 height 227
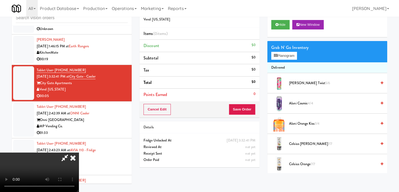
click at [79, 152] on icon at bounding box center [73, 157] width 12 height 11
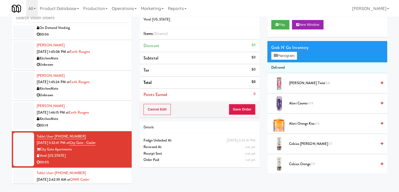
scroll to position [1139, 0]
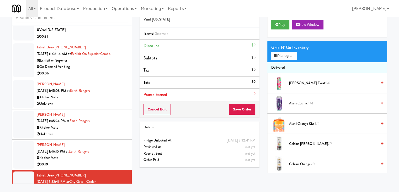
click at [117, 66] on div "On Demand Vending" at bounding box center [82, 67] width 91 height 7
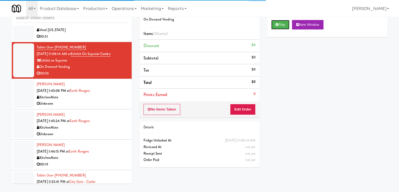
drag, startPoint x: 287, startPoint y: 26, endPoint x: 279, endPoint y: 38, distance: 14.6
click at [287, 25] on button "Play" at bounding box center [281, 24] width 18 height 9
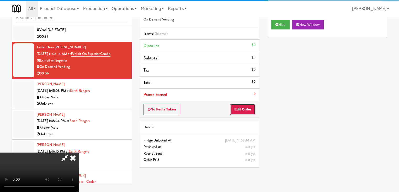
click at [249, 106] on button "Edit Order" at bounding box center [242, 109] width 25 height 11
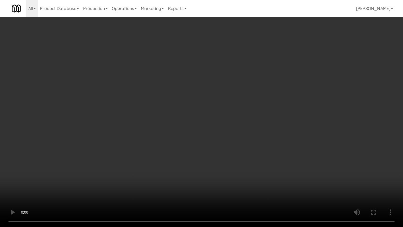
click at [225, 156] on video at bounding box center [201, 113] width 403 height 227
click at [225, 155] on video at bounding box center [201, 113] width 403 height 227
click at [226, 154] on video at bounding box center [201, 113] width 403 height 227
click at [227, 154] on video at bounding box center [201, 113] width 403 height 227
click at [228, 154] on video at bounding box center [201, 113] width 403 height 227
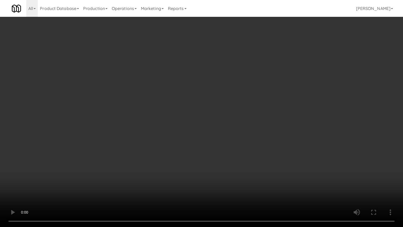
click at [229, 154] on video at bounding box center [201, 113] width 403 height 227
click at [227, 153] on video at bounding box center [201, 113] width 403 height 227
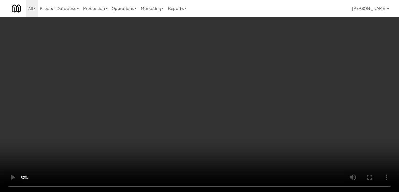
click at [182, 128] on video at bounding box center [199, 96] width 399 height 192
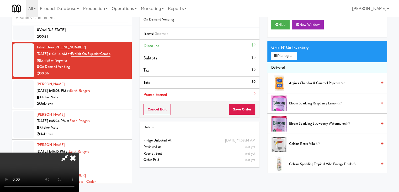
scroll to position [74, 0]
click at [79, 152] on video at bounding box center [39, 171] width 79 height 39
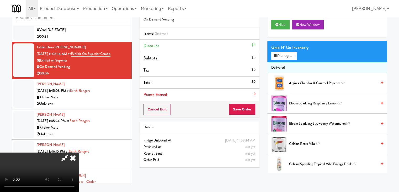
click at [79, 152] on video at bounding box center [39, 171] width 79 height 39
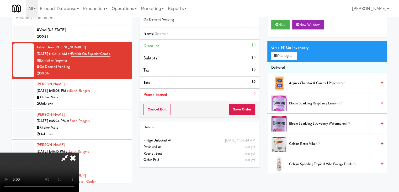
click at [79, 152] on video at bounding box center [39, 171] width 79 height 39
click at [284, 54] on button "Planogram" at bounding box center [285, 56] width 26 height 8
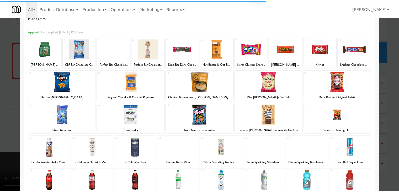
scroll to position [26, 0]
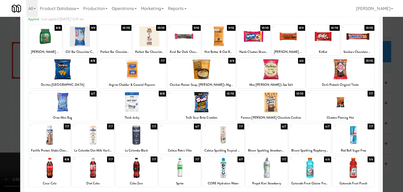
click at [0, 144] on div at bounding box center [201, 96] width 403 height 192
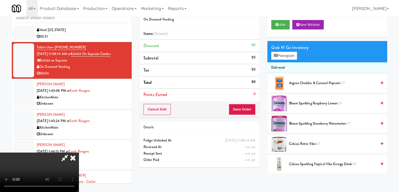
click at [79, 152] on video at bounding box center [39, 171] width 79 height 39
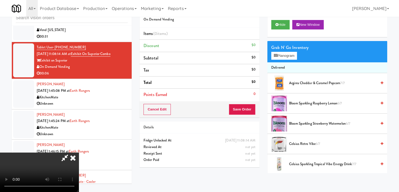
click at [79, 152] on video at bounding box center [39, 171] width 79 height 39
click at [282, 56] on button "Planogram" at bounding box center [285, 56] width 26 height 8
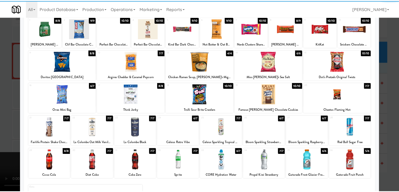
scroll to position [66, 0]
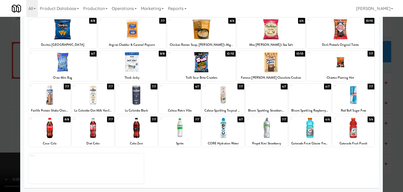
drag, startPoint x: 143, startPoint y: 104, endPoint x: 97, endPoint y: 108, distance: 46.7
click at [143, 103] on div at bounding box center [137, 95] width 42 height 20
drag, startPoint x: 0, startPoint y: 117, endPoint x: 39, endPoint y: 115, distance: 39.2
click at [2, 116] on div at bounding box center [201, 96] width 403 height 192
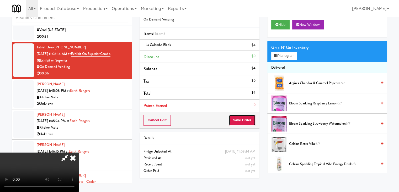
click at [249, 115] on button "Save Order" at bounding box center [242, 120] width 27 height 11
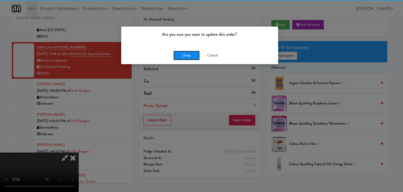
click at [187, 59] on button "Okay" at bounding box center [187, 55] width 26 height 9
click at [187, 59] on div "Okay Cancel" at bounding box center [199, 55] width 157 height 18
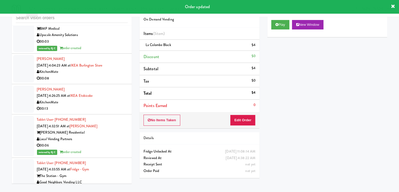
scroll to position [1670, 0]
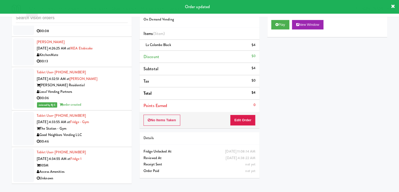
drag, startPoint x: 112, startPoint y: 170, endPoint x: 111, endPoint y: 152, distance: 17.6
click at [112, 169] on div "Access Amenities" at bounding box center [82, 171] width 91 height 7
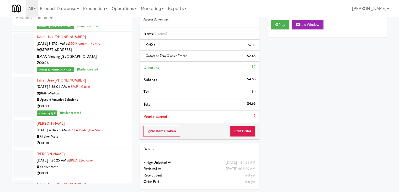
scroll to position [1565, 0]
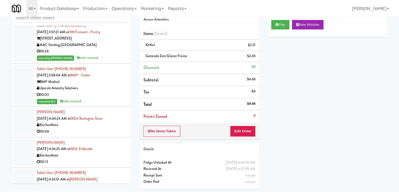
click at [94, 133] on div "00:08" at bounding box center [82, 131] width 91 height 7
